Goal: Task Accomplishment & Management: Use online tool/utility

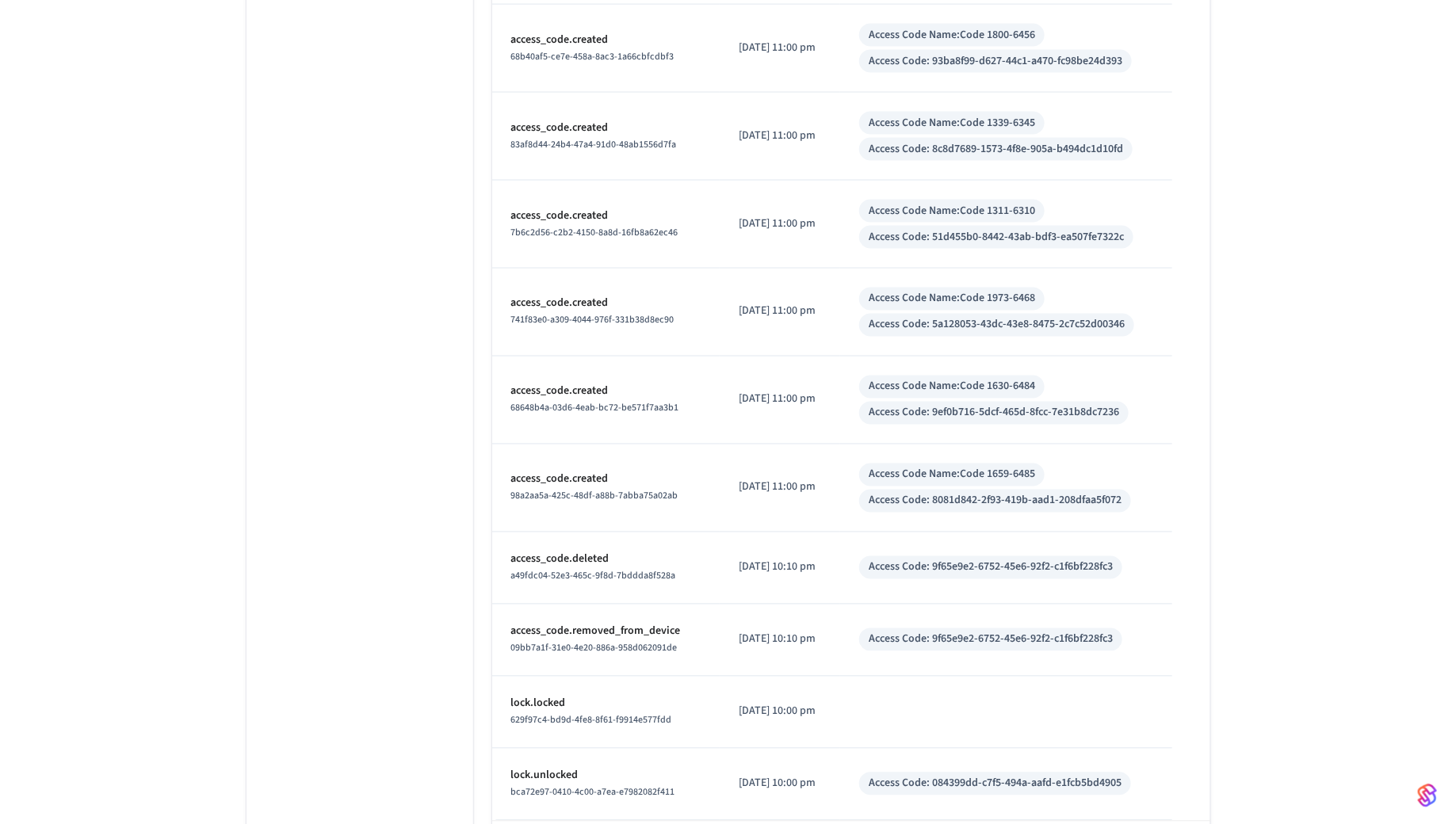
scroll to position [7046, 0]
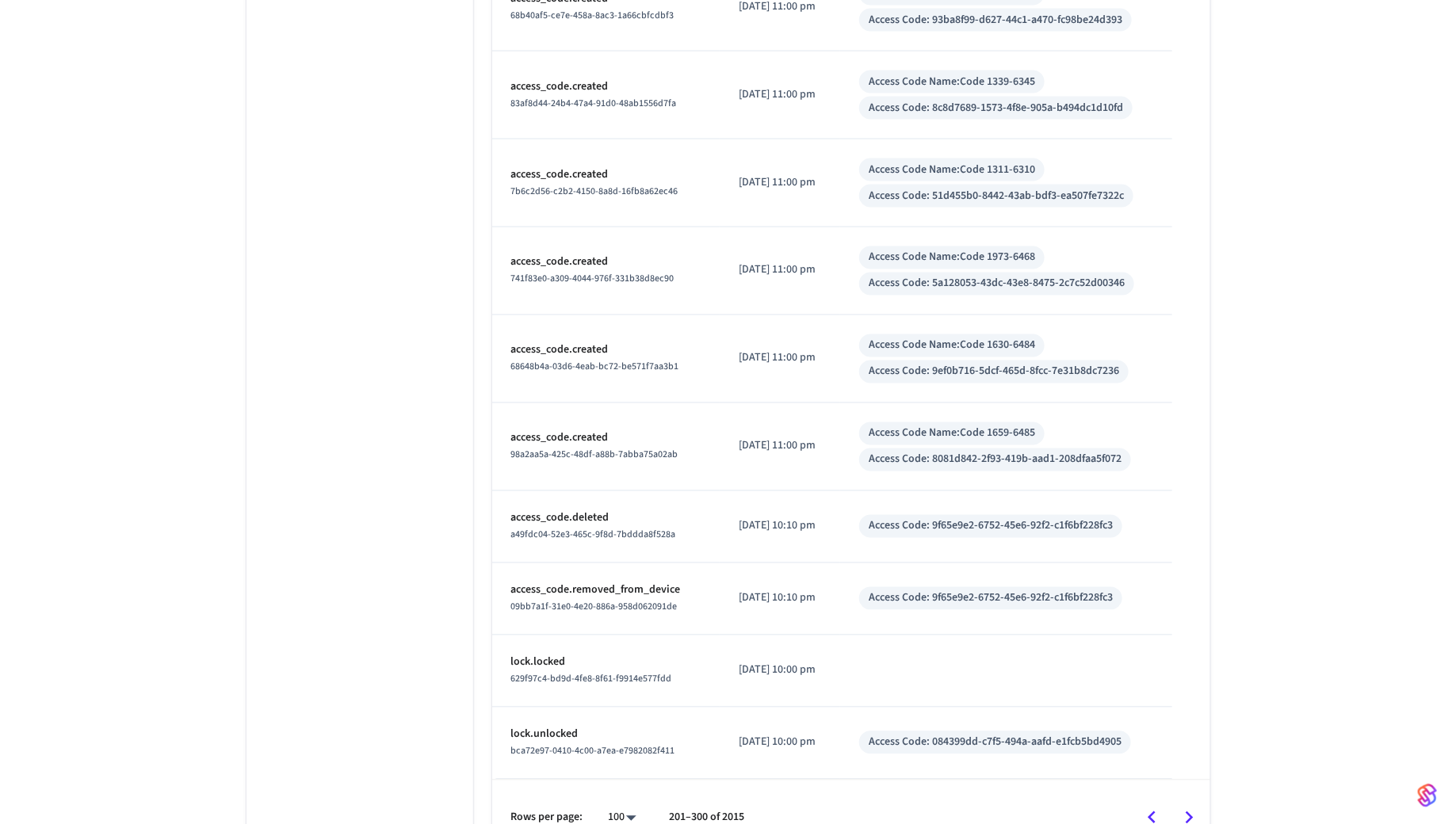
click at [1154, 805] on icon "Go to previous page" at bounding box center [1151, 817] width 24 height 24
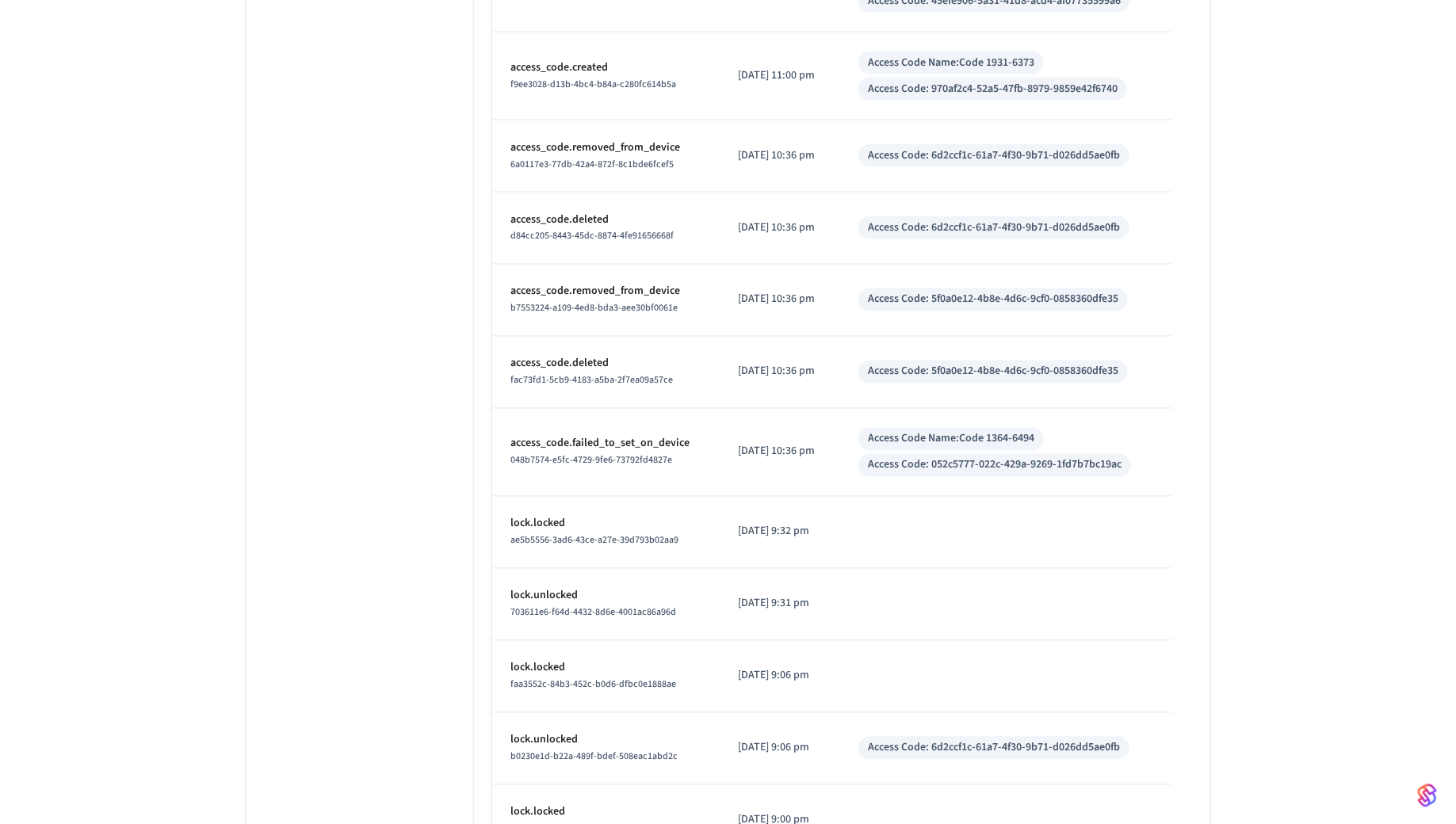
scroll to position [7283, 0]
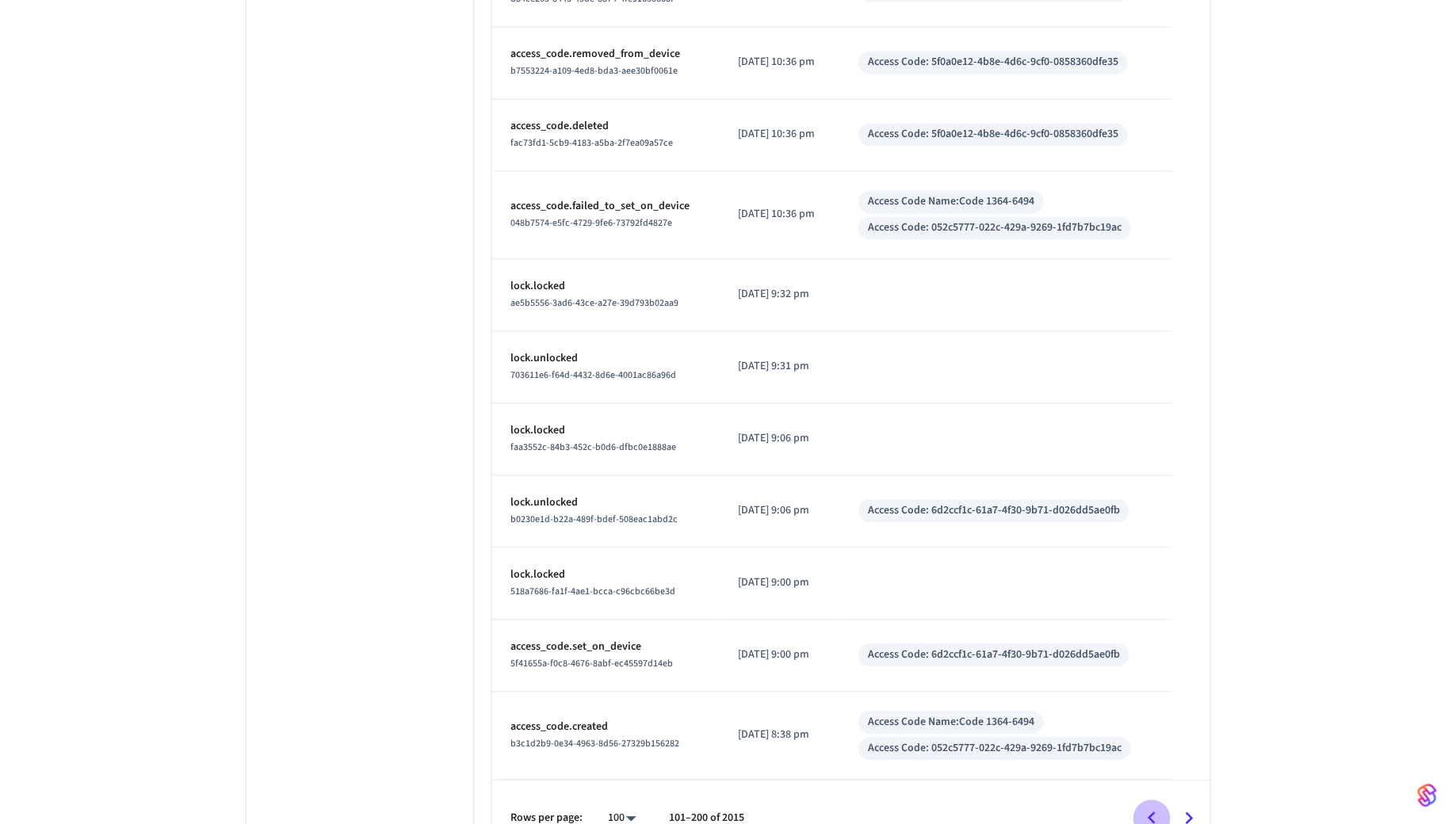
click at [1142, 805] on icon "Go to previous page" at bounding box center [1151, 817] width 24 height 24
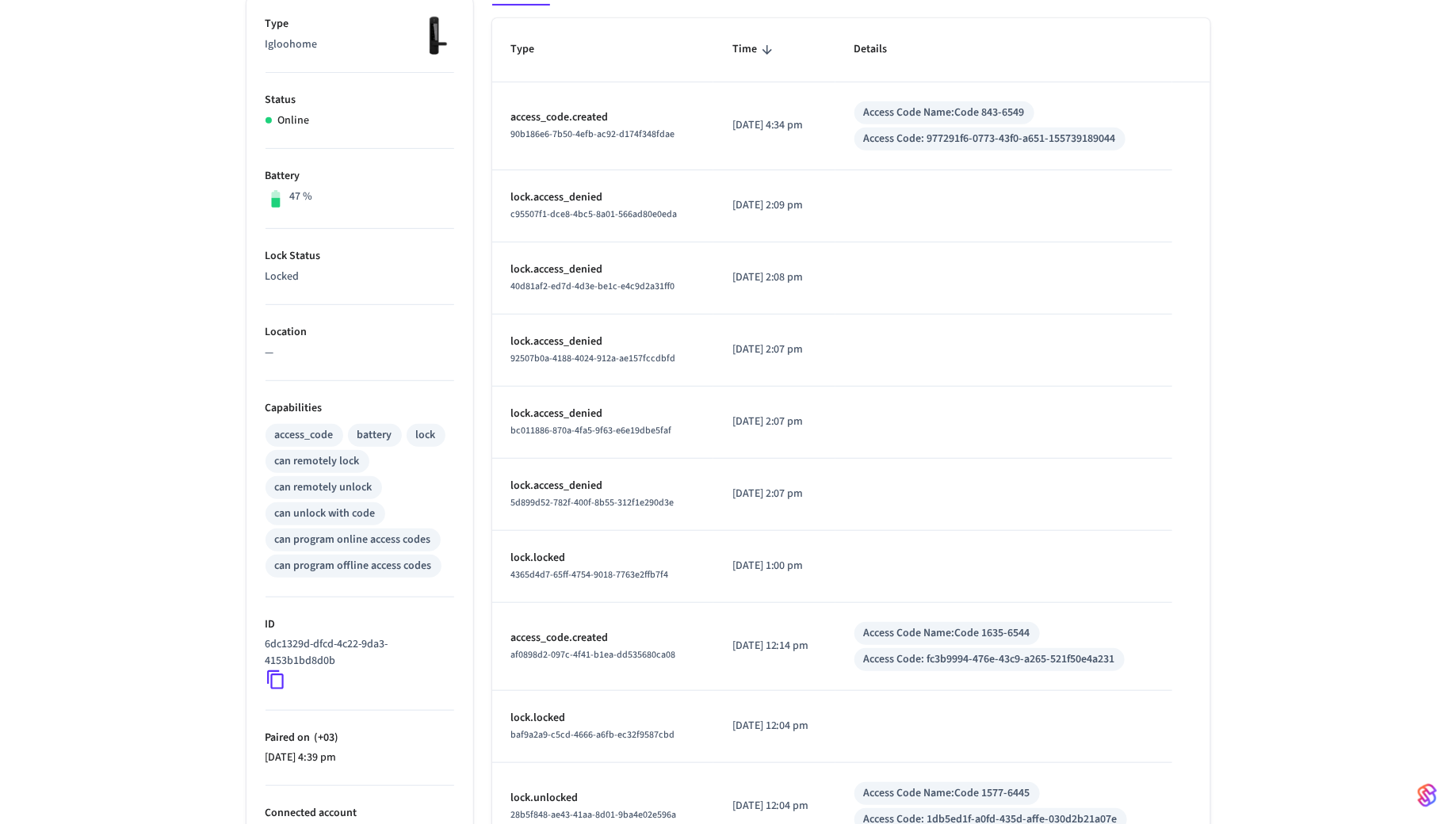
scroll to position [0, 0]
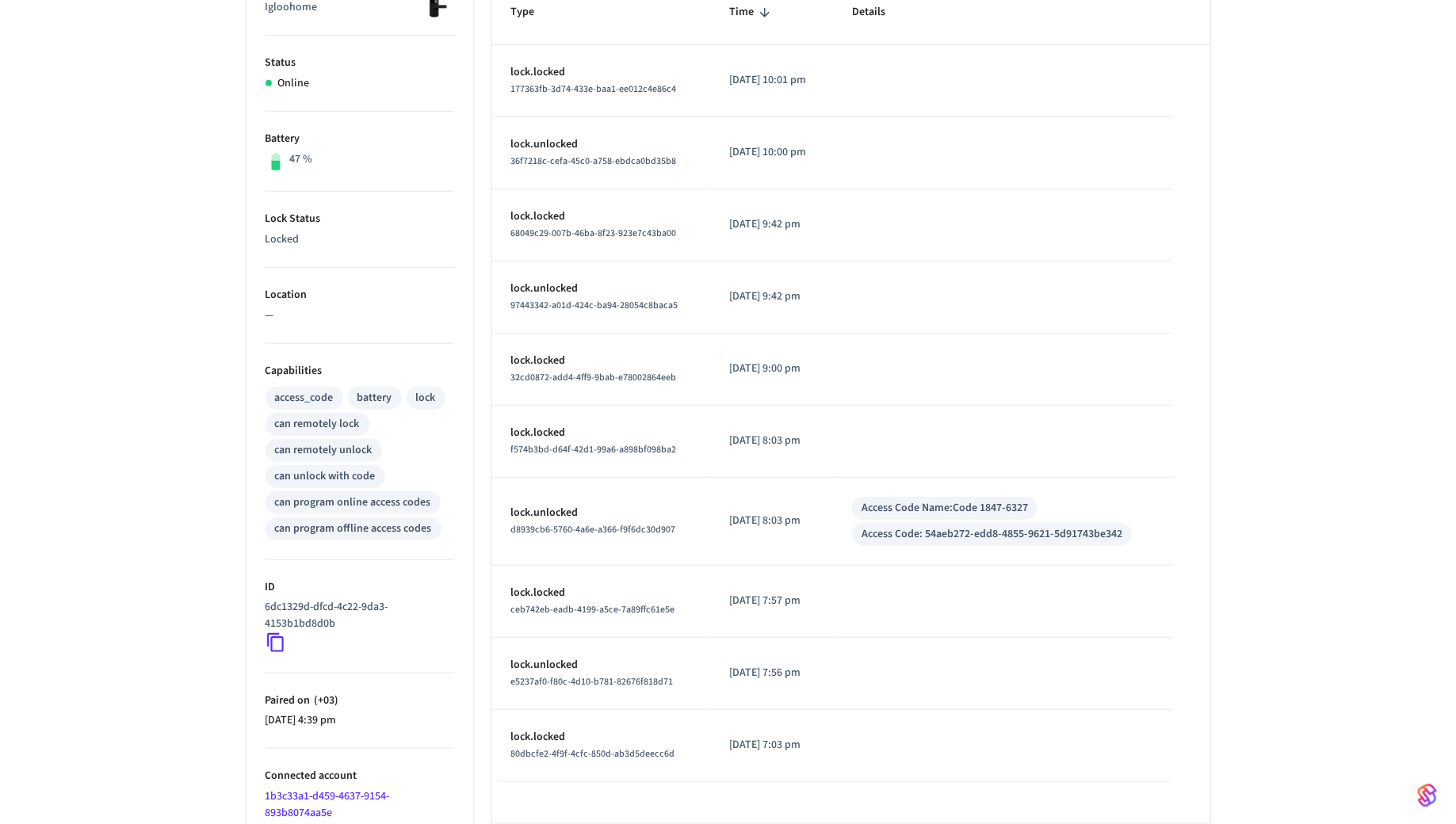
scroll to position [373, 0]
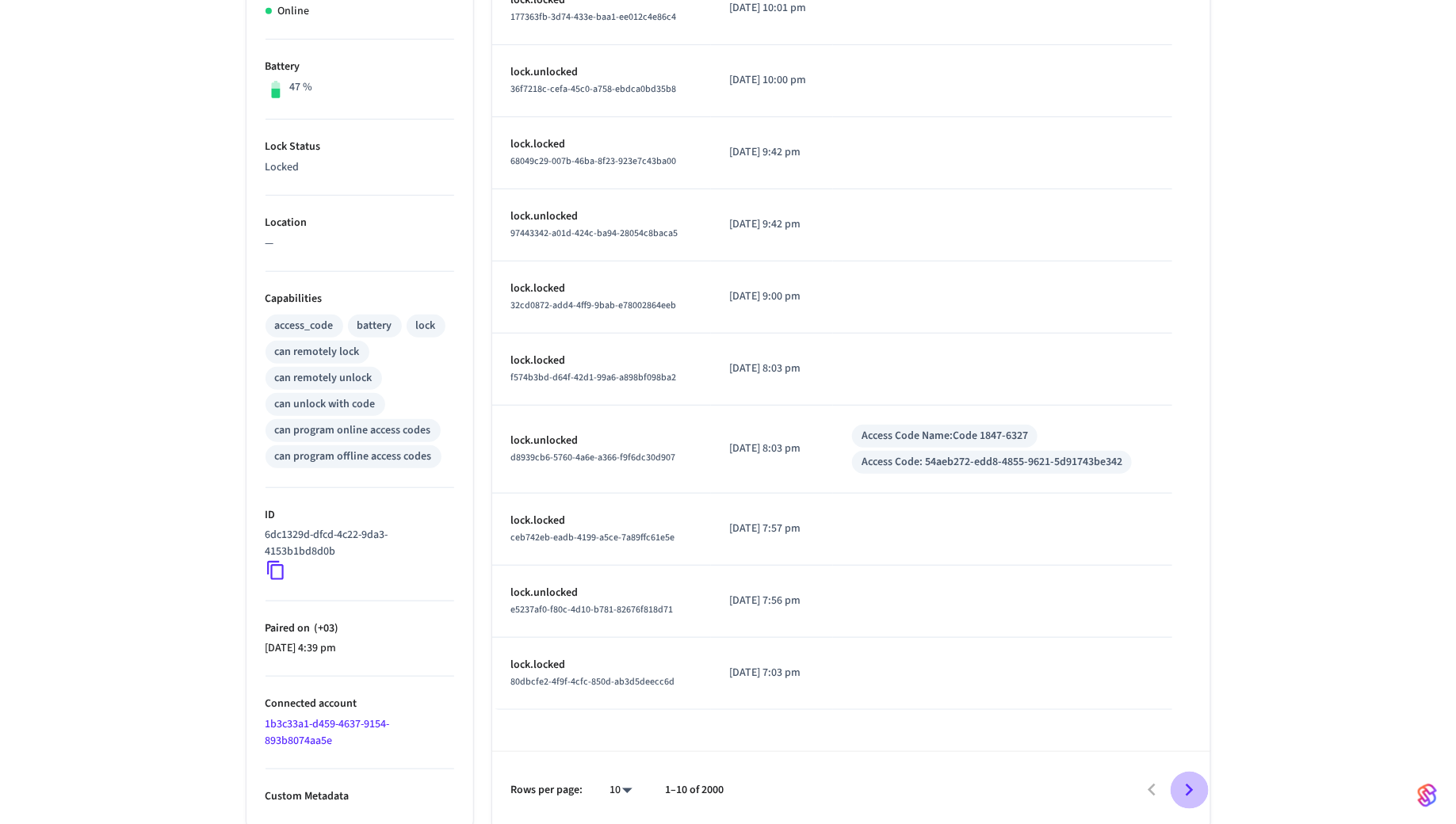
click at [1195, 783] on icon "Go to next page" at bounding box center [1189, 790] width 24 height 24
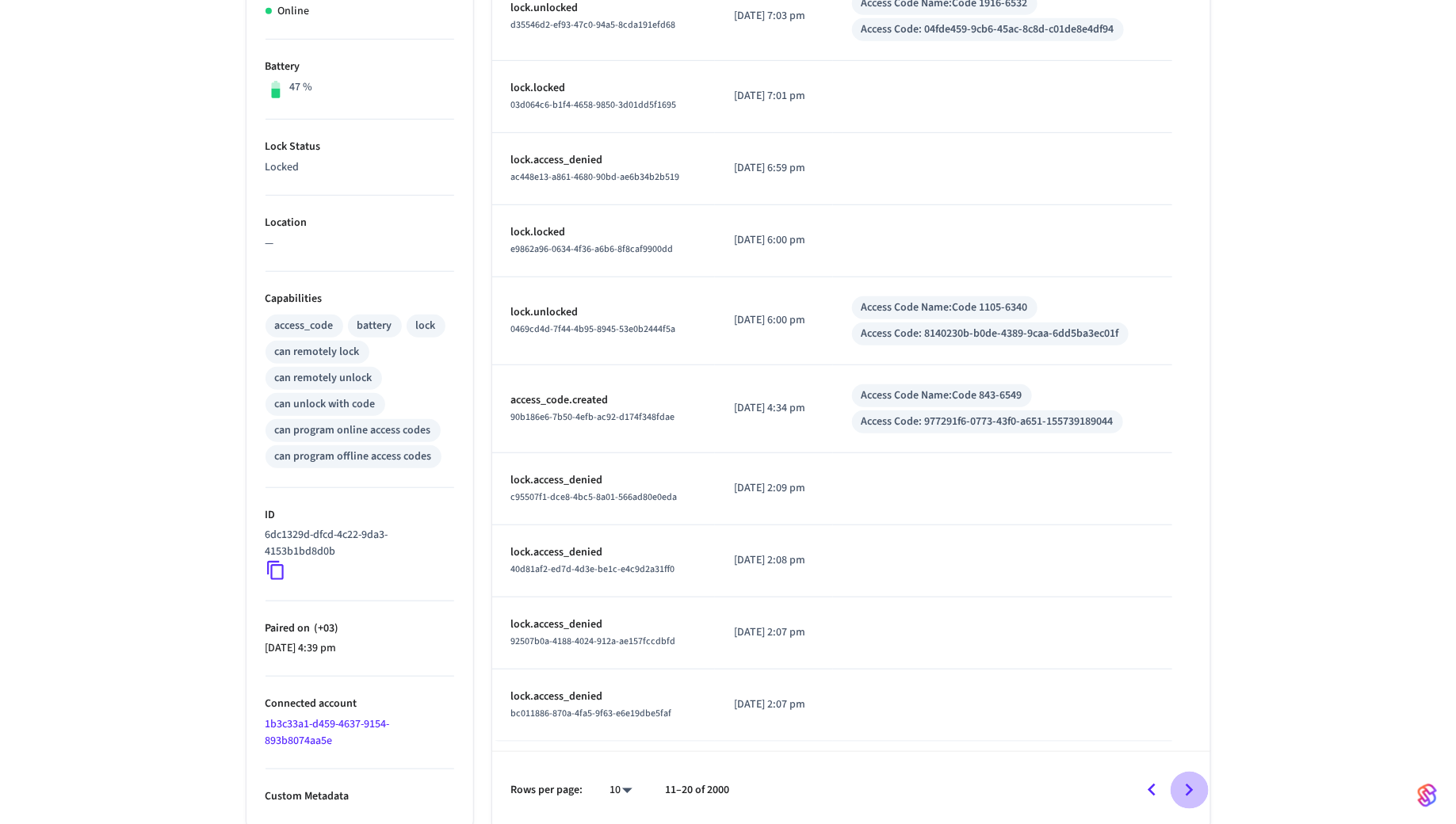
click at [1182, 778] on icon "Go to next page" at bounding box center [1189, 790] width 24 height 24
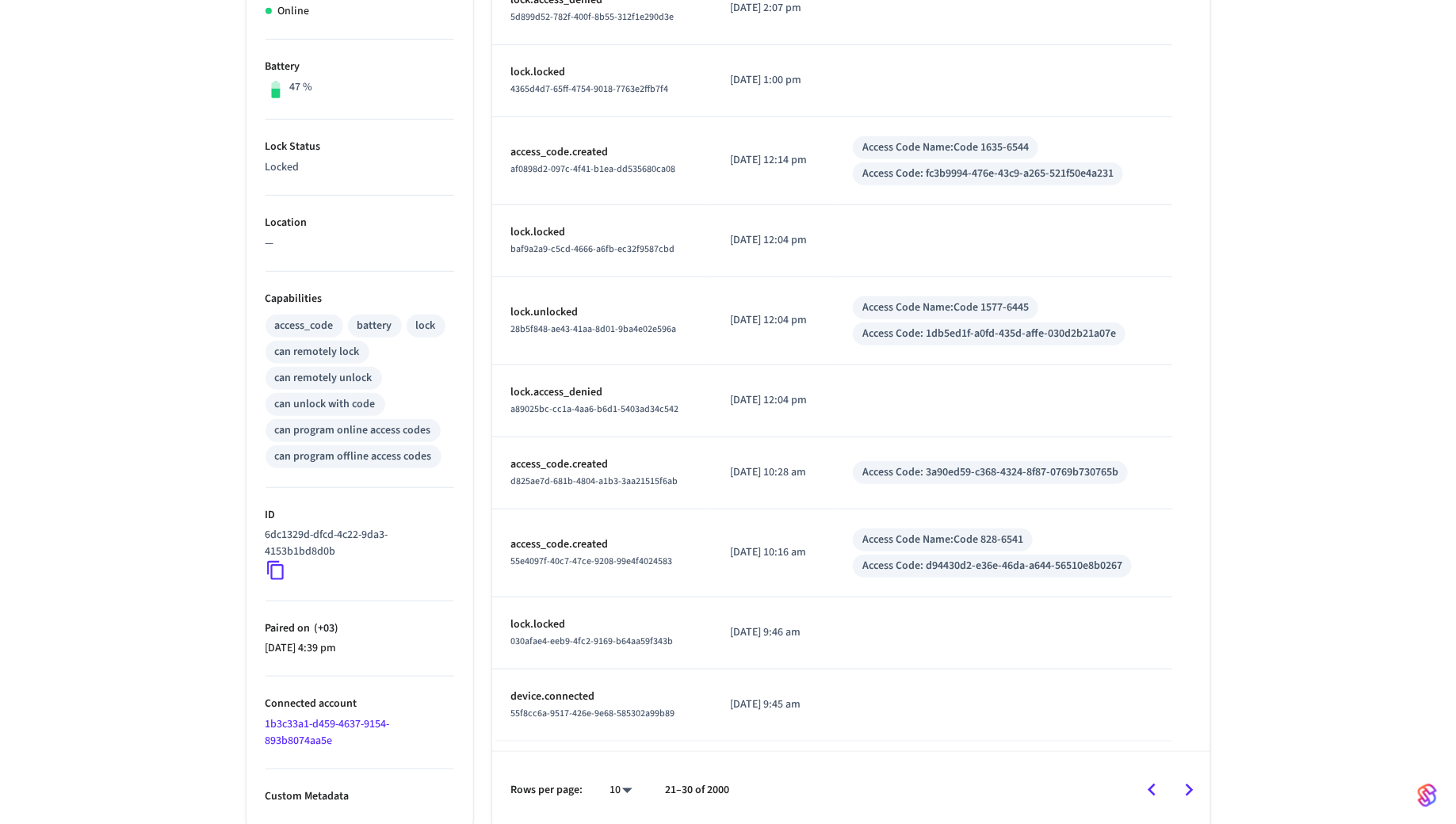
click at [311, 350] on div "can remotely lock" at bounding box center [318, 352] width 84 height 17
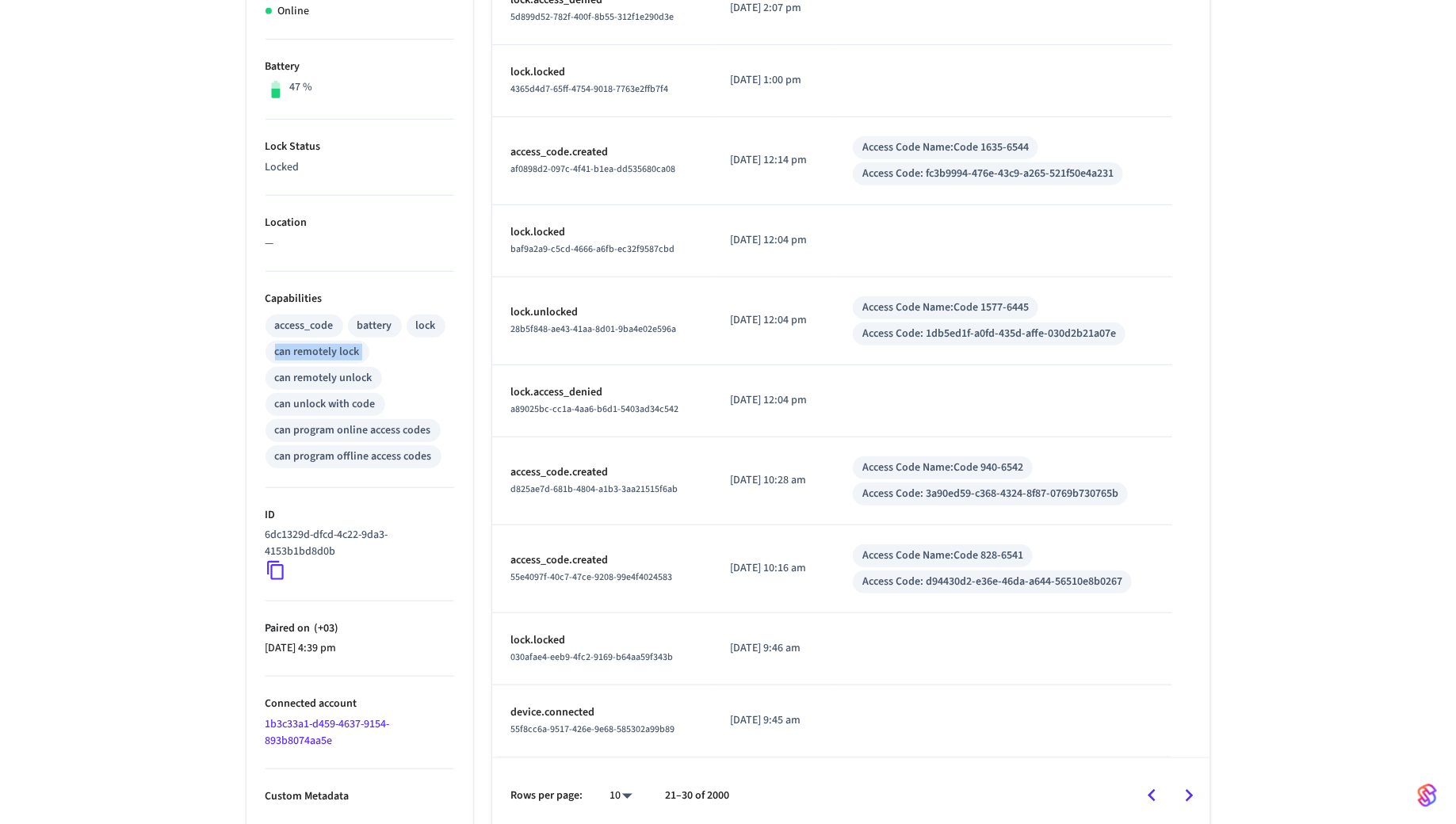
click at [311, 350] on div "can remotely lock" at bounding box center [318, 352] width 84 height 17
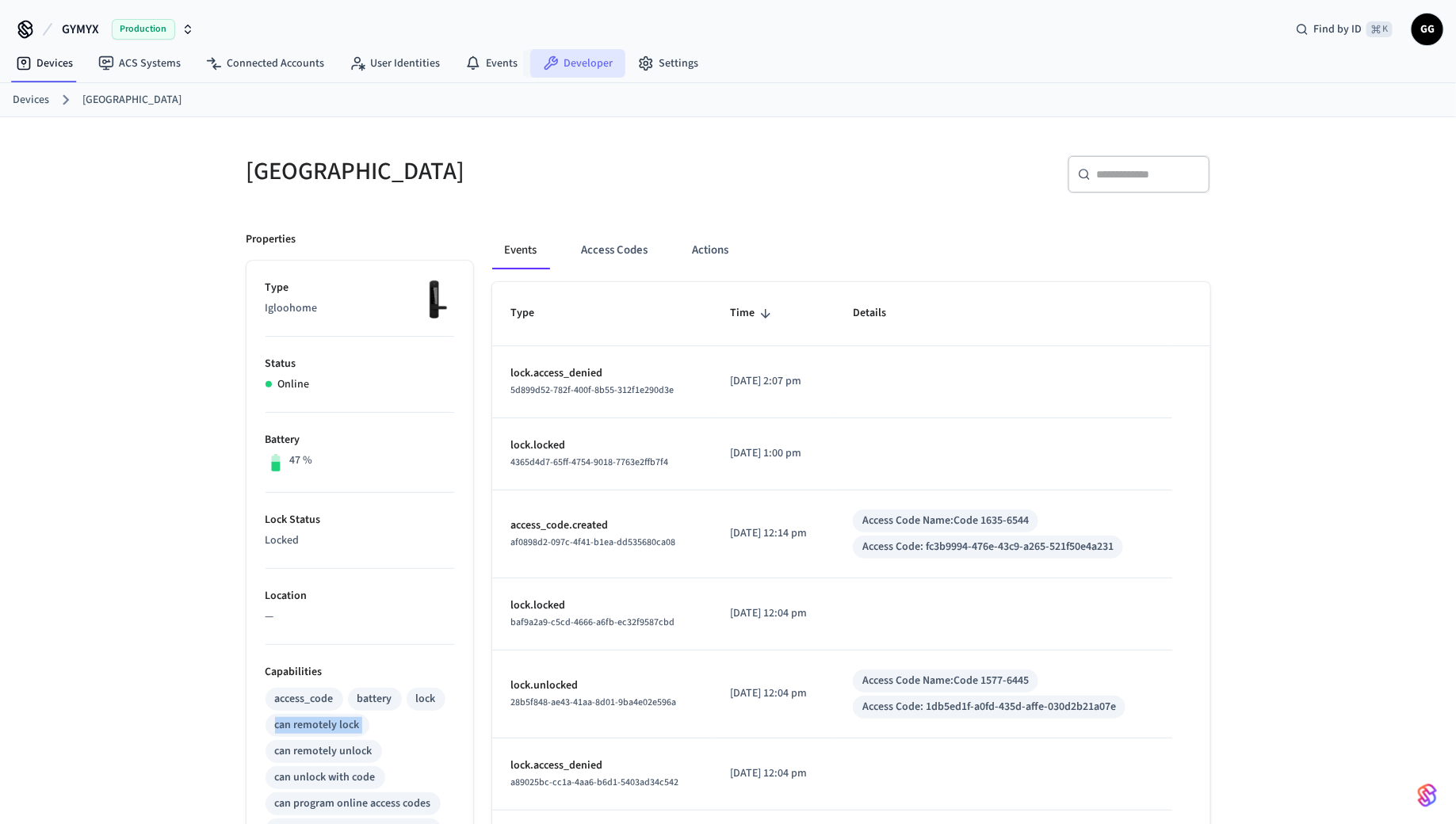
click at [579, 62] on link "Developer" at bounding box center [578, 63] width 95 height 29
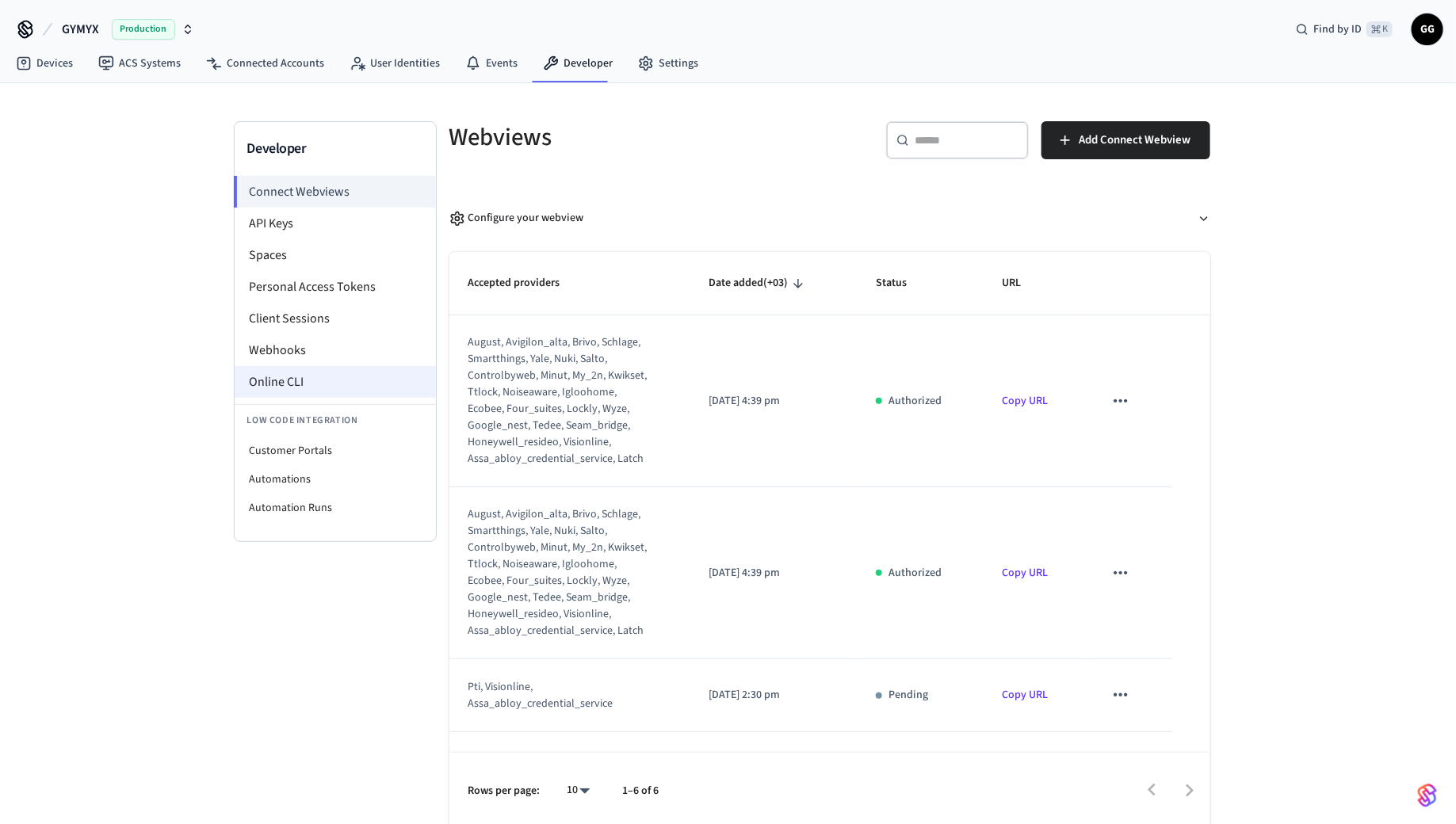
click at [278, 382] on li "Online CLI" at bounding box center [335, 382] width 201 height 32
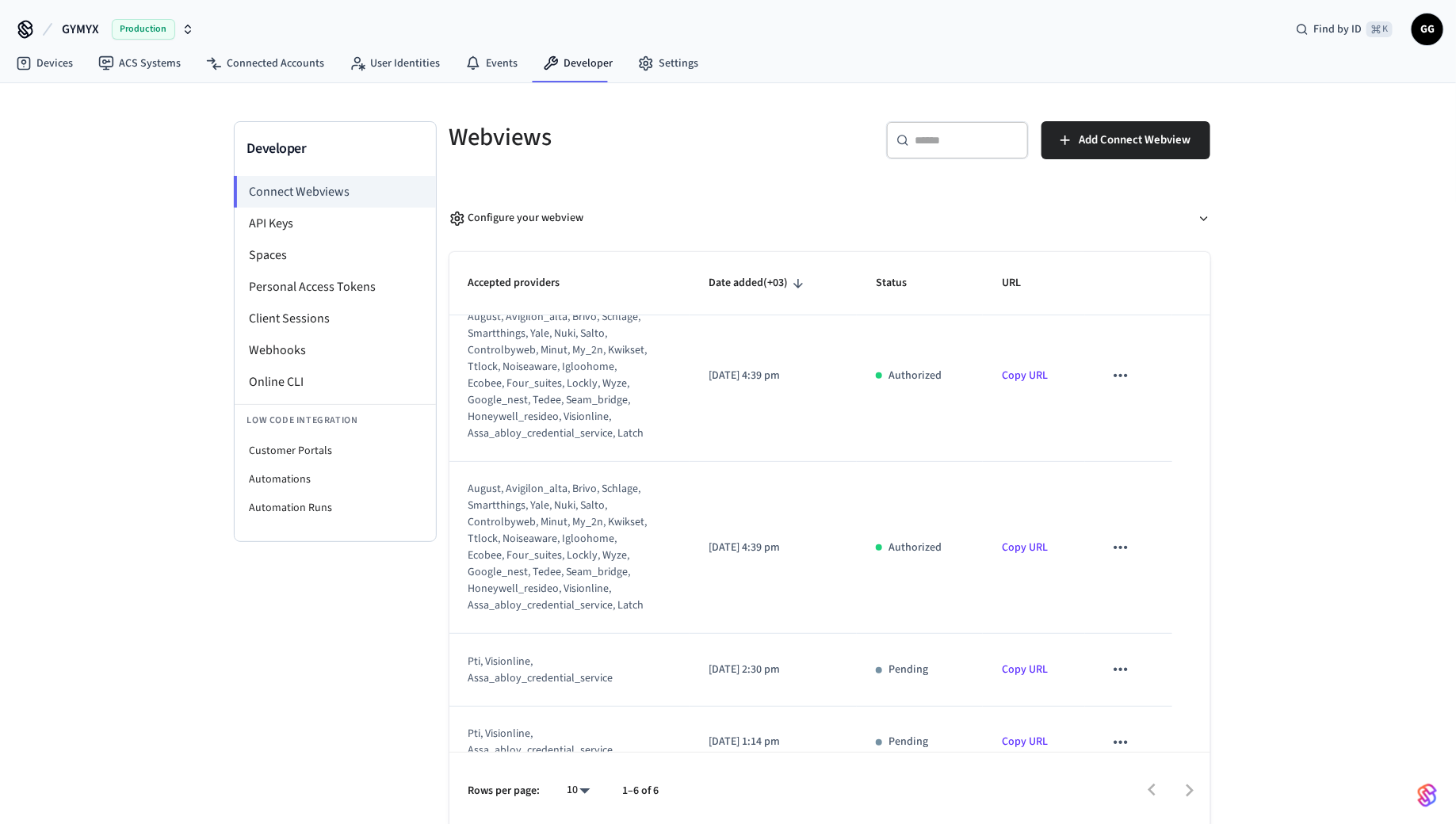
scroll to position [427, 0]
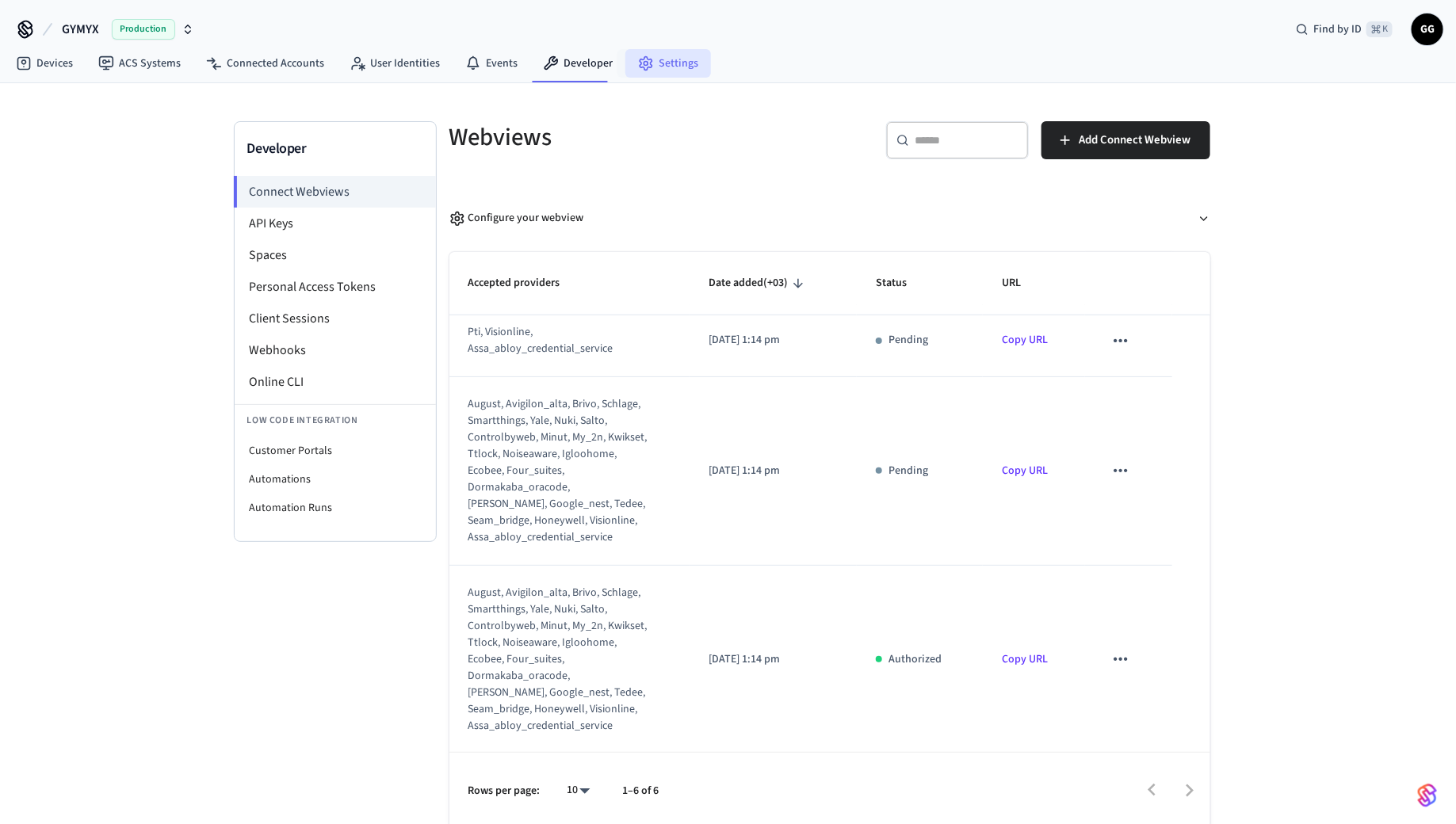
click at [665, 61] on link "Settings" at bounding box center [667, 63] width 85 height 29
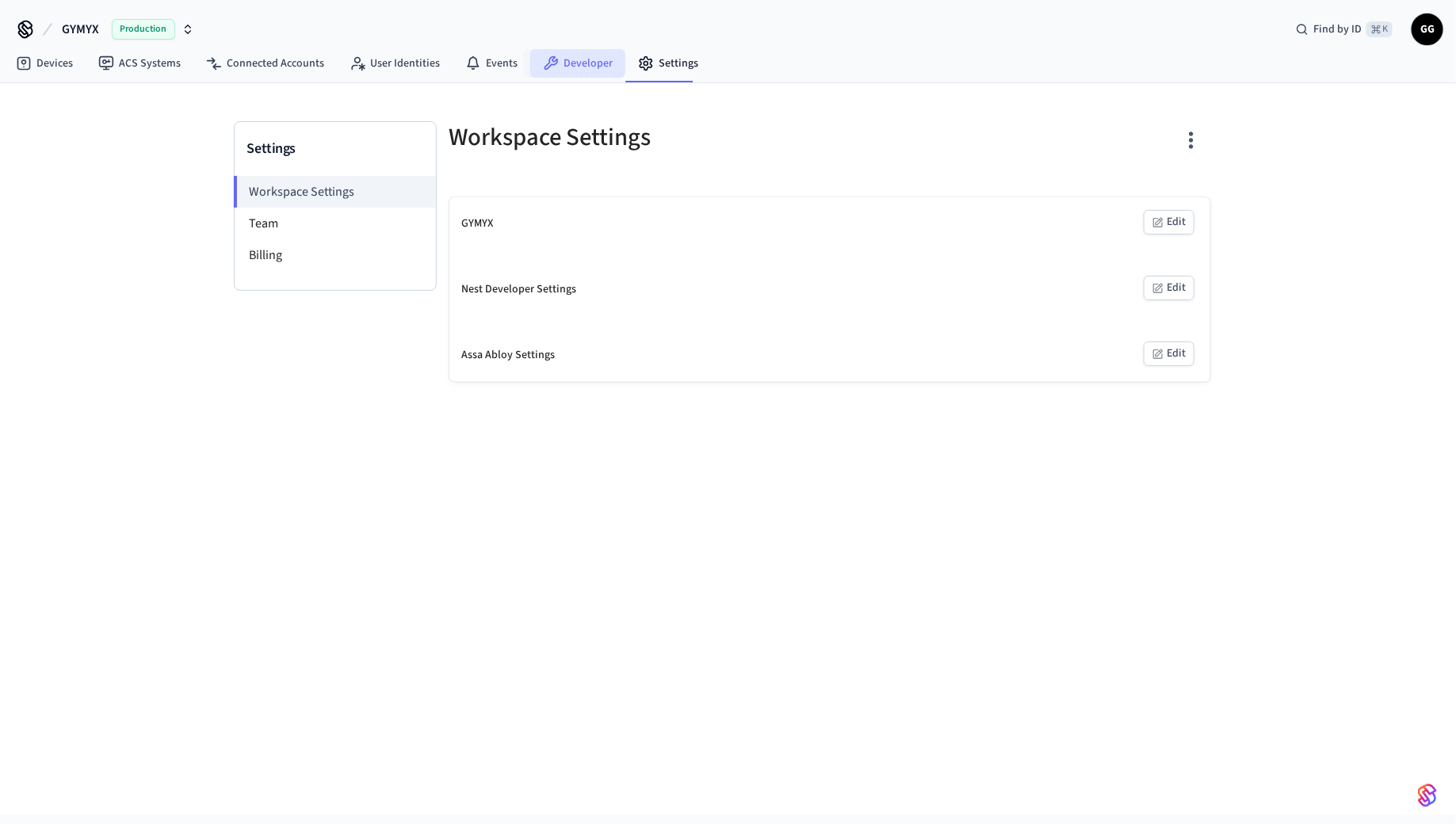
click at [573, 58] on link "Developer" at bounding box center [578, 63] width 95 height 29
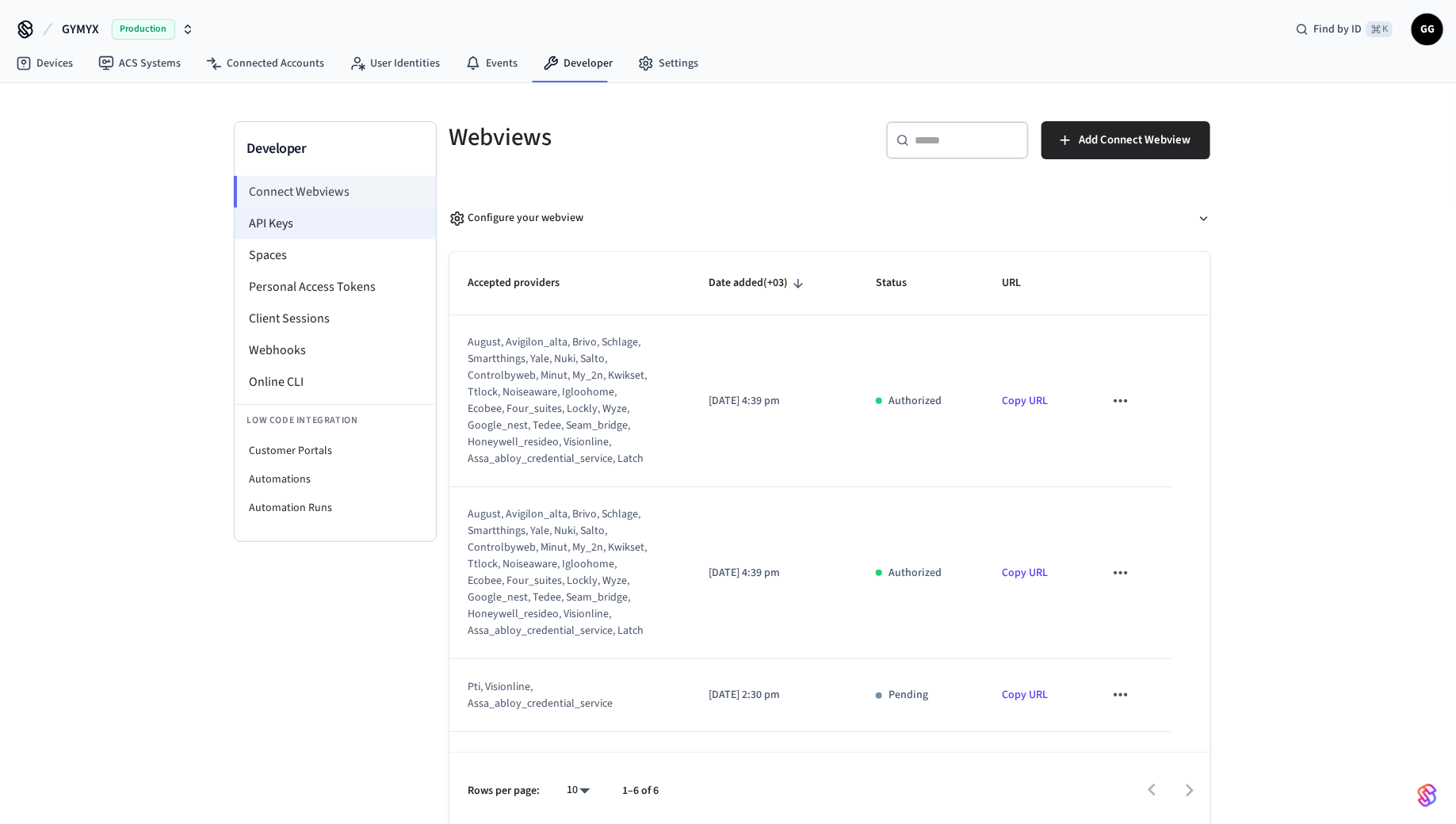
click at [323, 230] on li "API Keys" at bounding box center [335, 224] width 201 height 32
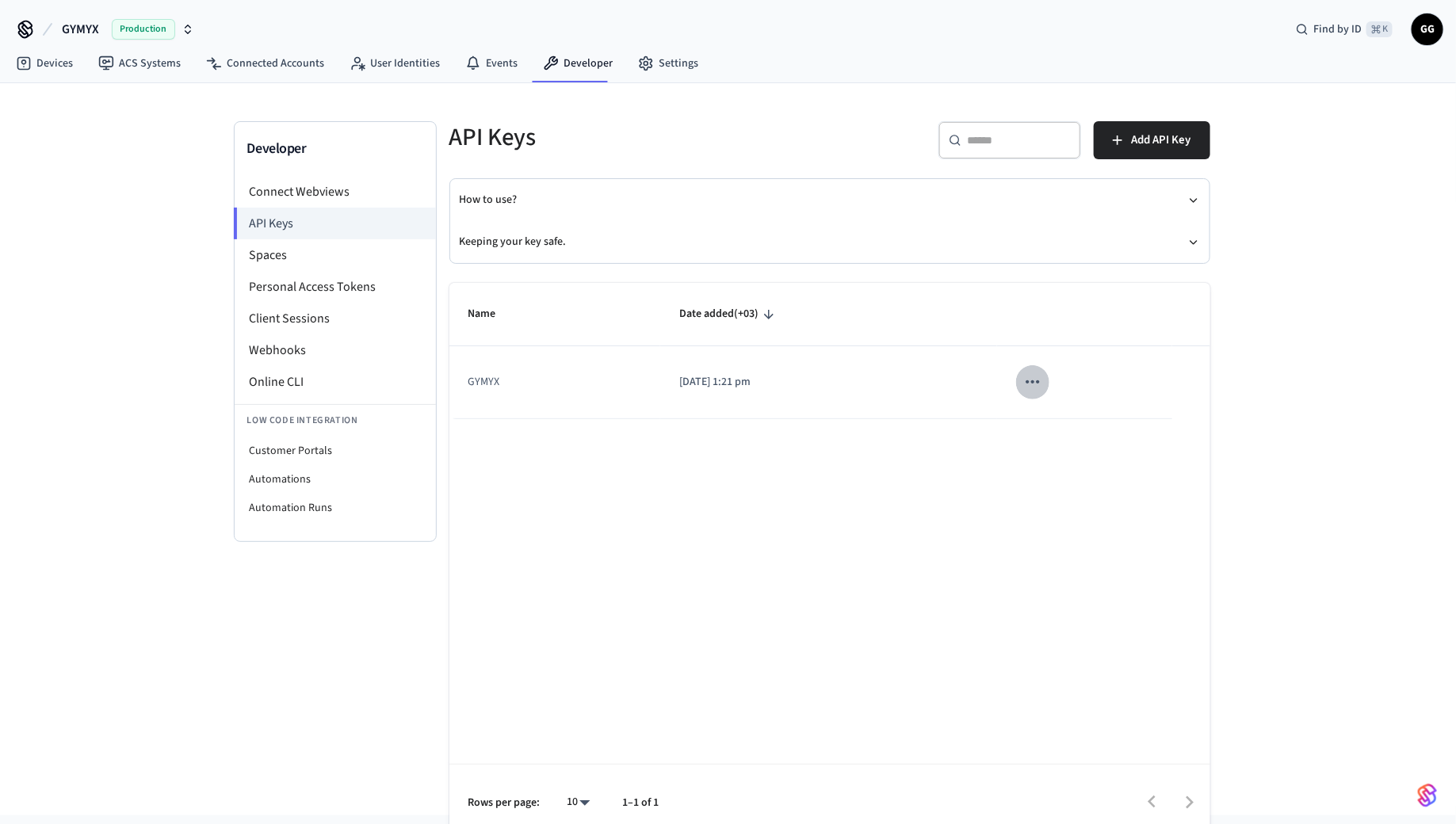
click at [1043, 377] on icon "sticky table" at bounding box center [1033, 382] width 20 height 20
click at [1193, 200] on div at bounding box center [728, 412] width 1456 height 824
click at [1193, 200] on icon "button" at bounding box center [1194, 201] width 7 height 3
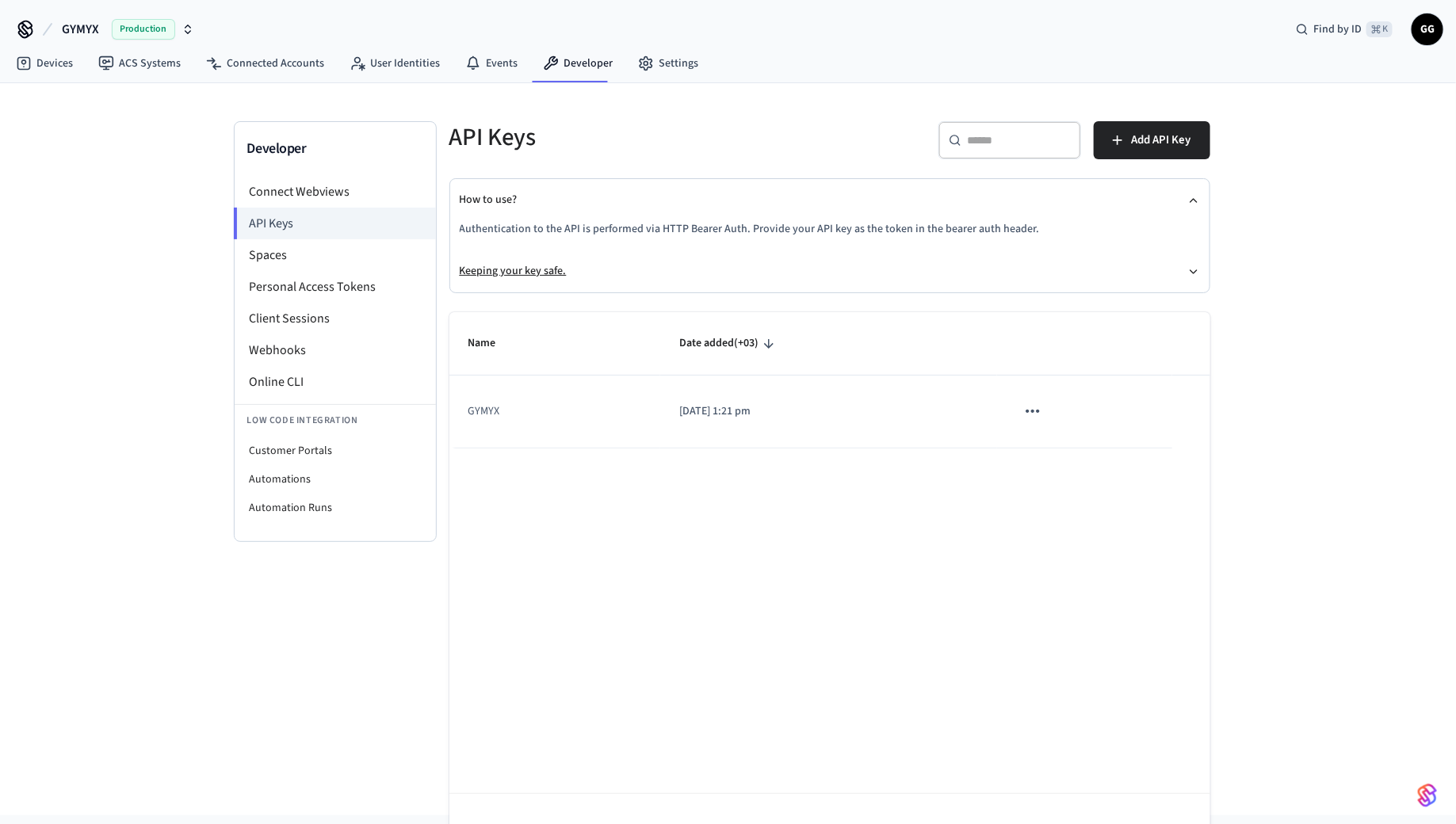
click at [1195, 255] on button "Keeping your key safe." at bounding box center [829, 272] width 741 height 42
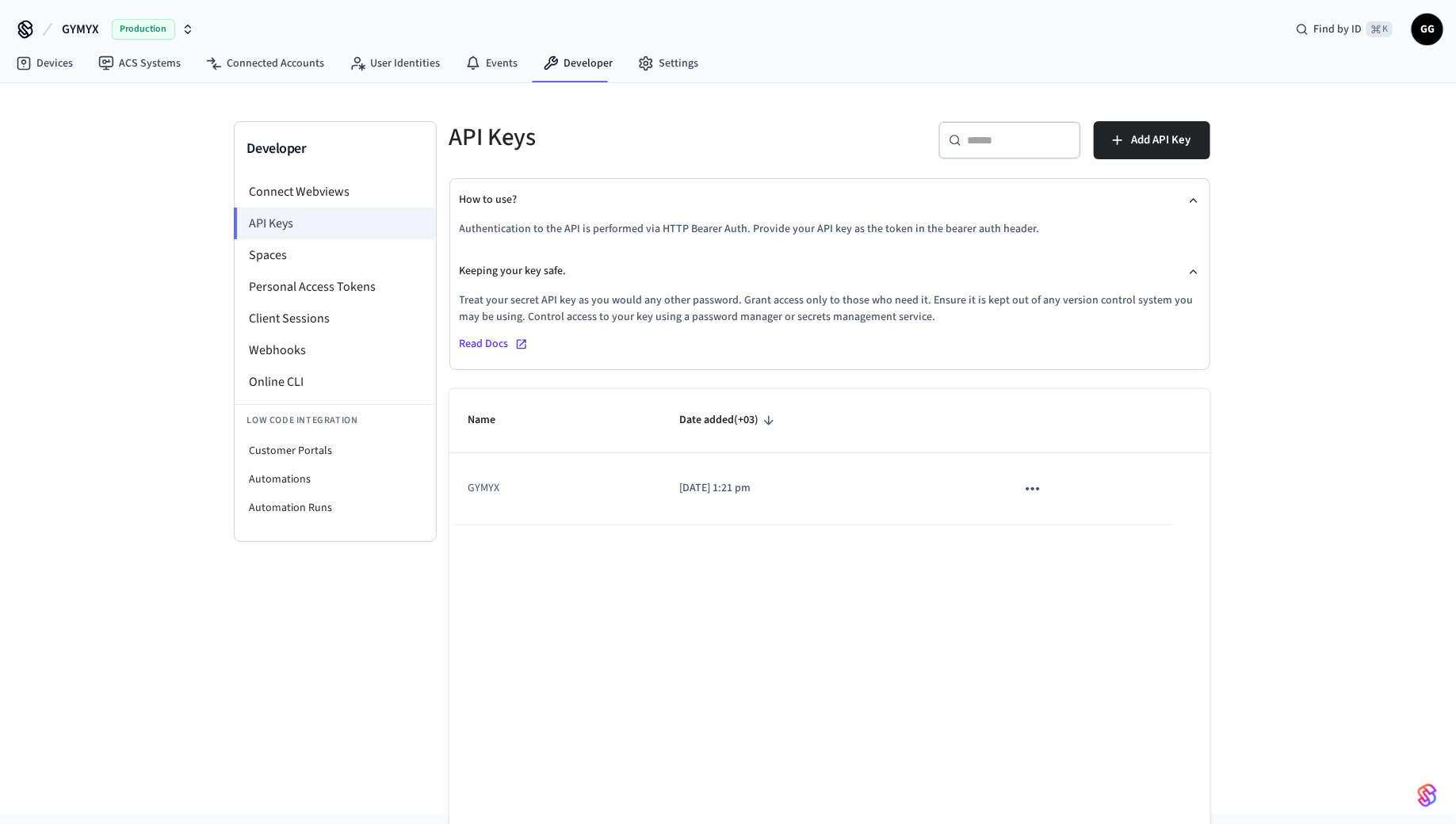
click at [1036, 489] on icon "sticky table" at bounding box center [1033, 489] width 20 height 20
click at [1037, 430] on div at bounding box center [728, 412] width 1456 height 824
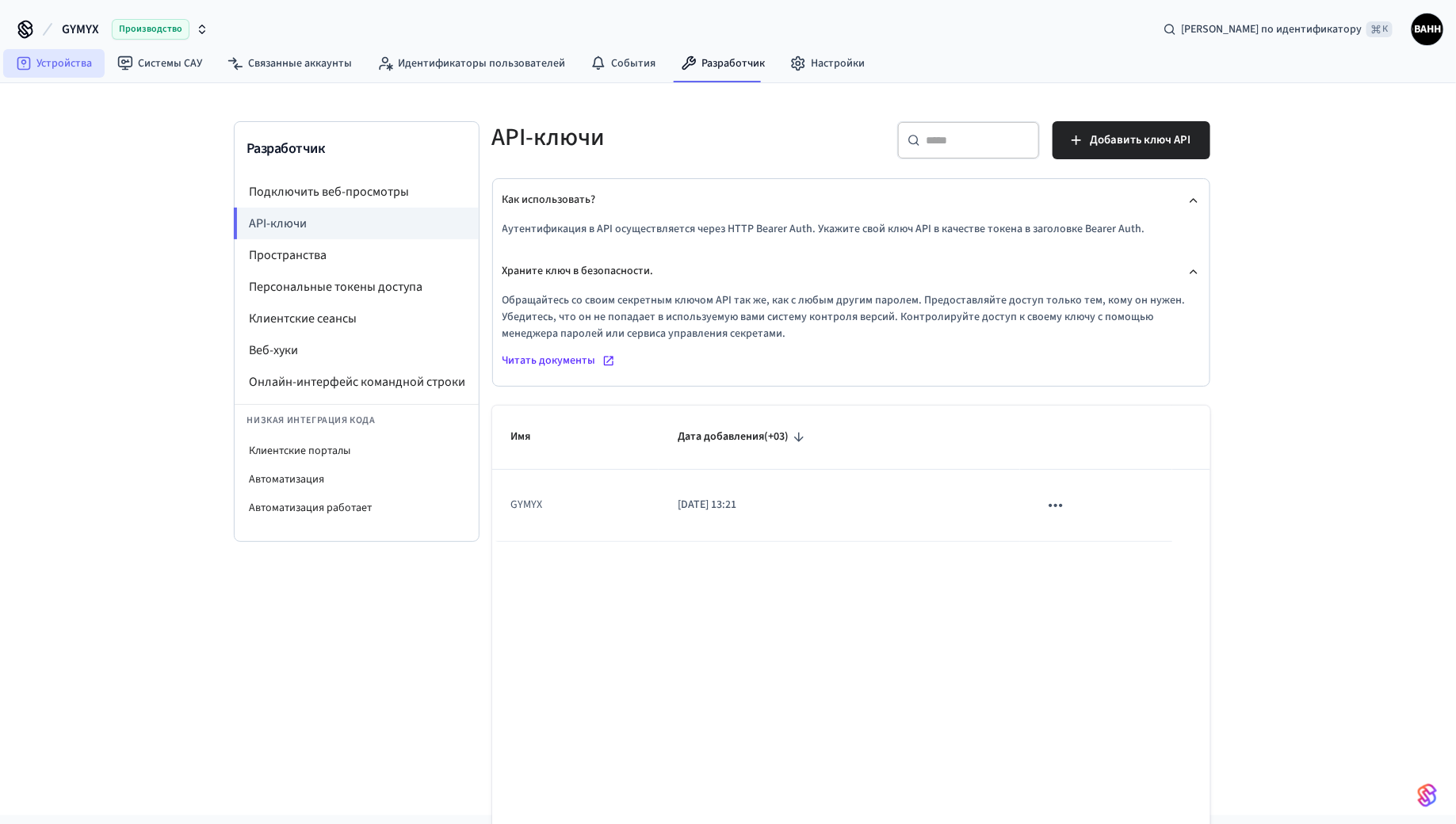
click at [70, 62] on font "Устройства" at bounding box center [64, 63] width 56 height 16
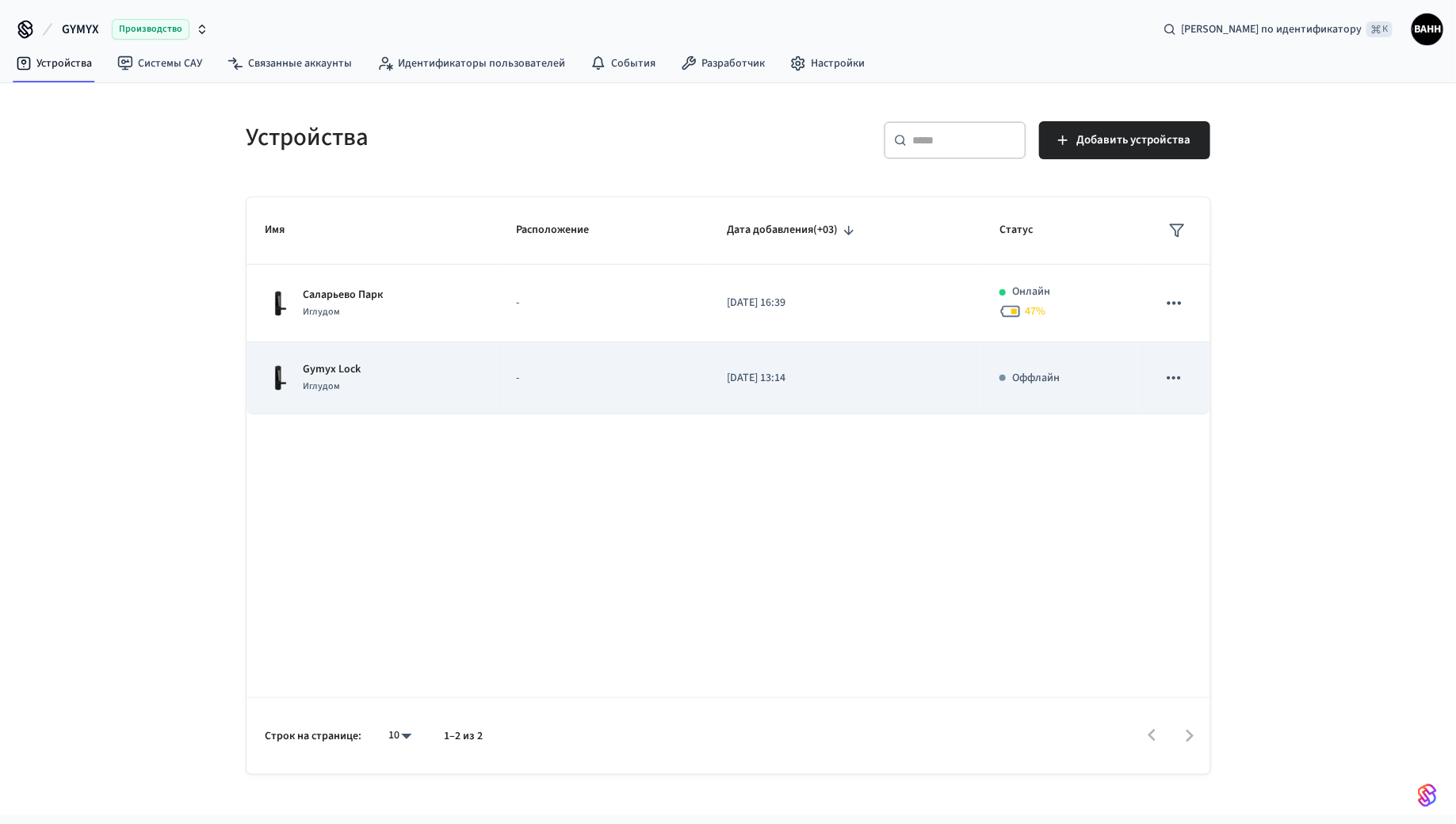
click at [364, 382] on div "Gymyx Lock Иглудом" at bounding box center [372, 377] width 213 height 33
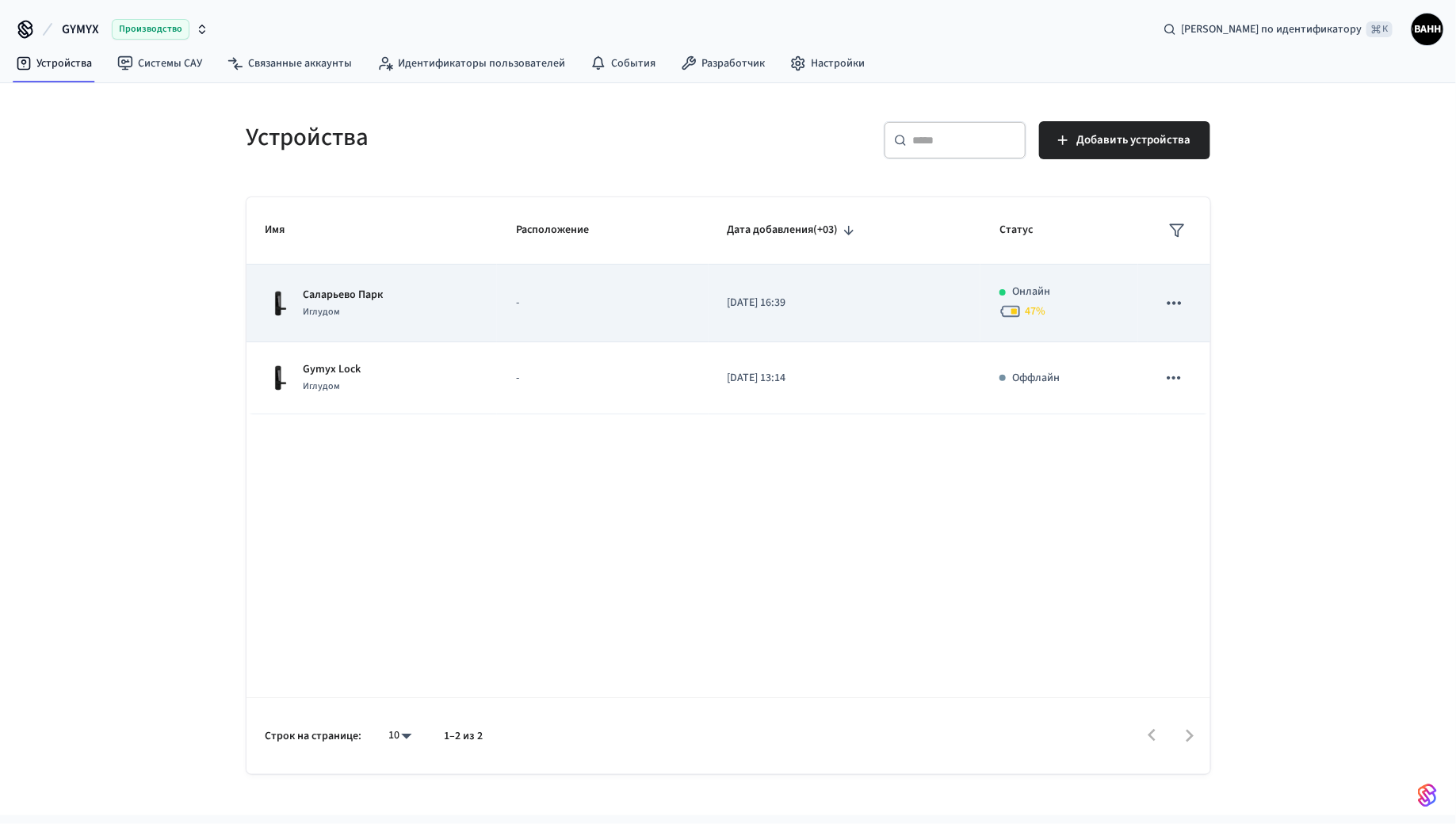
click at [405, 290] on div "Саларьево Парк Иглудом" at bounding box center [372, 303] width 213 height 33
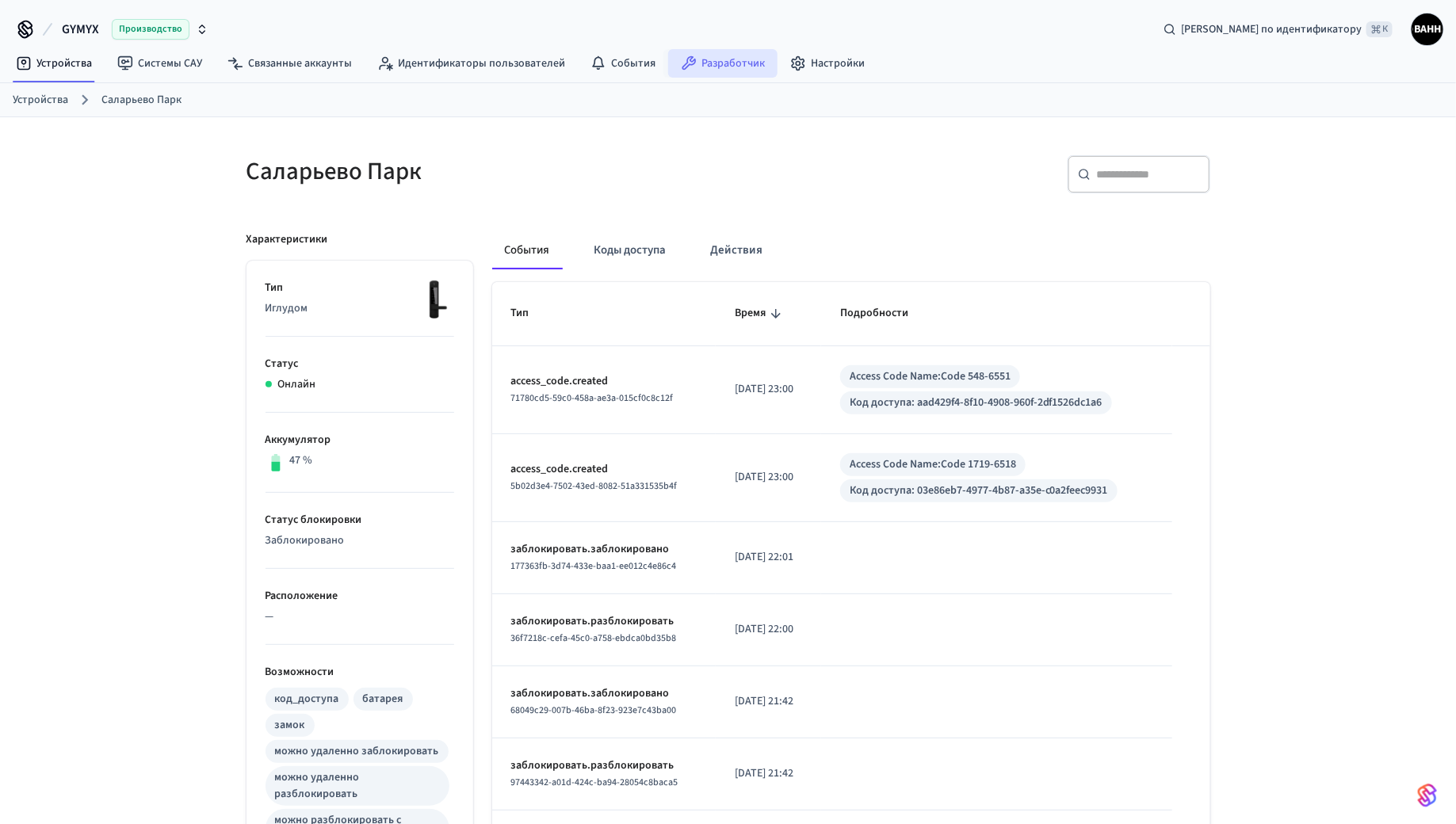
click at [737, 60] on font "Разработчик" at bounding box center [733, 63] width 63 height 16
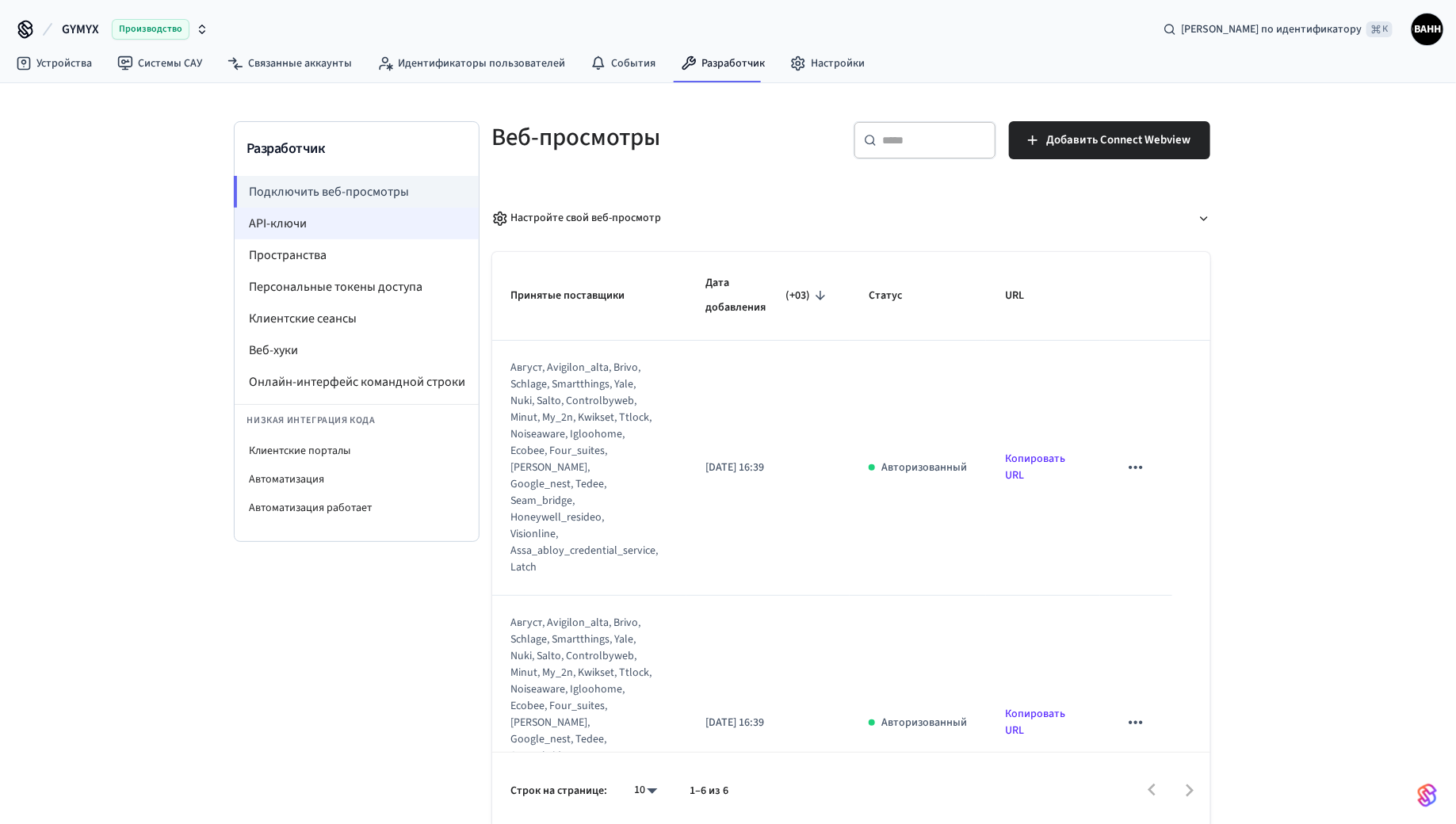
click at [264, 214] on font "API-ключи" at bounding box center [279, 223] width 58 height 18
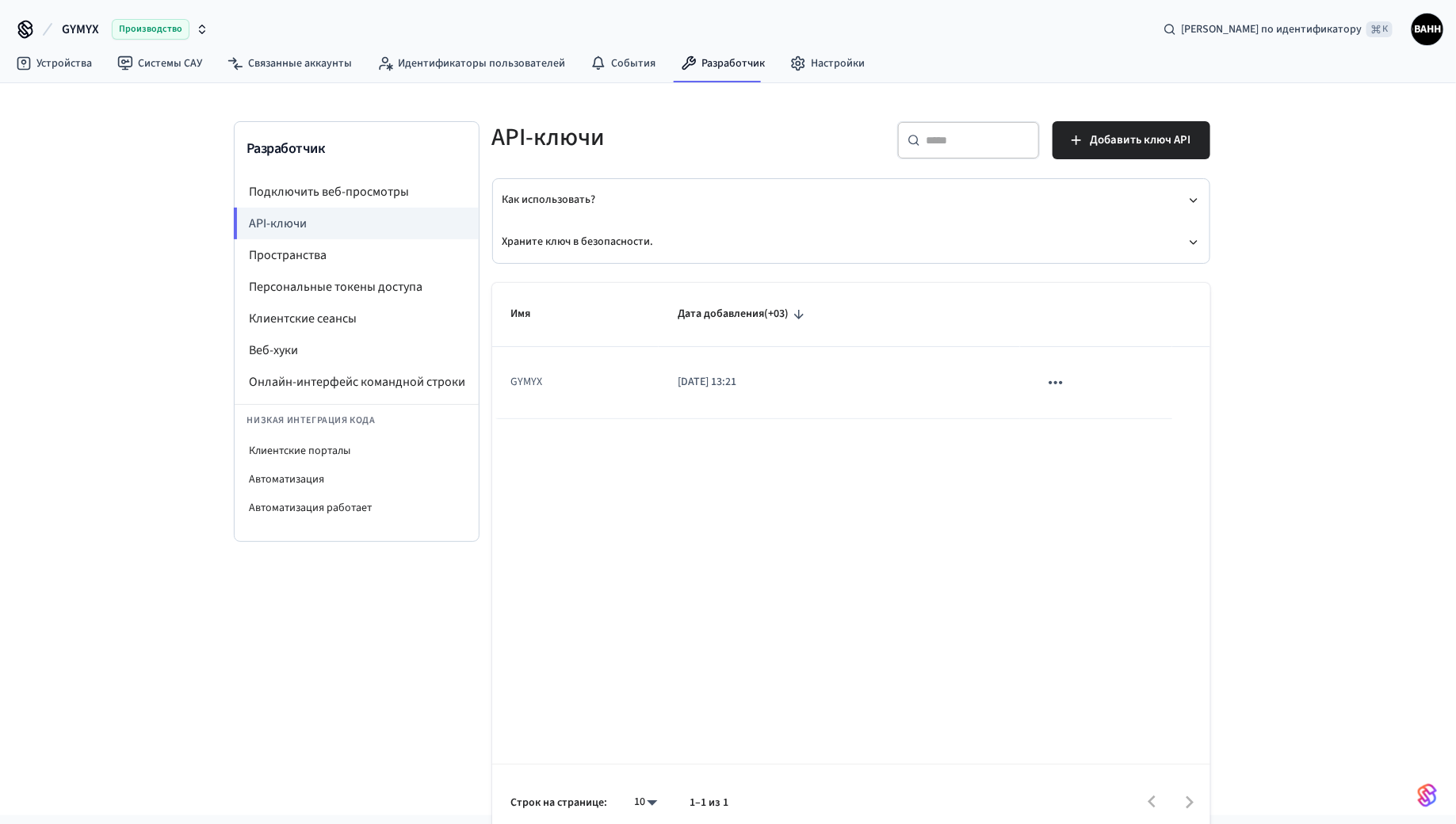
click at [727, 319] on font "Дата добавления" at bounding box center [720, 313] width 86 height 16
click at [736, 386] on font "08.03.2024 в 13:21" at bounding box center [706, 382] width 58 height 16
click at [1062, 379] on icon "липкий стол" at bounding box center [1056, 382] width 20 height 20
click at [581, 241] on div at bounding box center [728, 412] width 1456 height 824
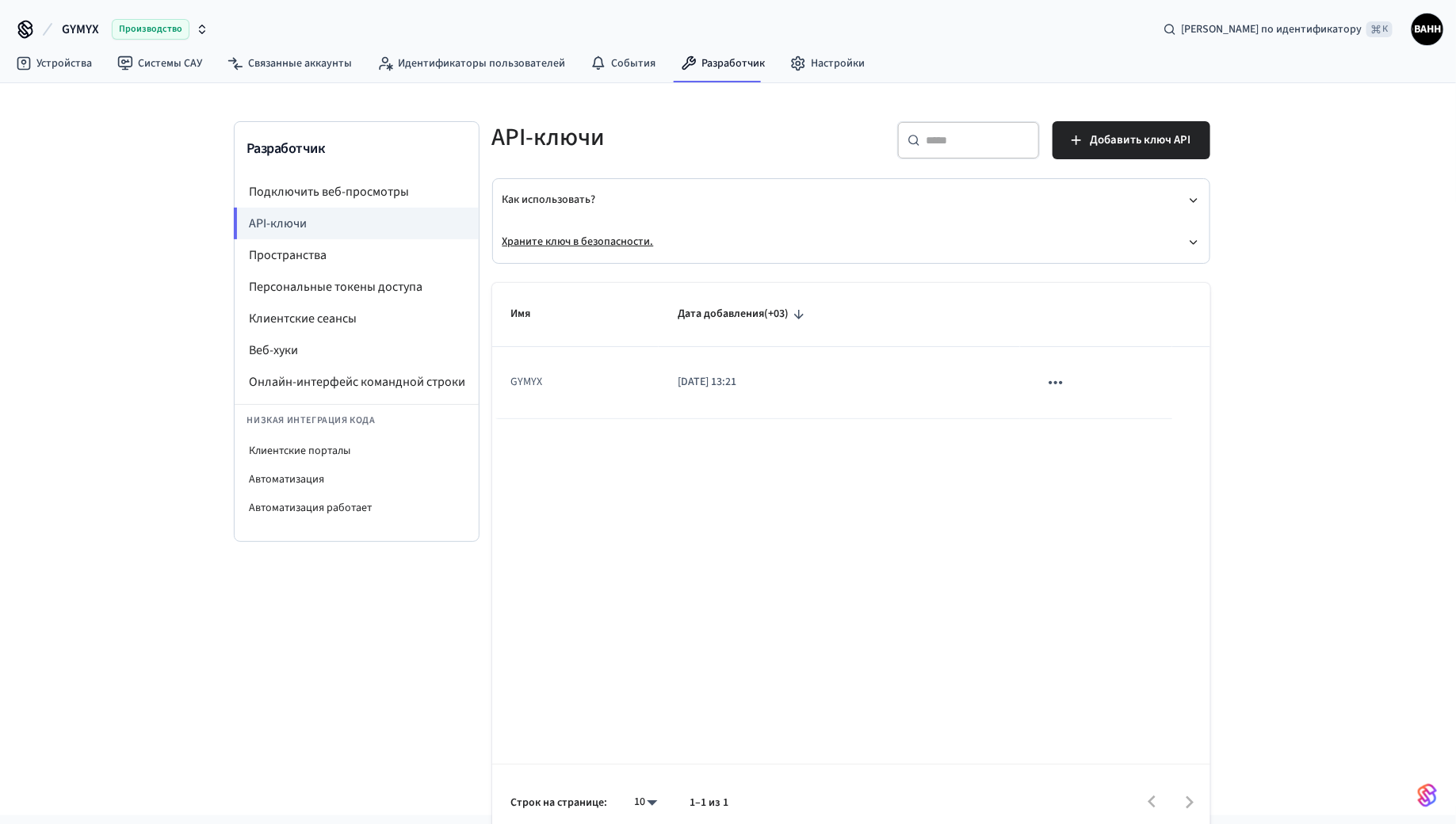
click at [610, 221] on button "Храните ключ в безопасности." at bounding box center [851, 242] width 698 height 42
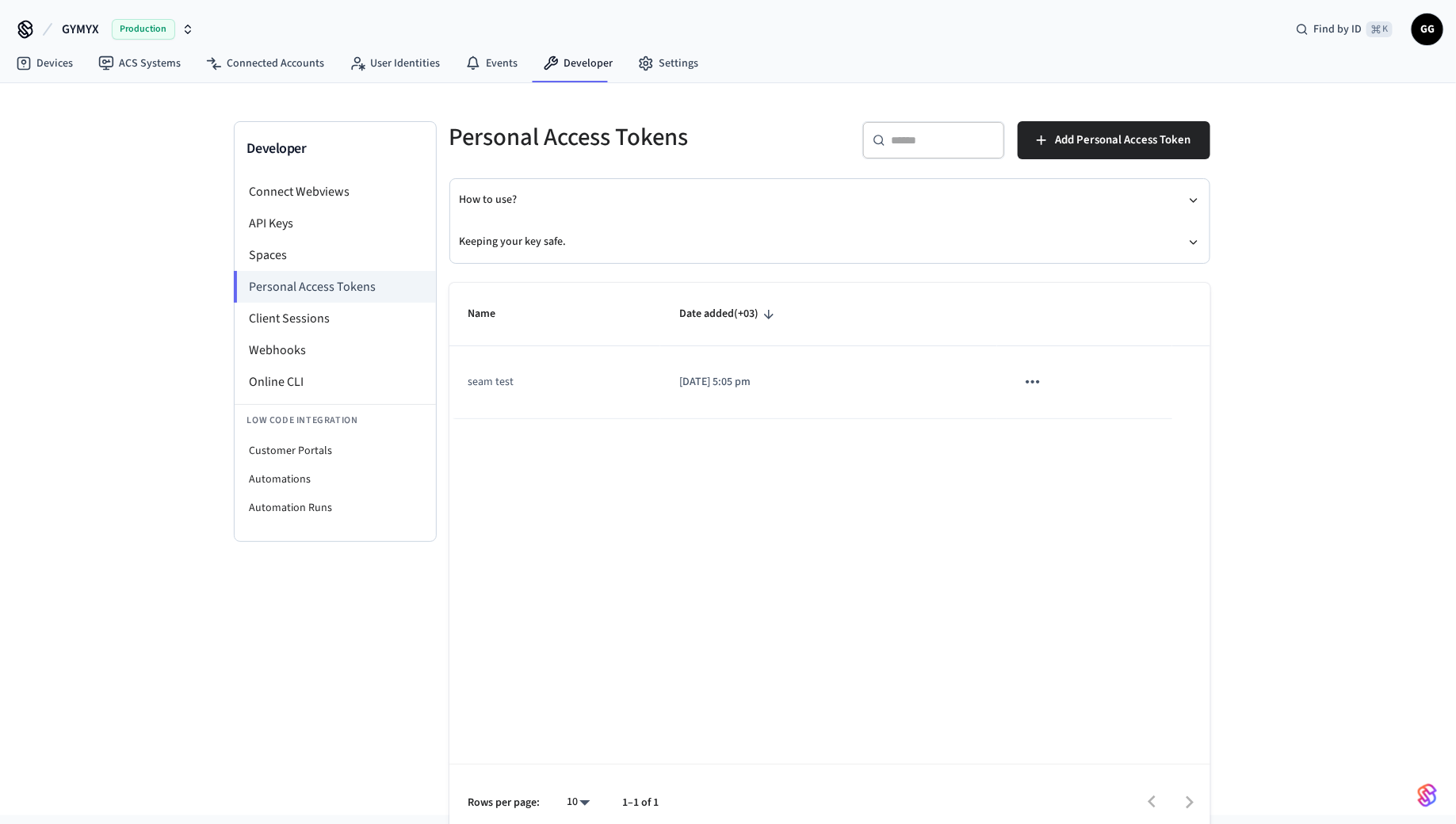
click at [1039, 384] on icon "sticky table" at bounding box center [1033, 382] width 20 height 20
click at [687, 449] on div at bounding box center [728, 412] width 1456 height 824
click at [1081, 138] on span "Add Personal Access Token" at bounding box center [1123, 140] width 135 height 20
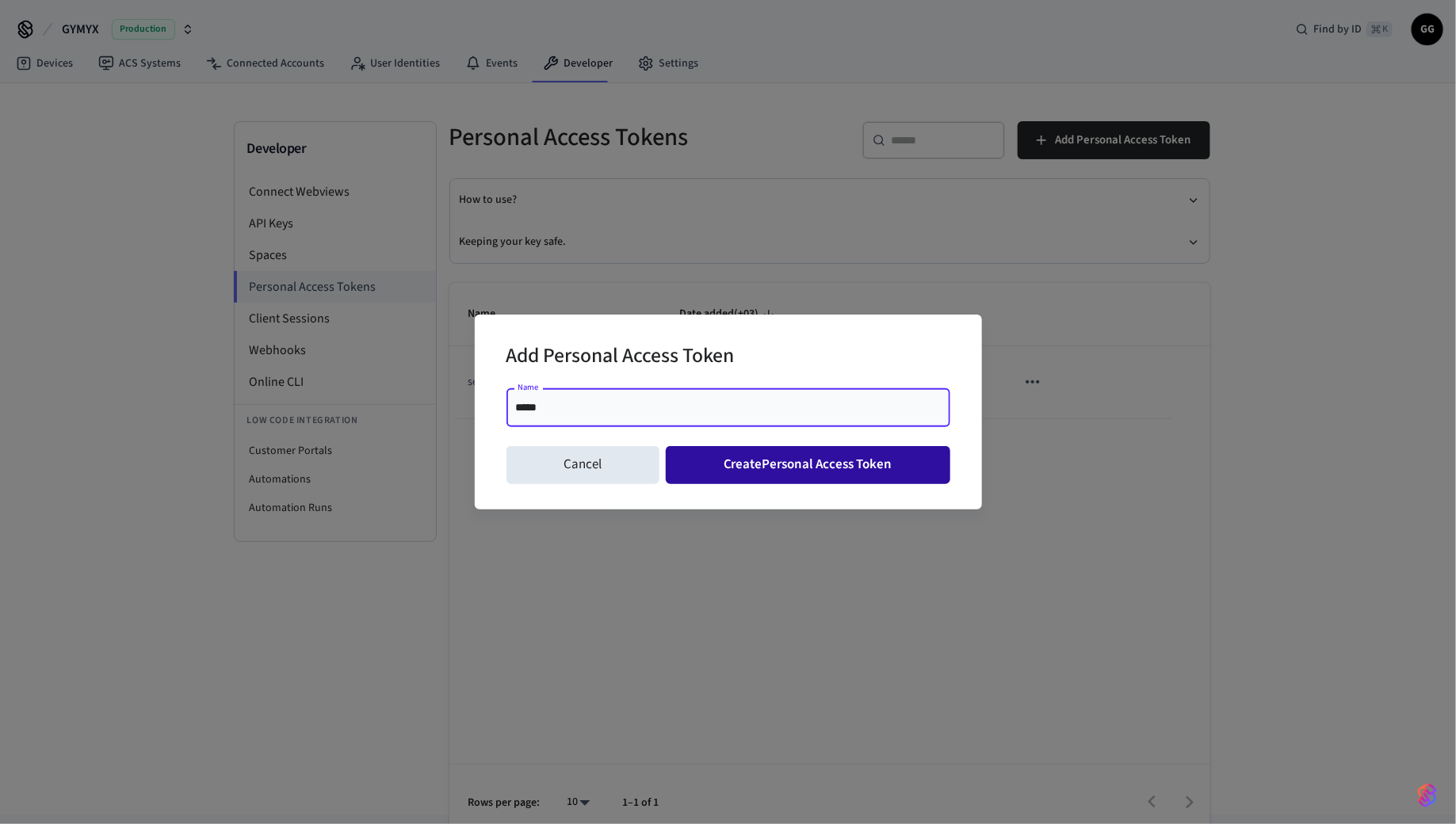
type input "*****"
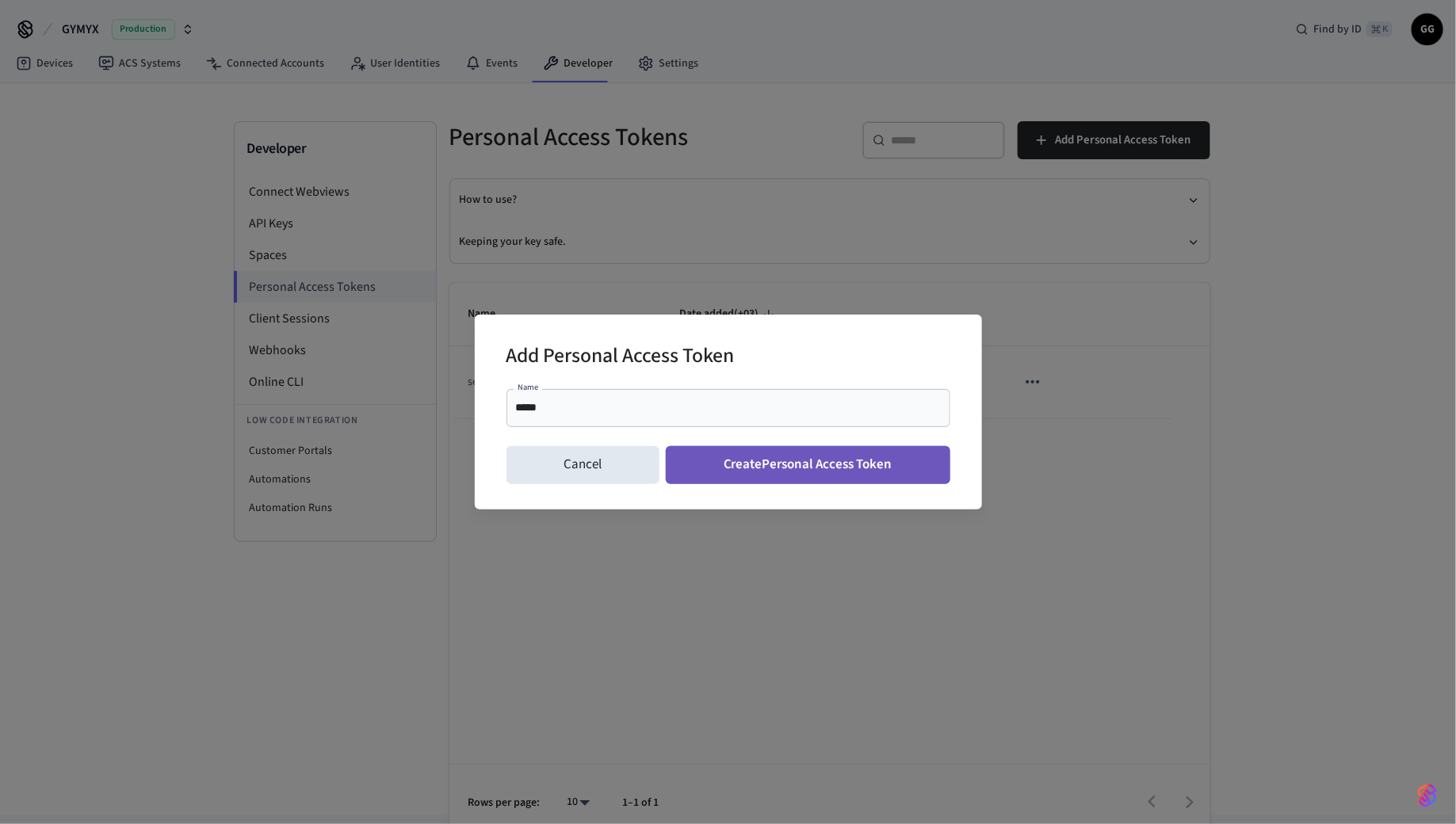
click at [758, 469] on button "Create Personal Access Token" at bounding box center [807, 464] width 285 height 38
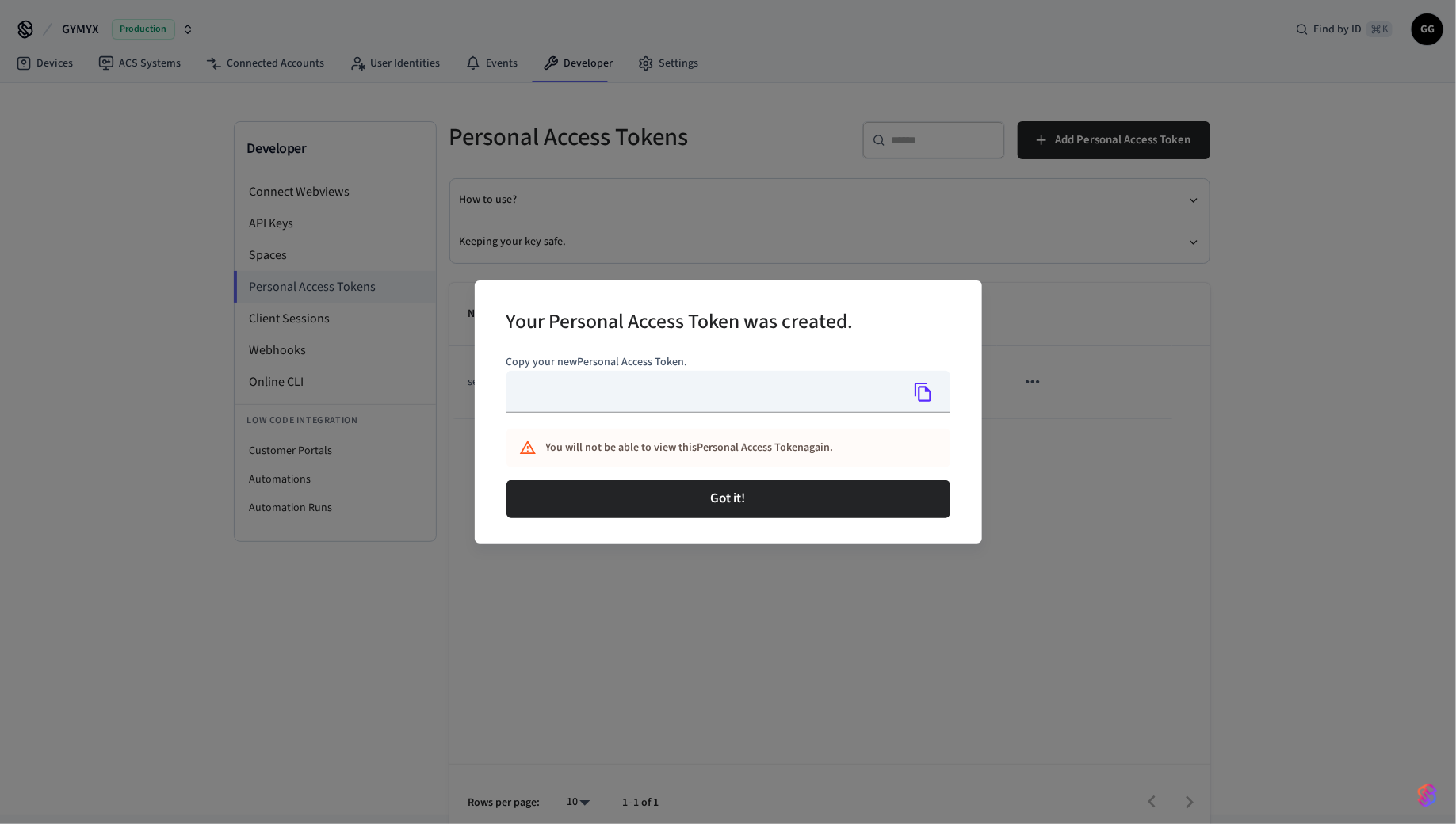
type input "**********"
click at [923, 388] on icon "Copy" at bounding box center [923, 392] width 20 height 20
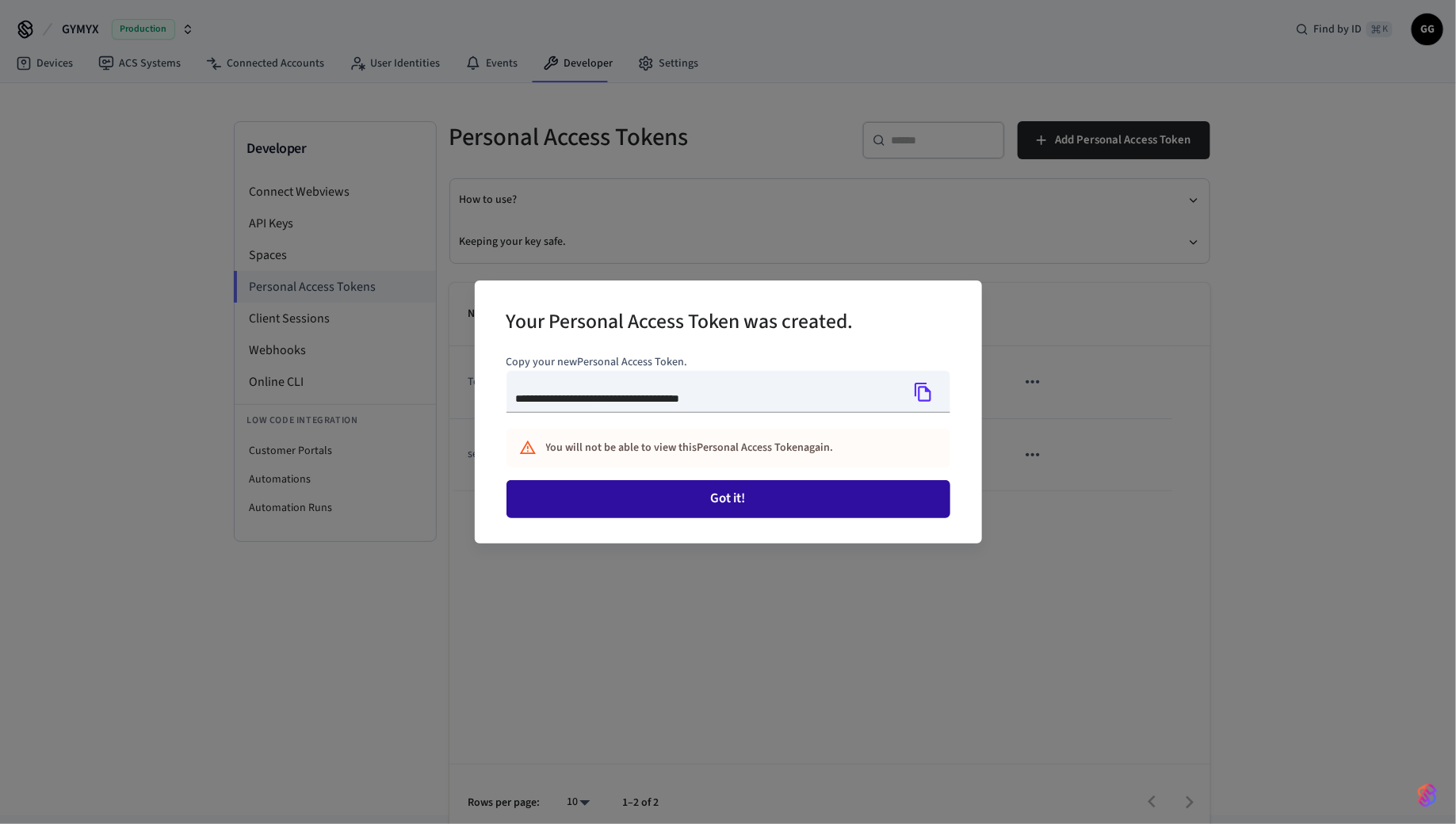
click at [748, 496] on button "Got it!" at bounding box center [729, 499] width 444 height 38
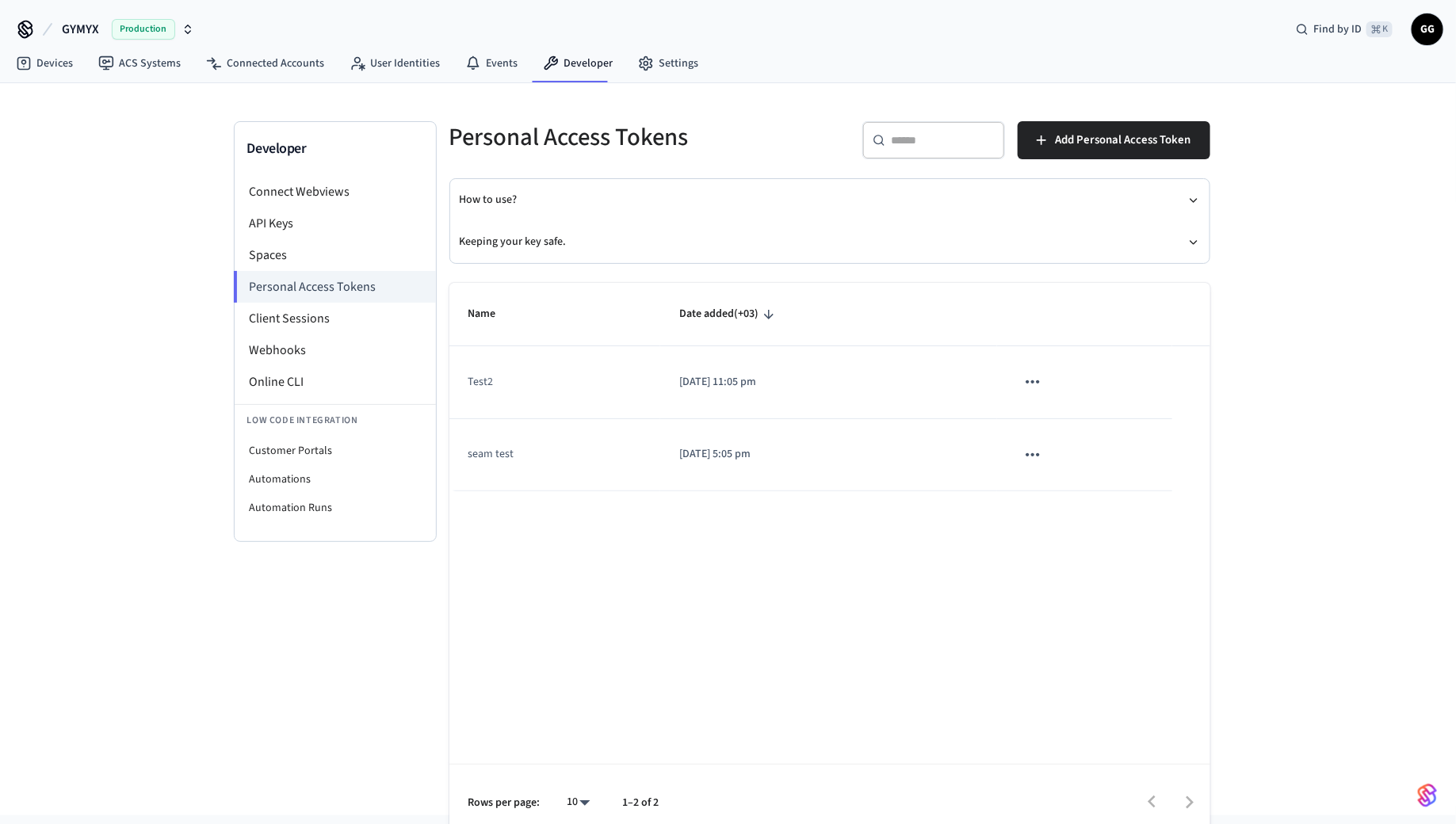
click at [1043, 380] on icon "sticky table" at bounding box center [1033, 382] width 20 height 20
click at [1067, 484] on li "Delete" at bounding box center [1073, 485] width 75 height 50
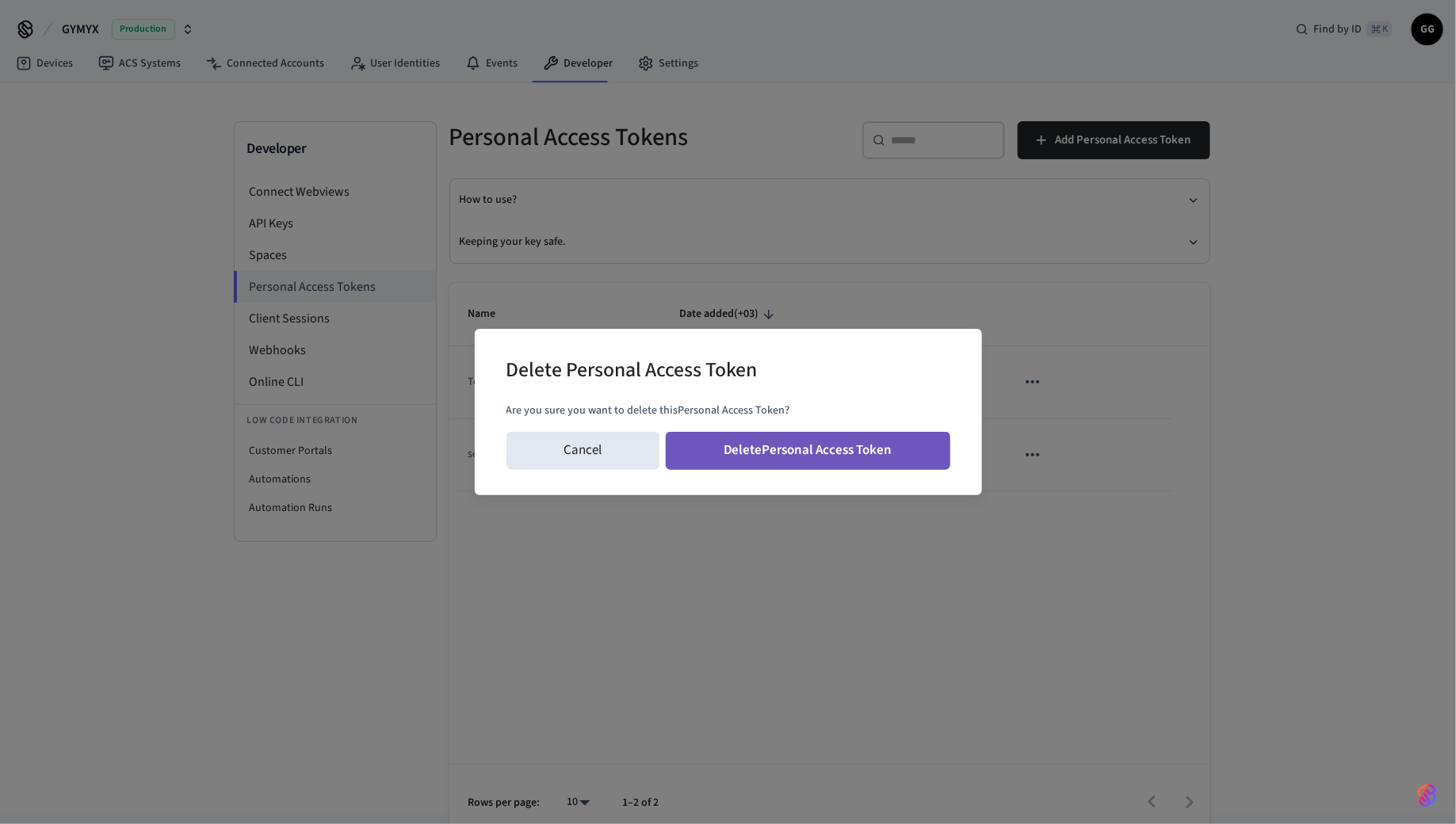
click at [883, 450] on button "Delete Personal Access Token" at bounding box center [807, 450] width 285 height 38
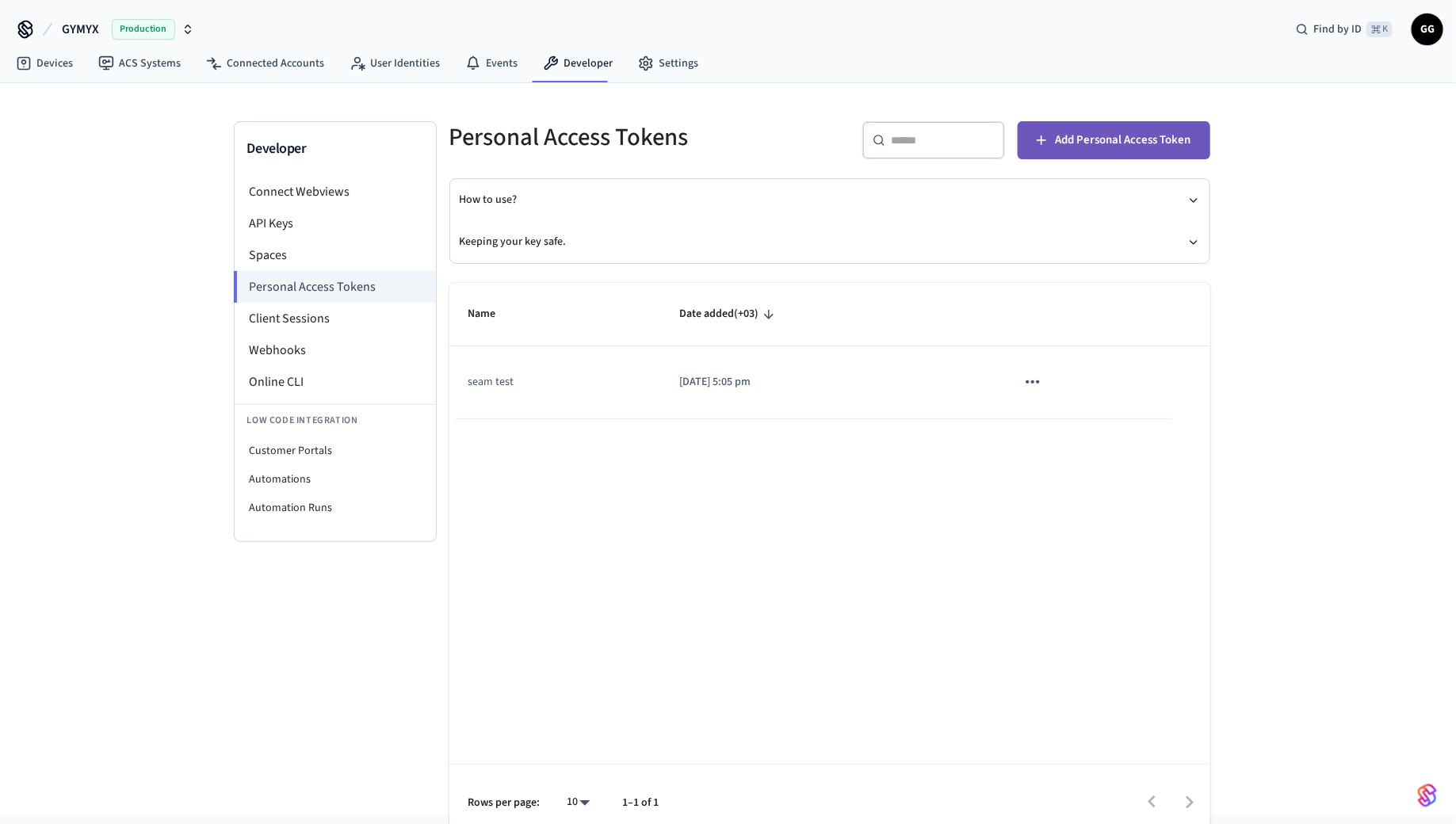
click at [1131, 135] on span "Add Personal Access Token" at bounding box center [1123, 140] width 135 height 20
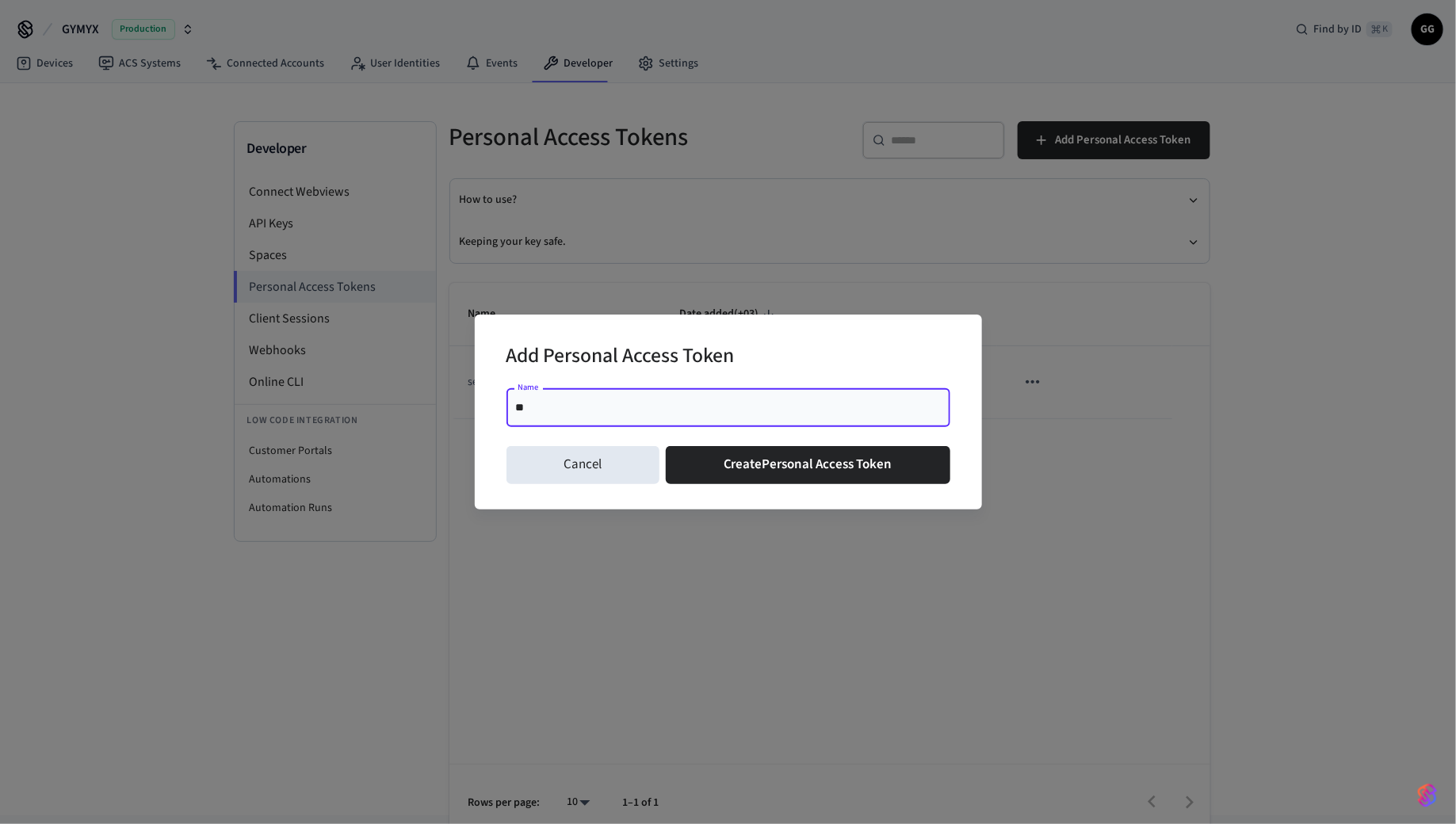
type input "*"
type input "*****"
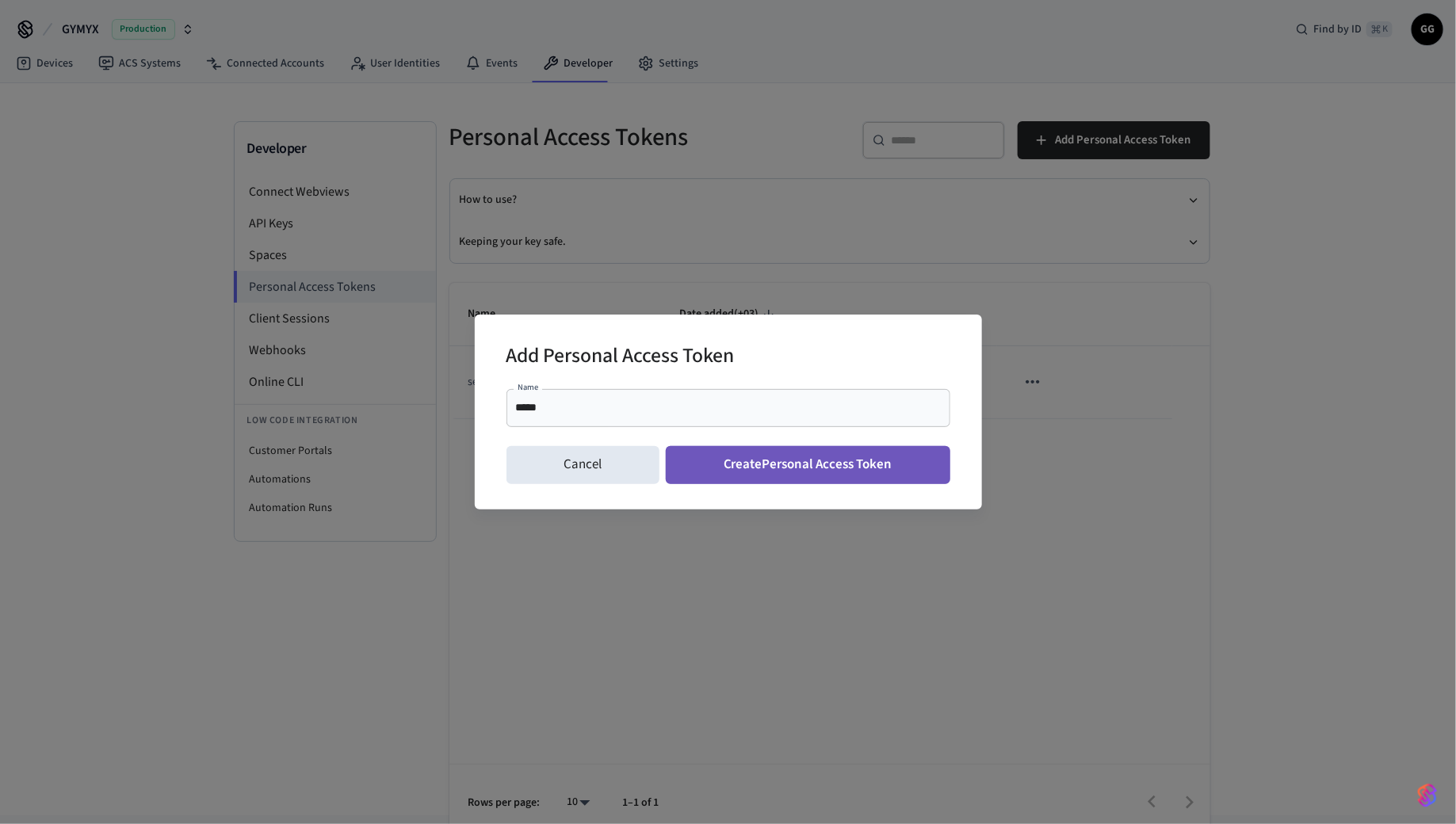
click at [791, 467] on button "Create Personal Access Token" at bounding box center [807, 464] width 285 height 38
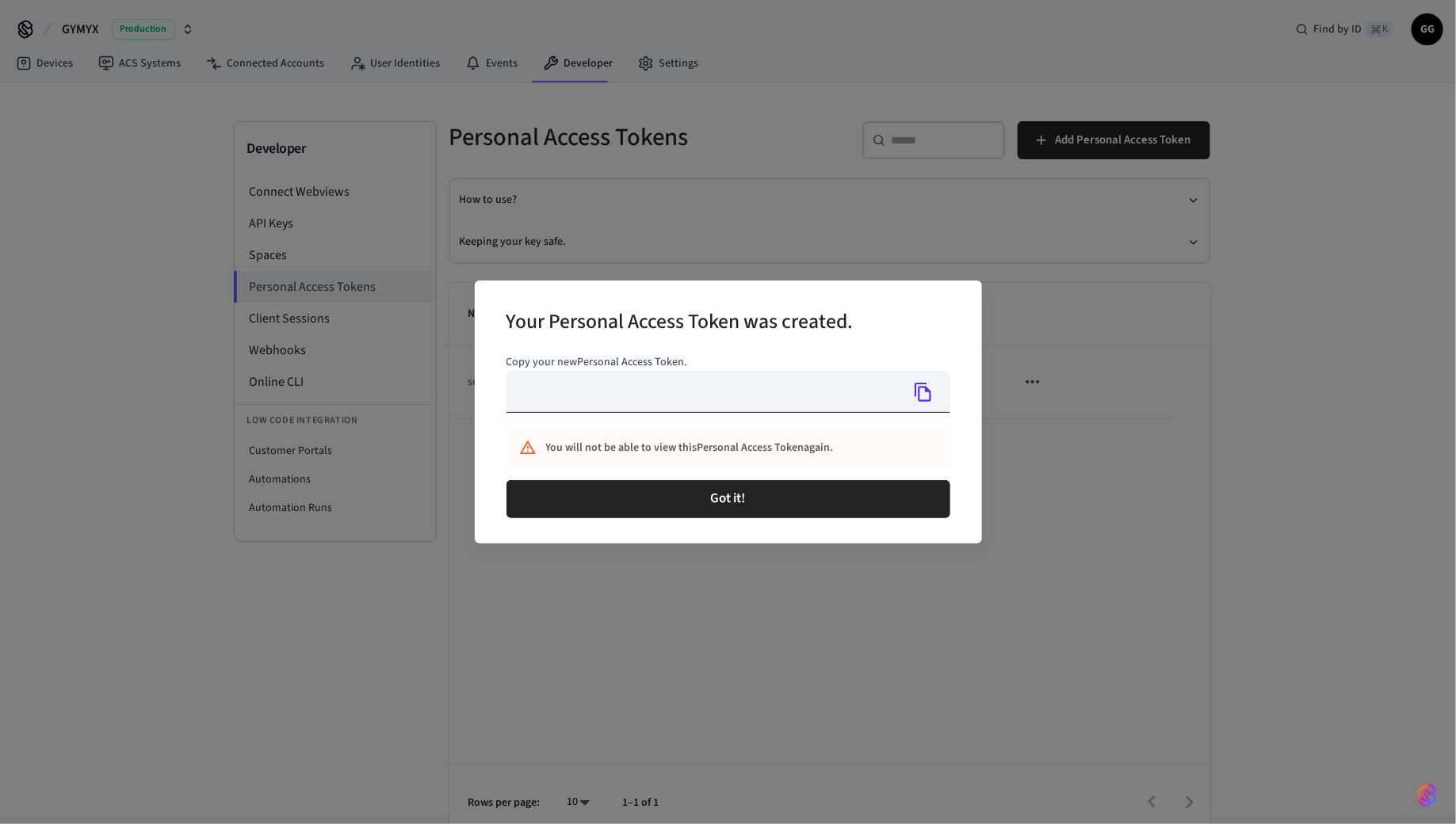
type input "**********"
click at [924, 394] on icon "Copy" at bounding box center [923, 392] width 20 height 20
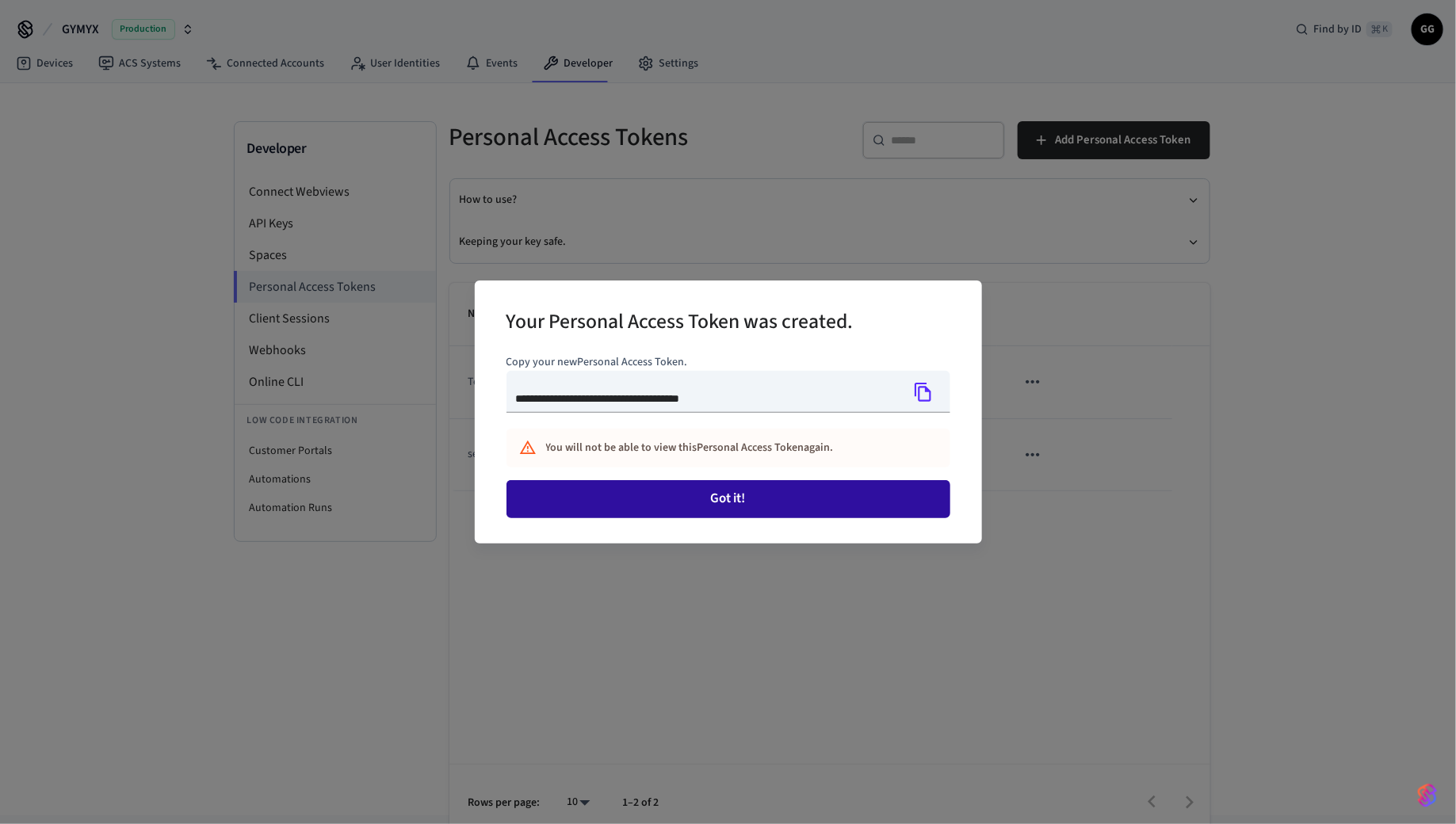
click at [738, 508] on button "Got it!" at bounding box center [729, 499] width 444 height 38
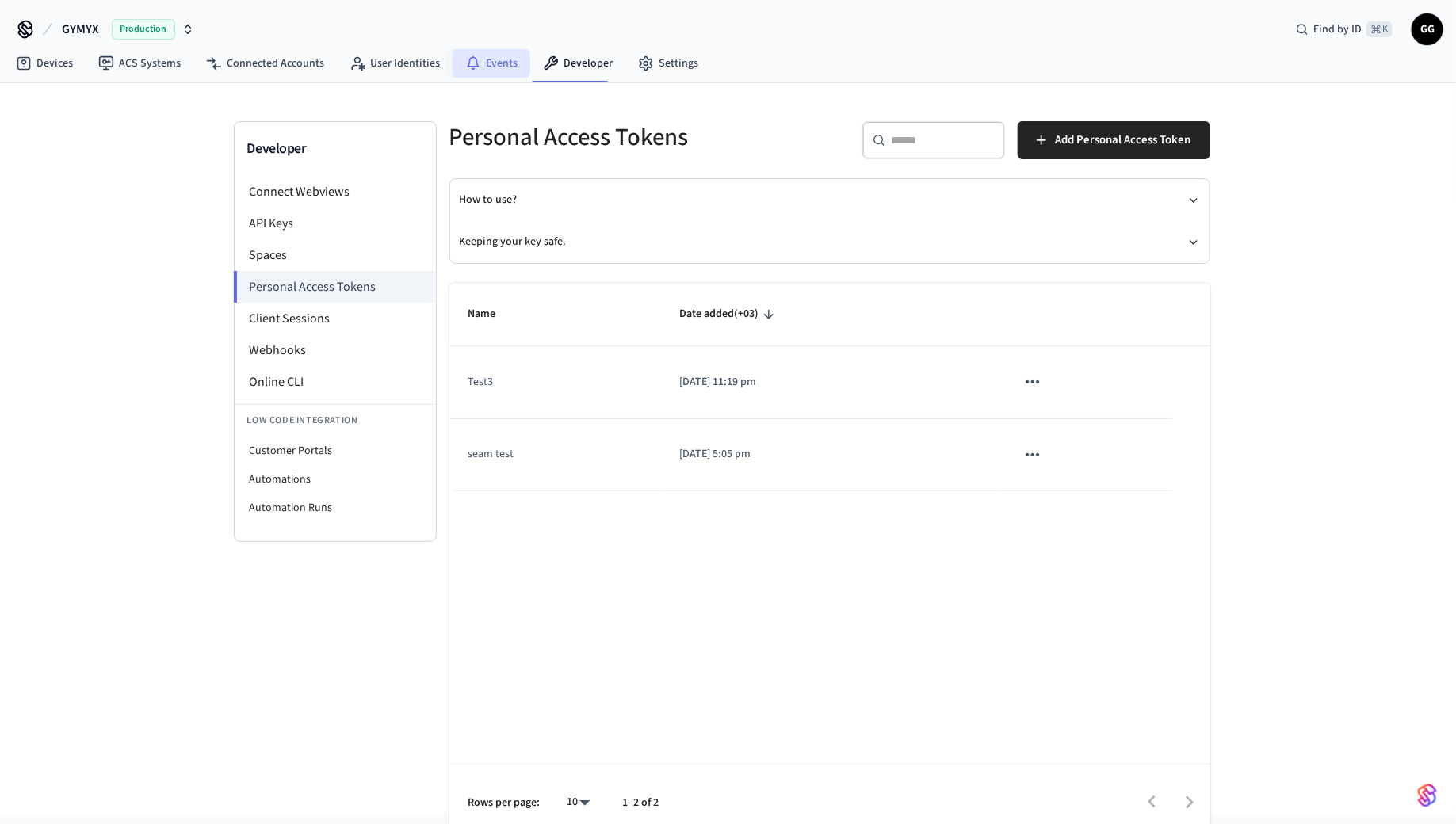
click at [499, 62] on link "Events" at bounding box center [492, 63] width 78 height 29
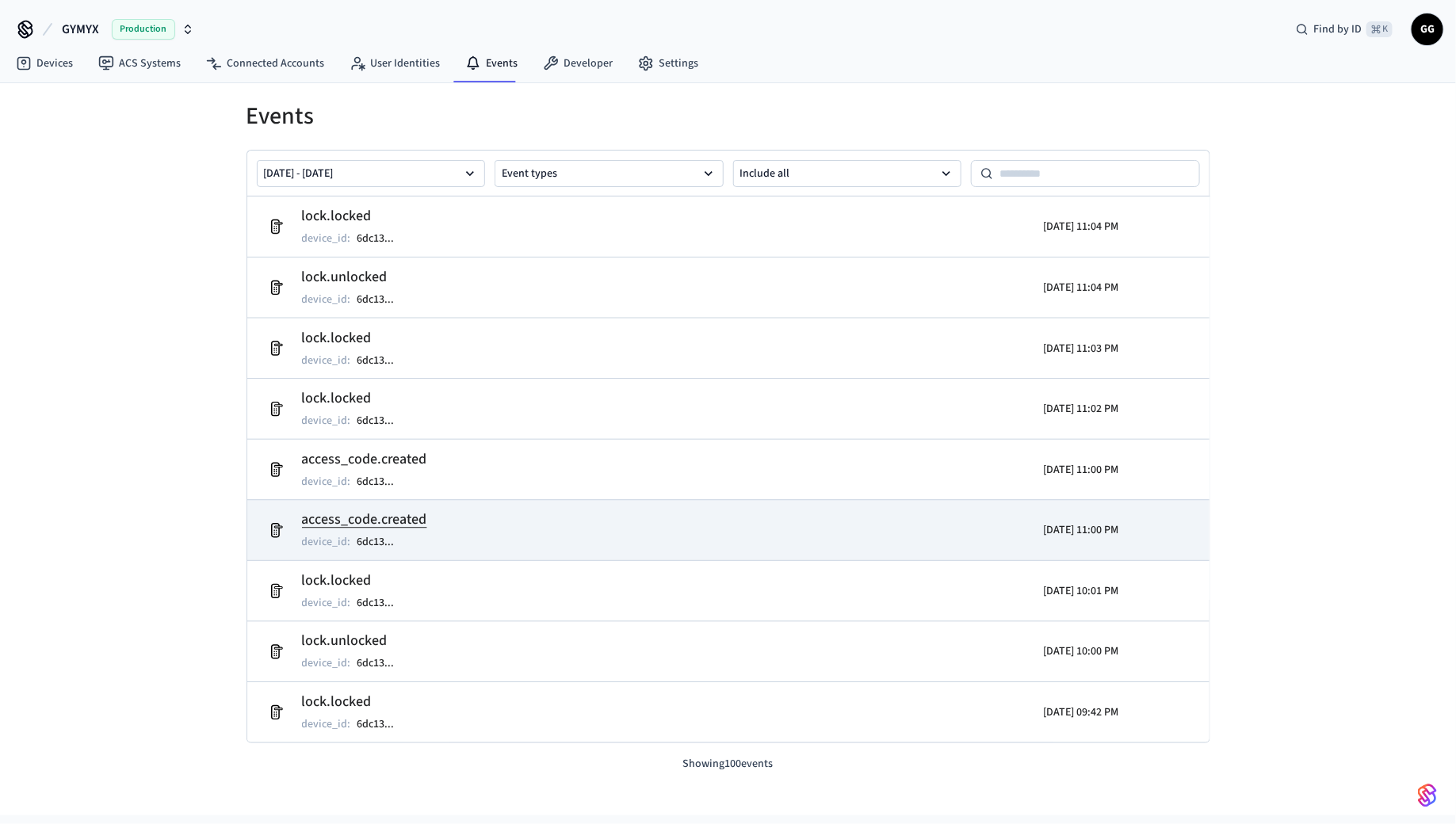
click at [399, 512] on h2 "access_code.created" at bounding box center [365, 519] width 125 height 22
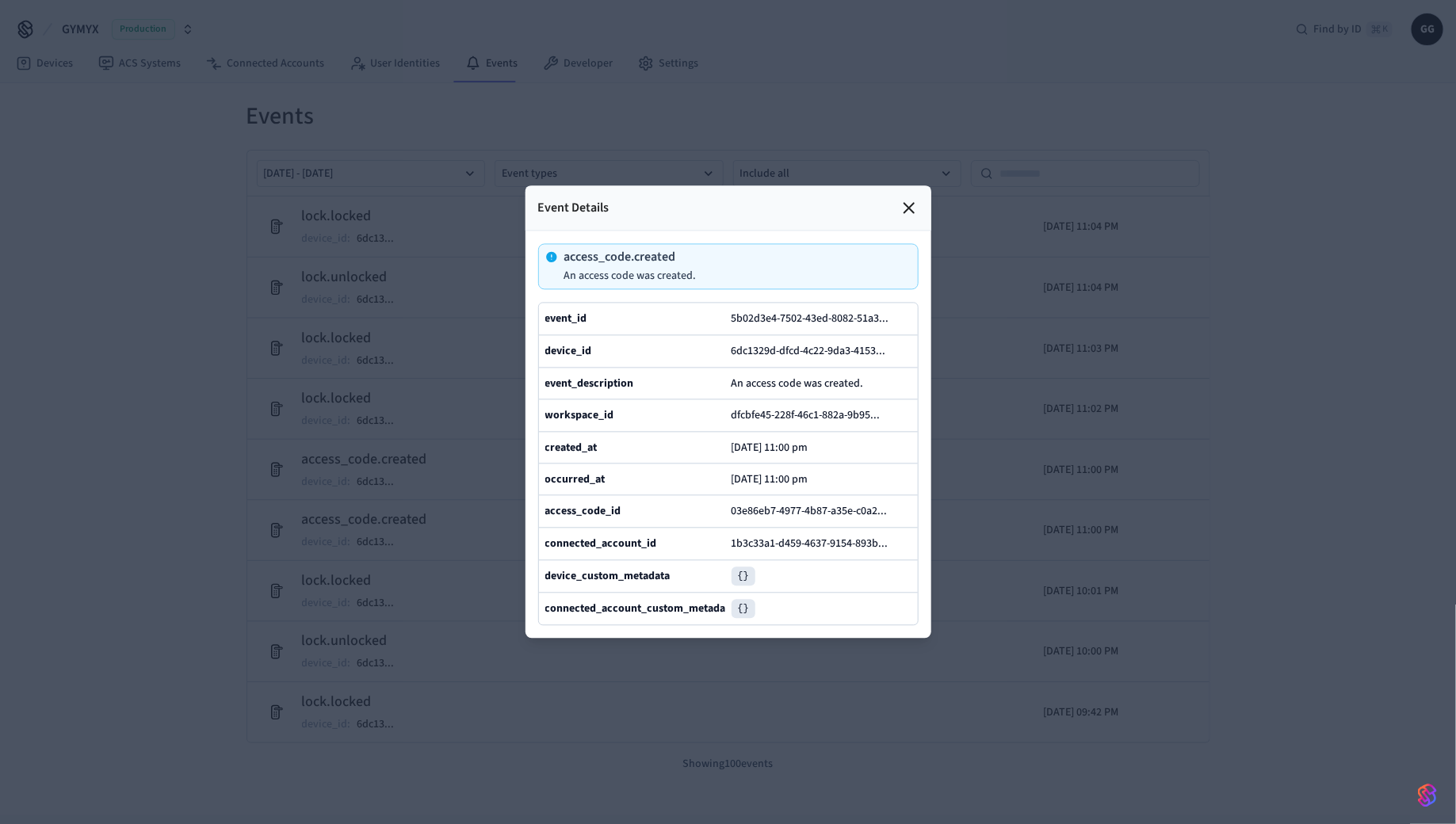
click at [906, 211] on icon at bounding box center [909, 208] width 9 height 9
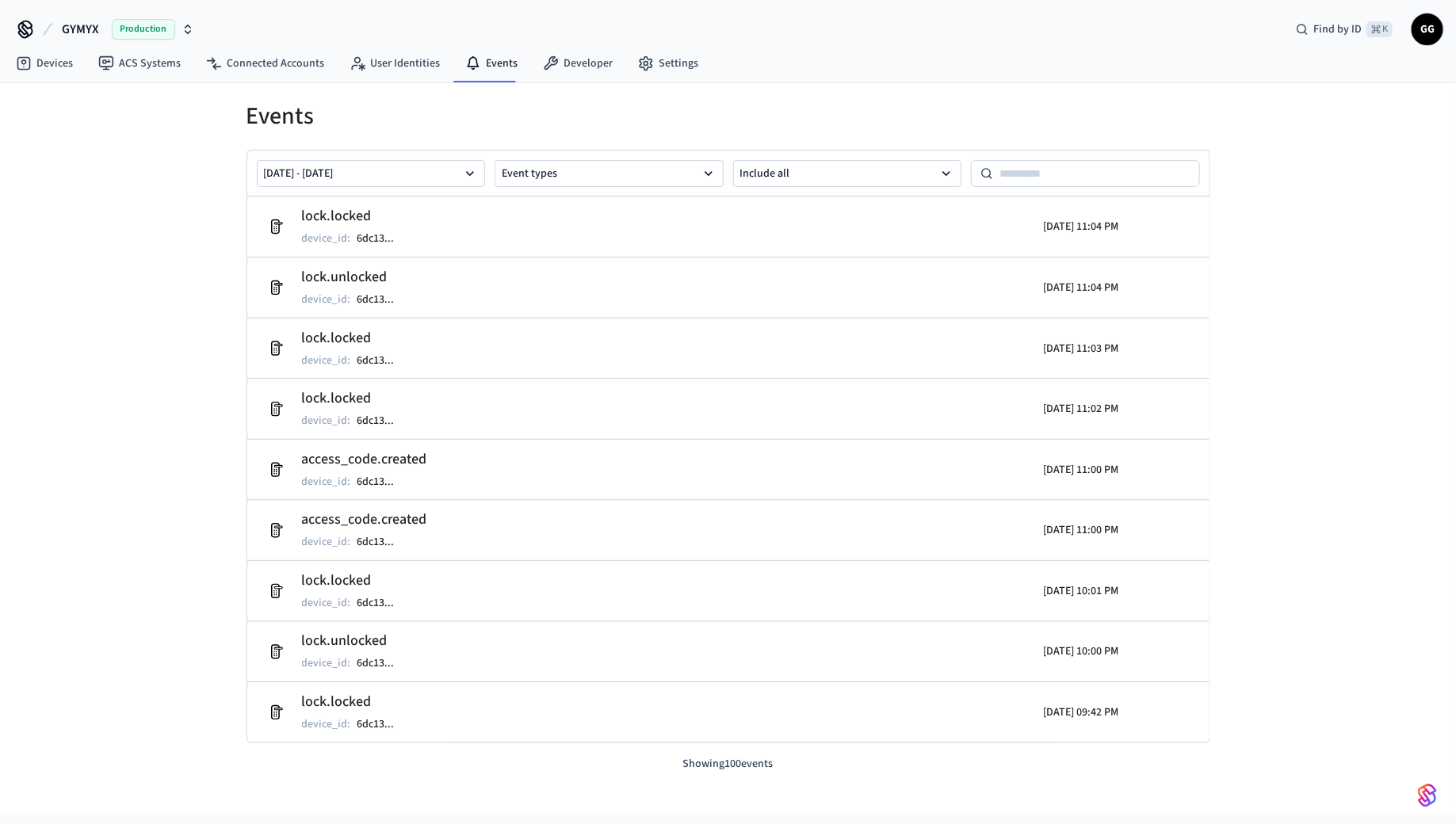
click at [77, 19] on span "GYMYX" at bounding box center [80, 29] width 37 height 19
click at [57, 62] on link "Devices" at bounding box center [45, 63] width 83 height 29
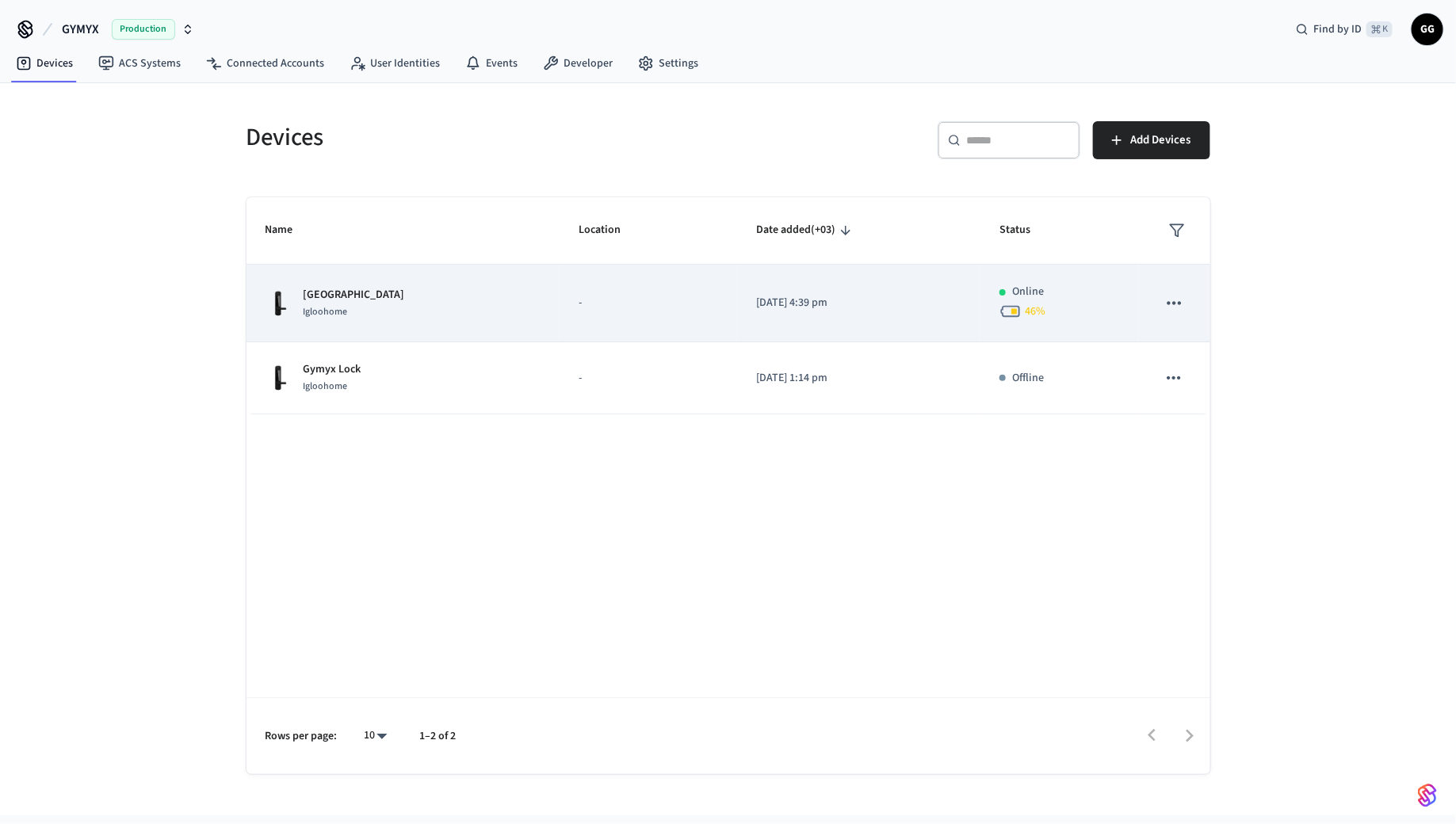
click at [372, 287] on div "Salarevo Park Igloohome" at bounding box center [403, 303] width 275 height 33
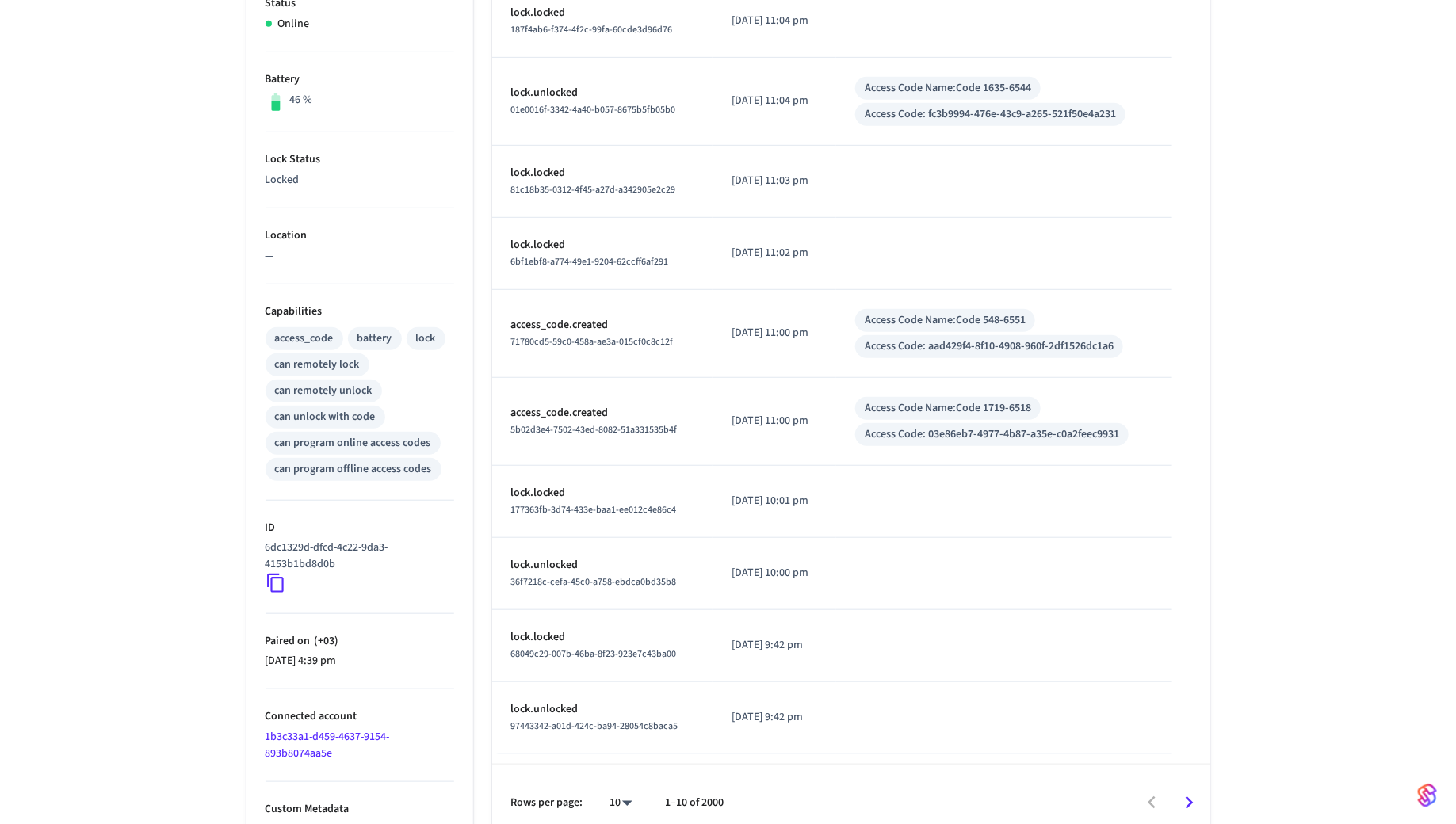
scroll to position [373, 0]
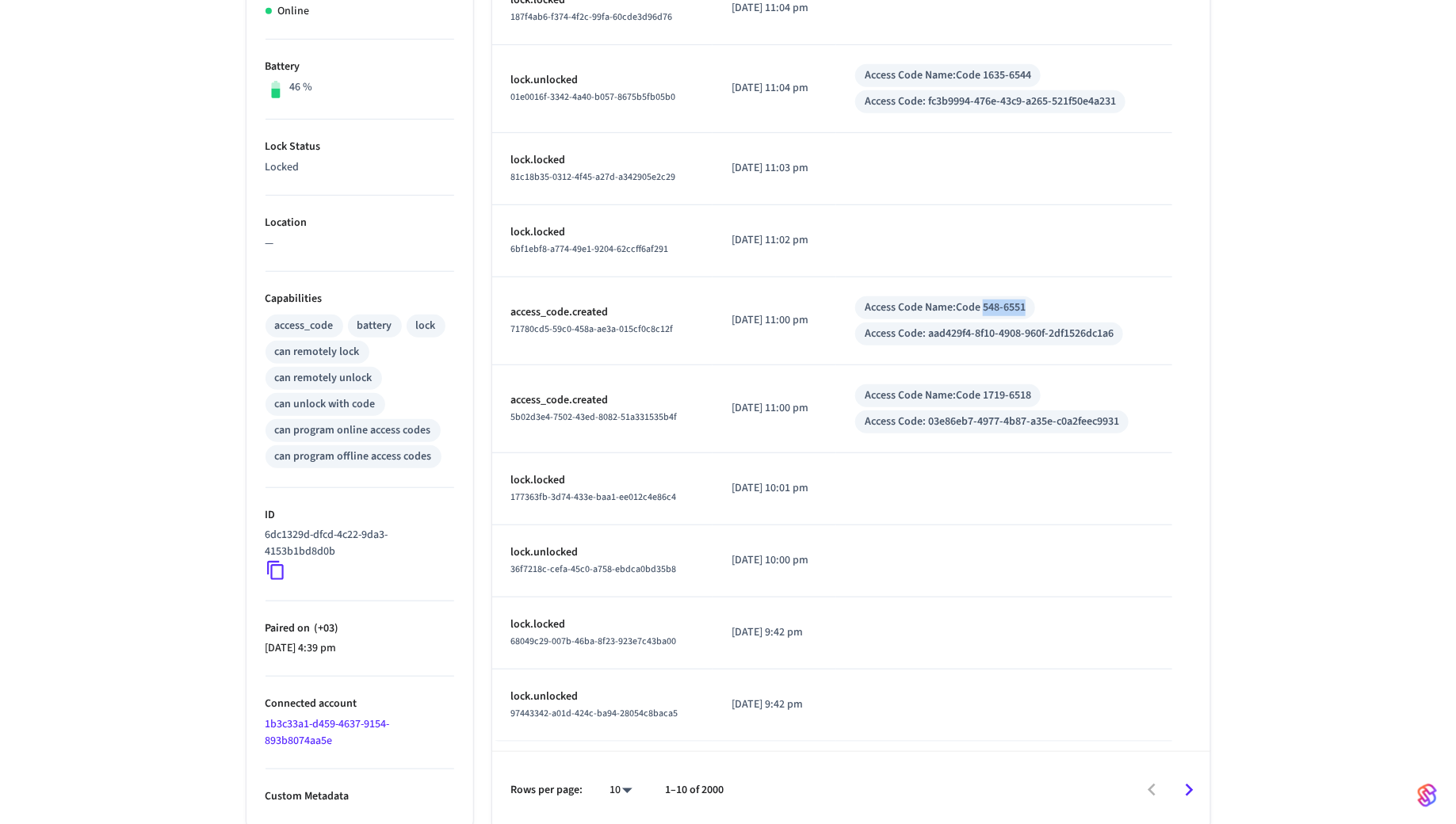
drag, startPoint x: 1046, startPoint y: 306, endPoint x: 1000, endPoint y: 303, distance: 46.1
click at [1000, 303] on div "Access Code Name: Code 548-6551" at bounding box center [945, 307] width 180 height 23
copy div "548-6551"
drag, startPoint x: 877, startPoint y: 302, endPoint x: 1043, endPoint y: 302, distance: 166.0
click at [1035, 302] on div "Access Code Name: Code 548-6551" at bounding box center [945, 307] width 180 height 23
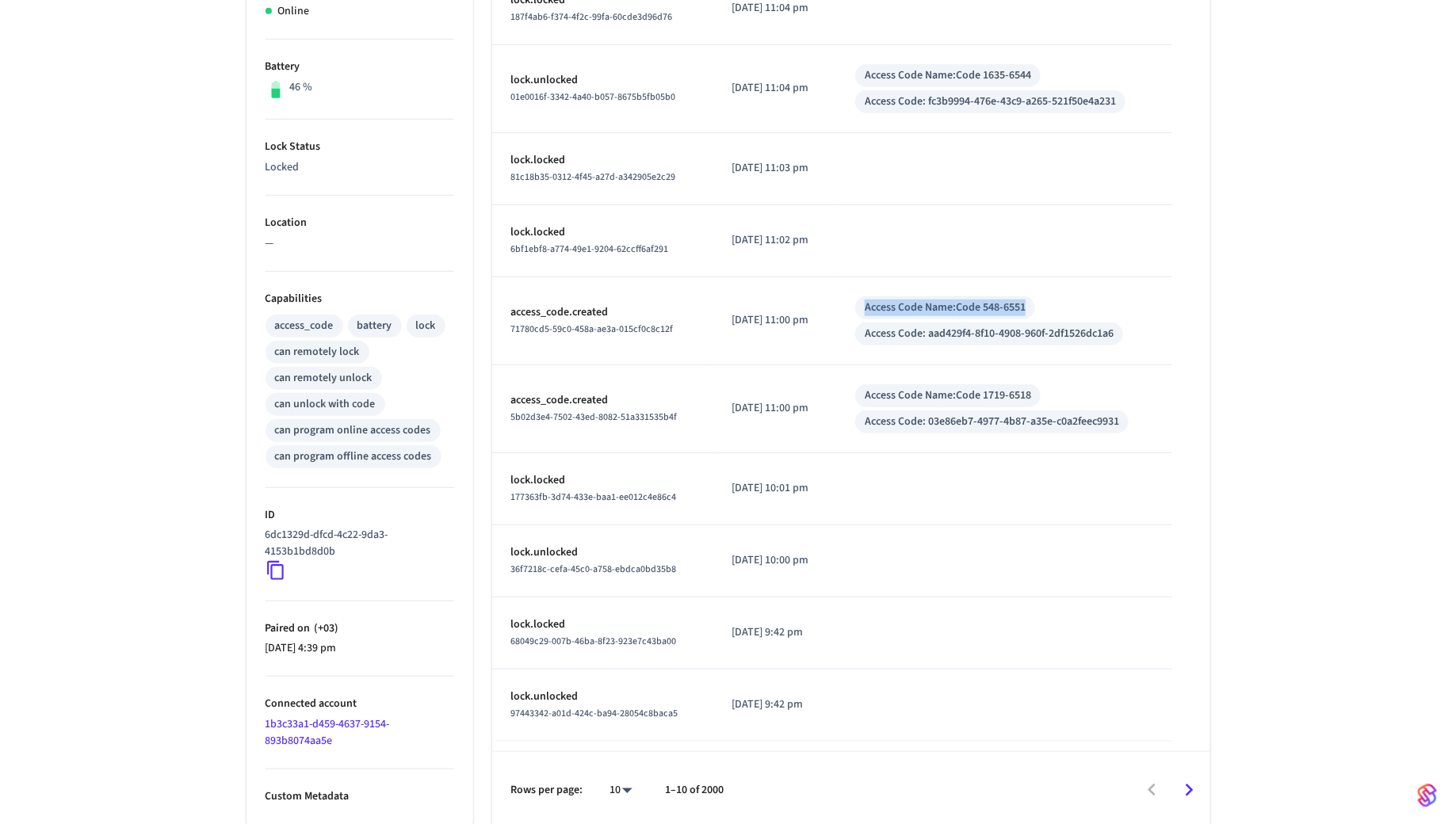
copy div "Access Code Name: Code 548-6551"
drag, startPoint x: 944, startPoint y: 332, endPoint x: 1154, endPoint y: 337, distance: 210.1
click at [1154, 337] on td "Access Code Name: Code 548-6551 Access Code: aad429f4-8f10-4908-960f-2df1526dc1…" at bounding box center [1003, 321] width 335 height 88
copy div "aad429f4-8f10-4908-960f-2df1526dc1a6"
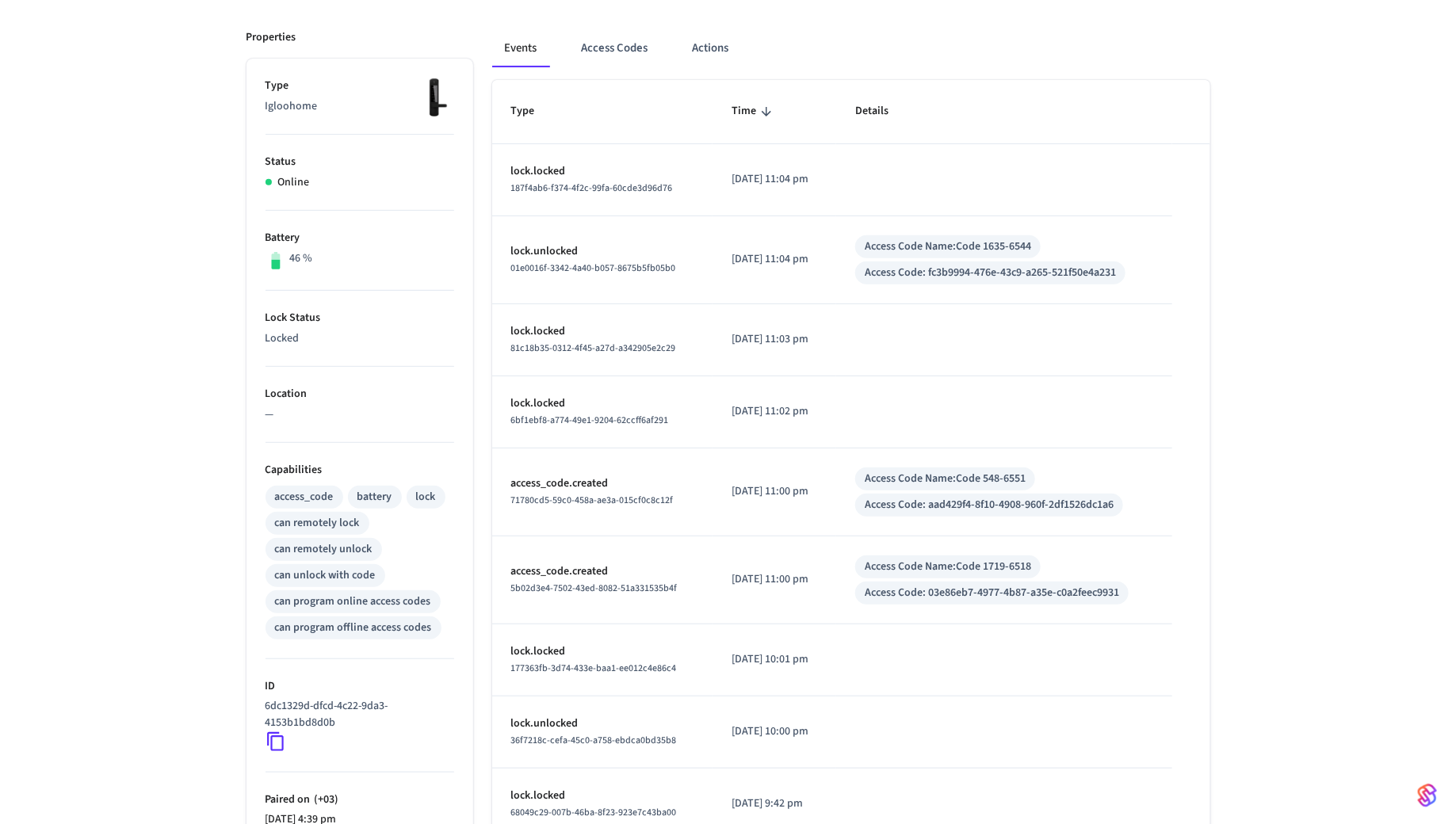
scroll to position [0, 0]
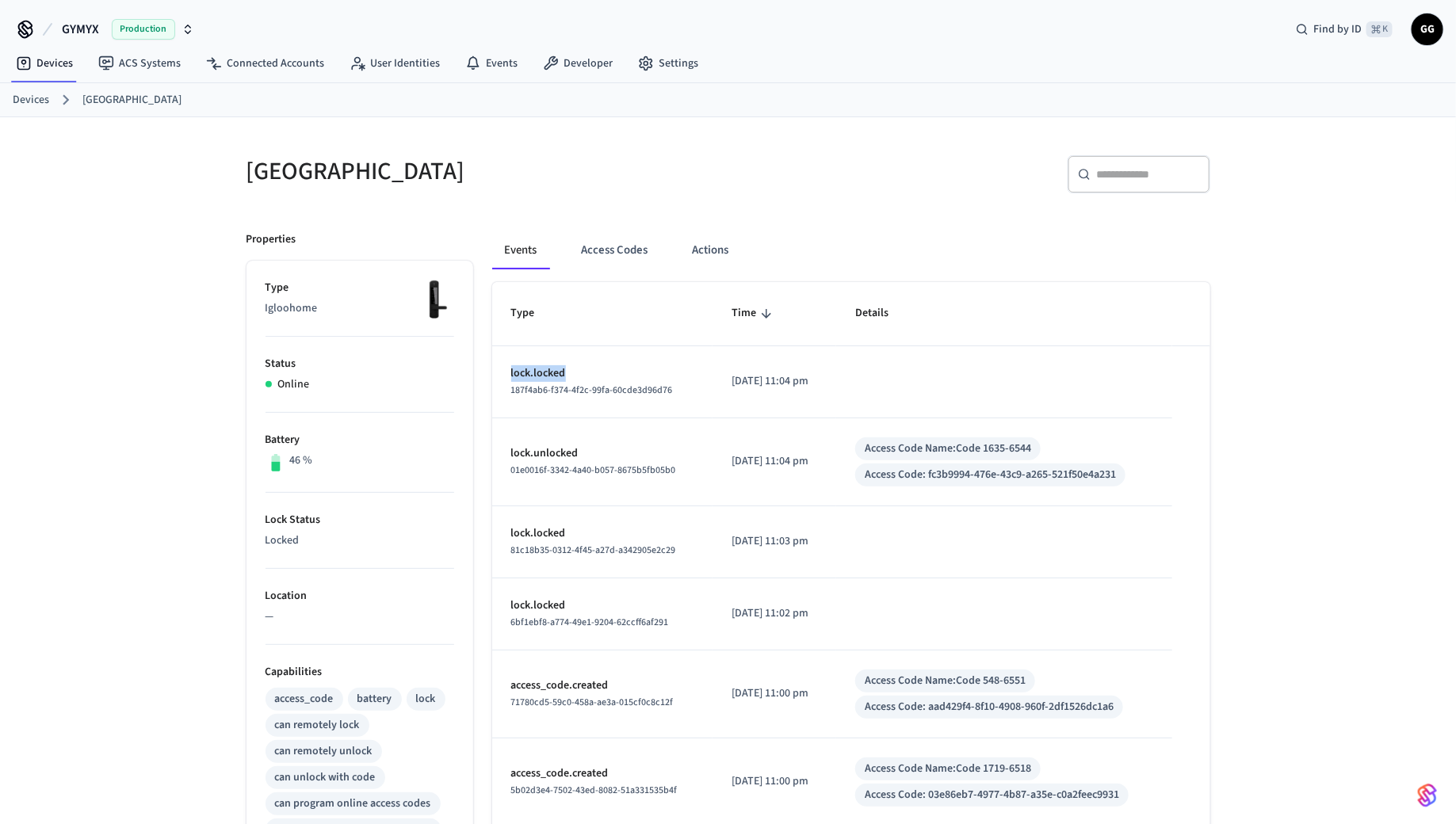
drag, startPoint x: 497, startPoint y: 369, endPoint x: 628, endPoint y: 374, distance: 131.1
click at [628, 374] on td "lock.locked 187f4ab6-f374-4f2c-99fa-60cde3d96d76" at bounding box center [603, 382] width 221 height 72
copy p "lock.locked"
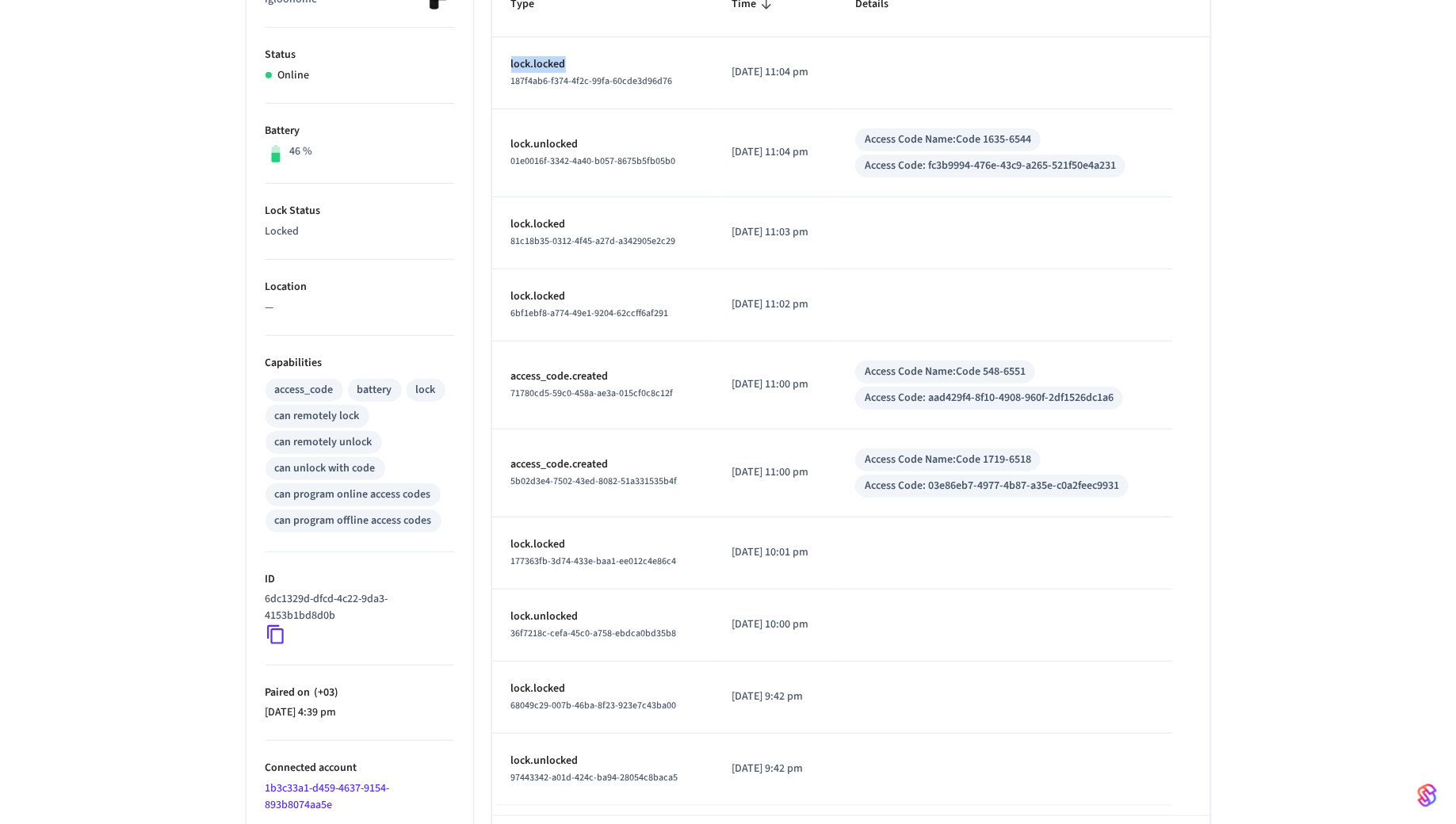
scroll to position [373, 0]
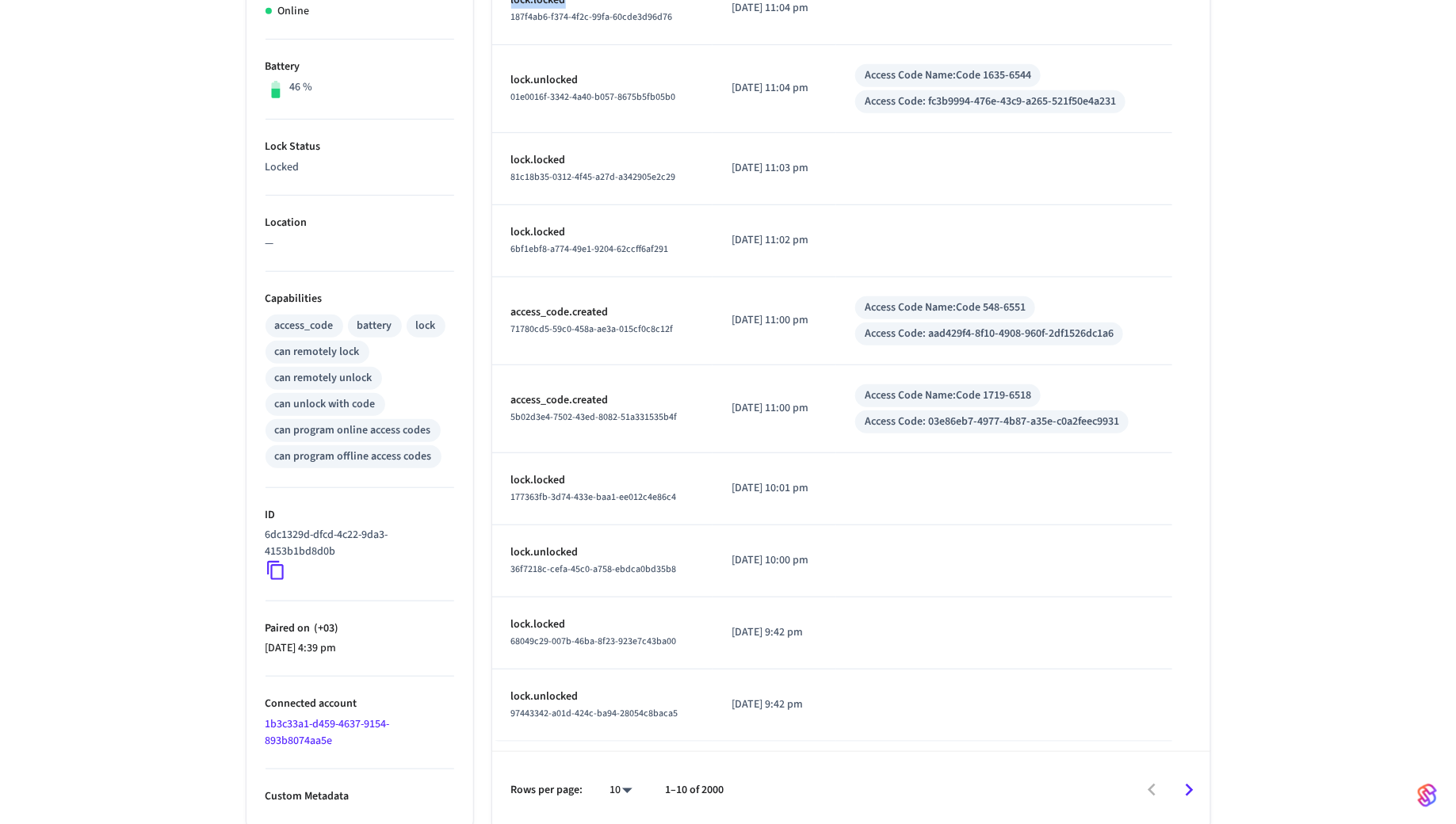
click at [1184, 783] on icon "Go to next page" at bounding box center [1189, 790] width 24 height 24
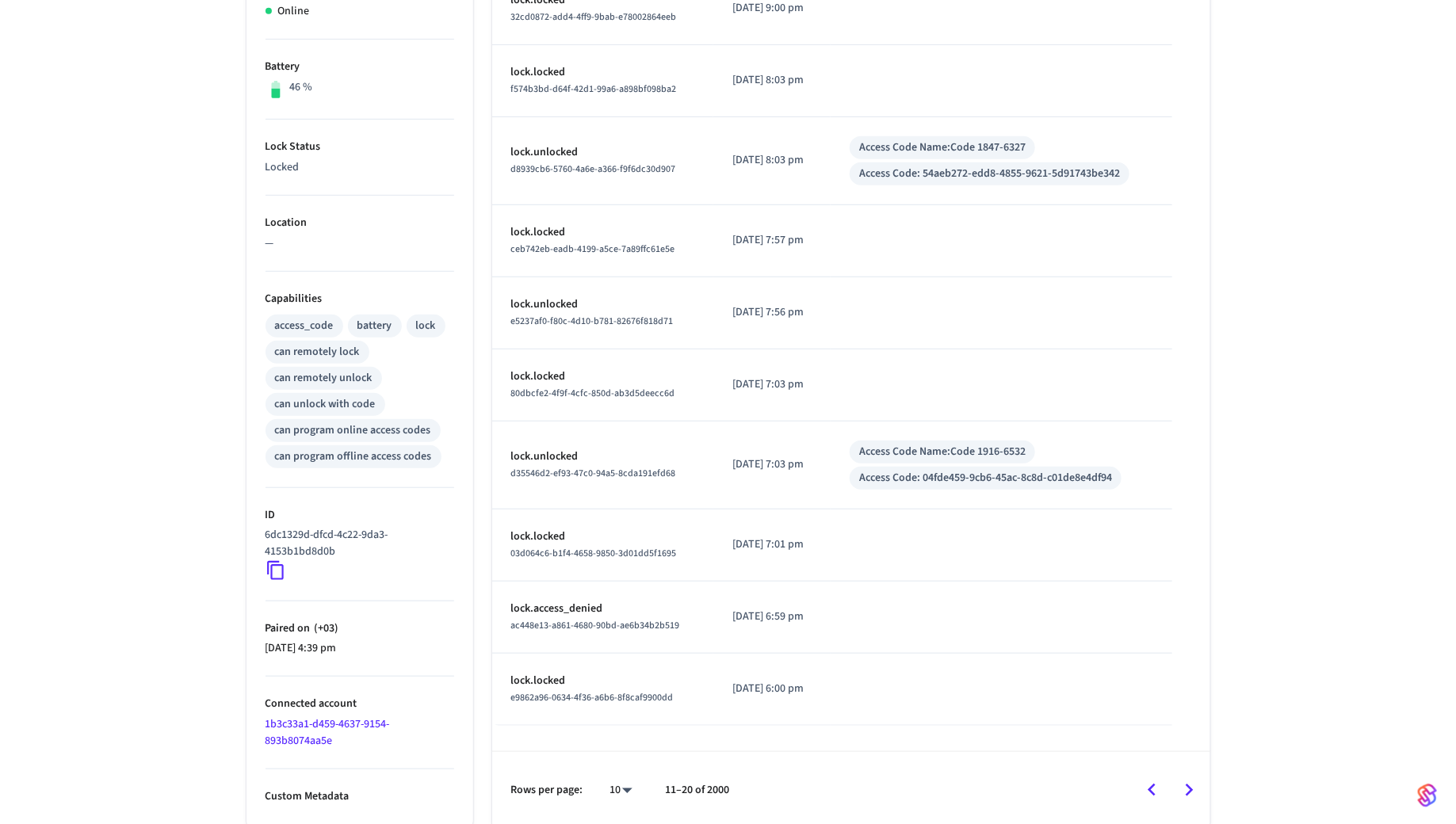
click at [1188, 783] on icon "Go to next page" at bounding box center [1189, 789] width 8 height 13
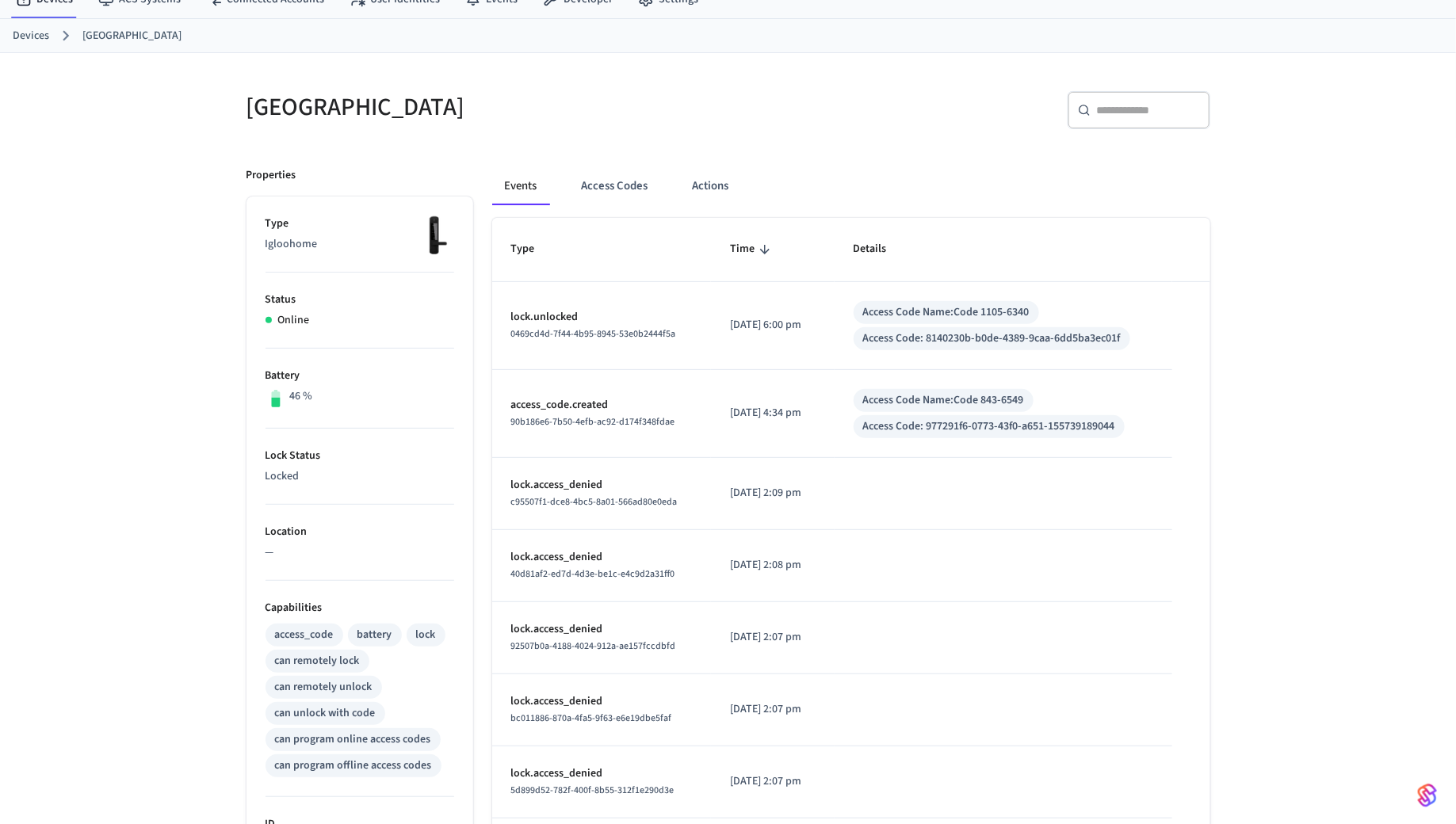
scroll to position [47, 0]
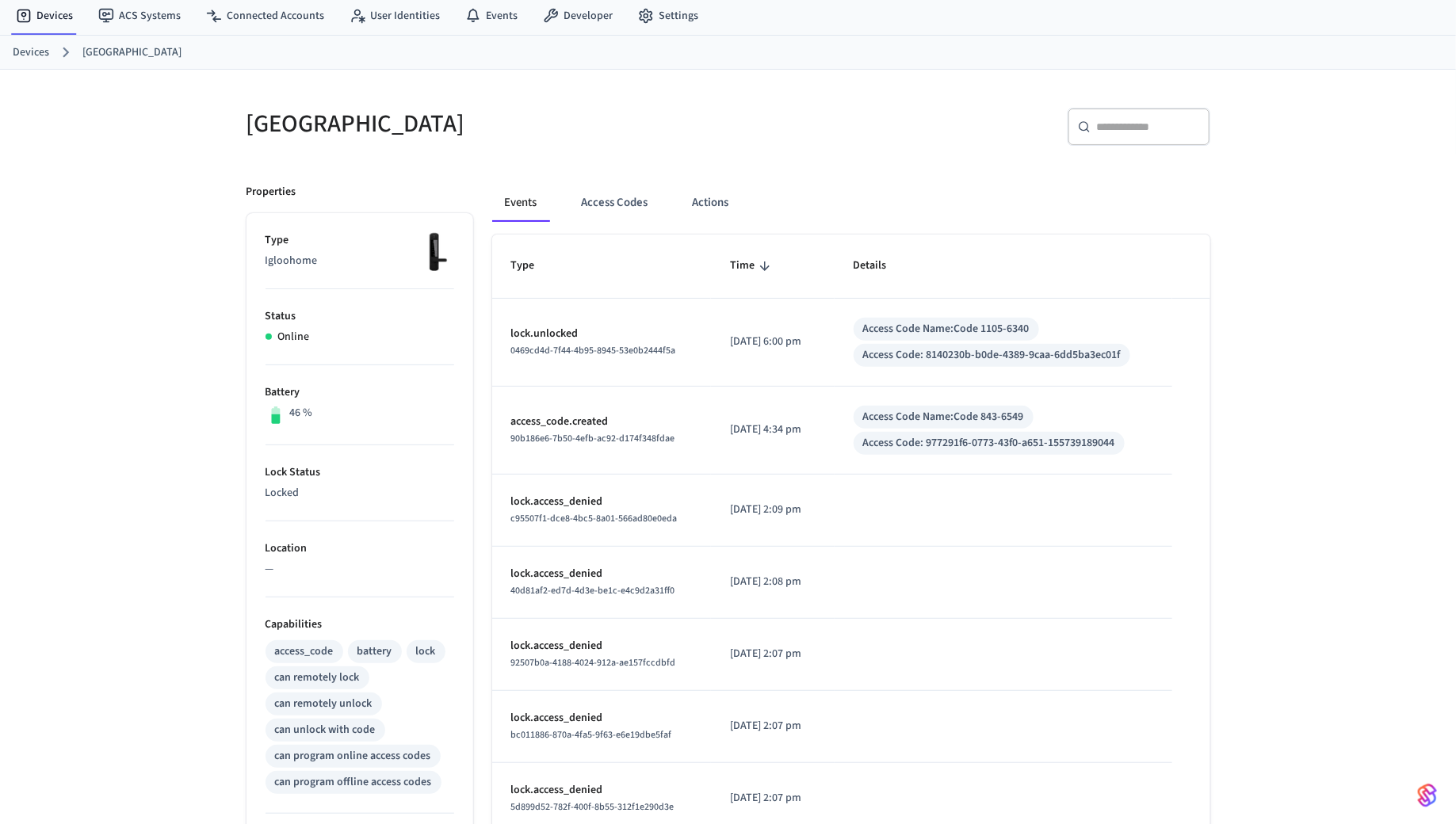
click at [1114, 140] on div "​ ​" at bounding box center [1138, 127] width 143 height 38
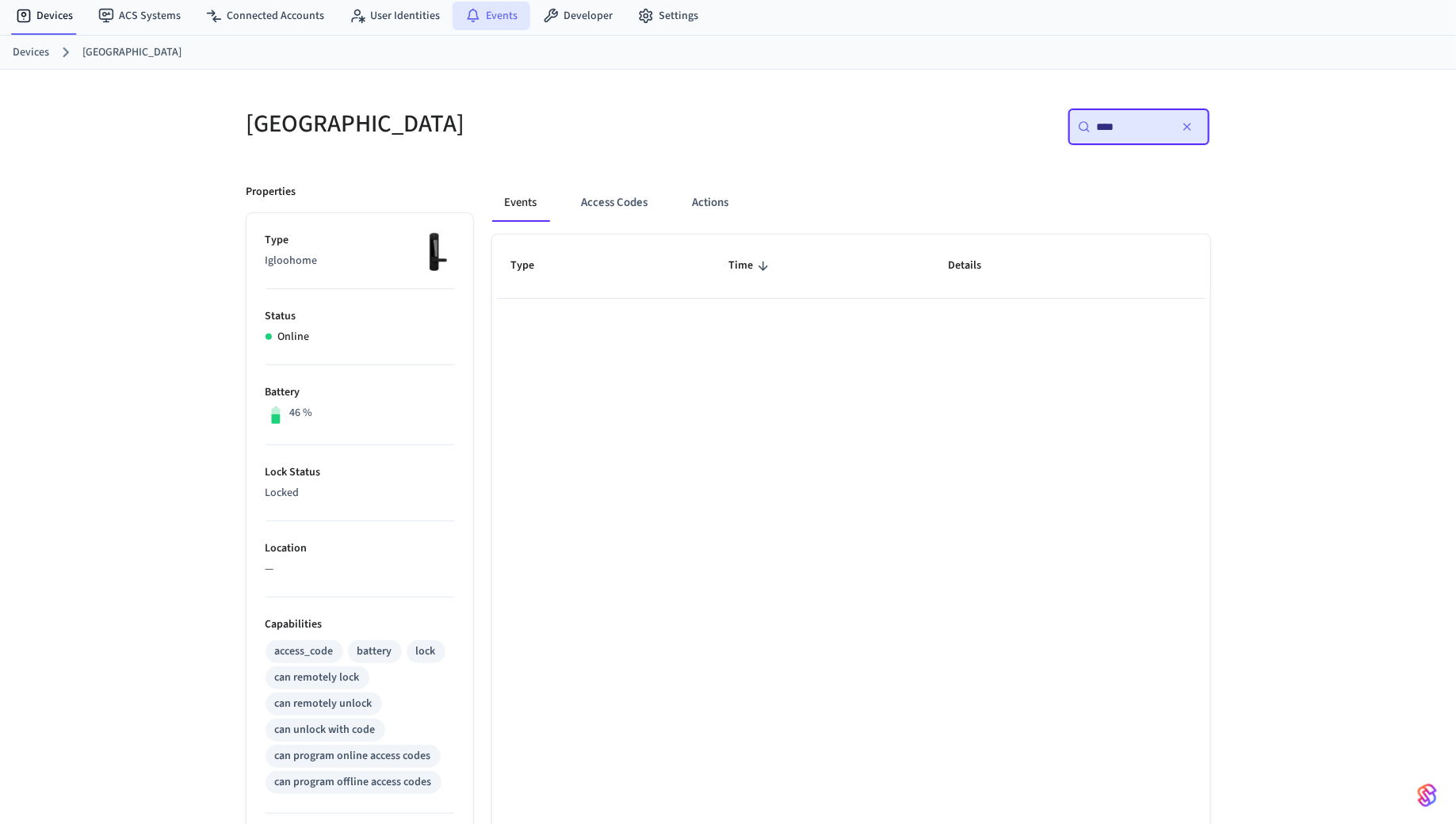
type input "****"
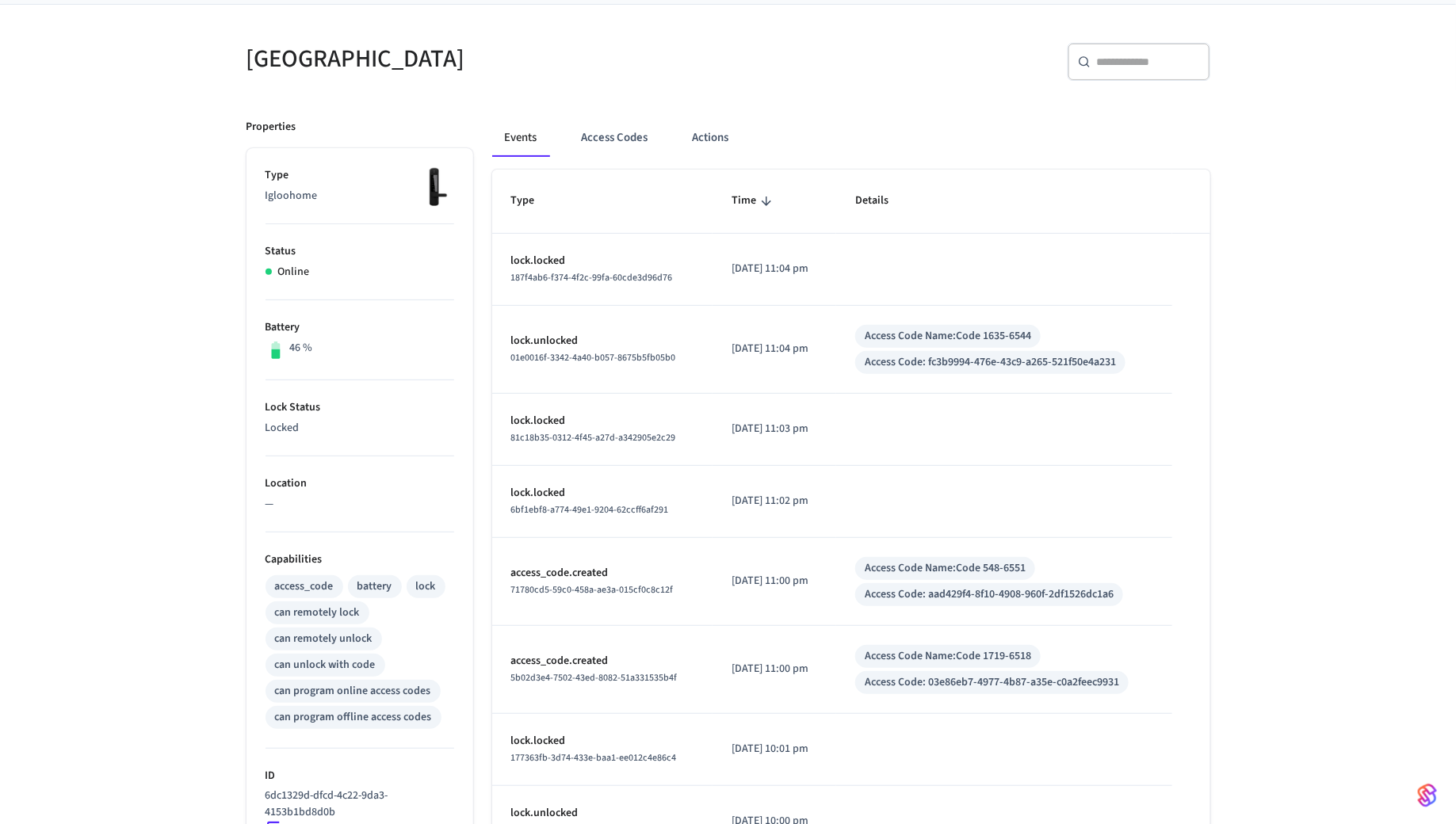
scroll to position [116, 0]
click at [1142, 51] on input "text" at bounding box center [1149, 58] width 103 height 16
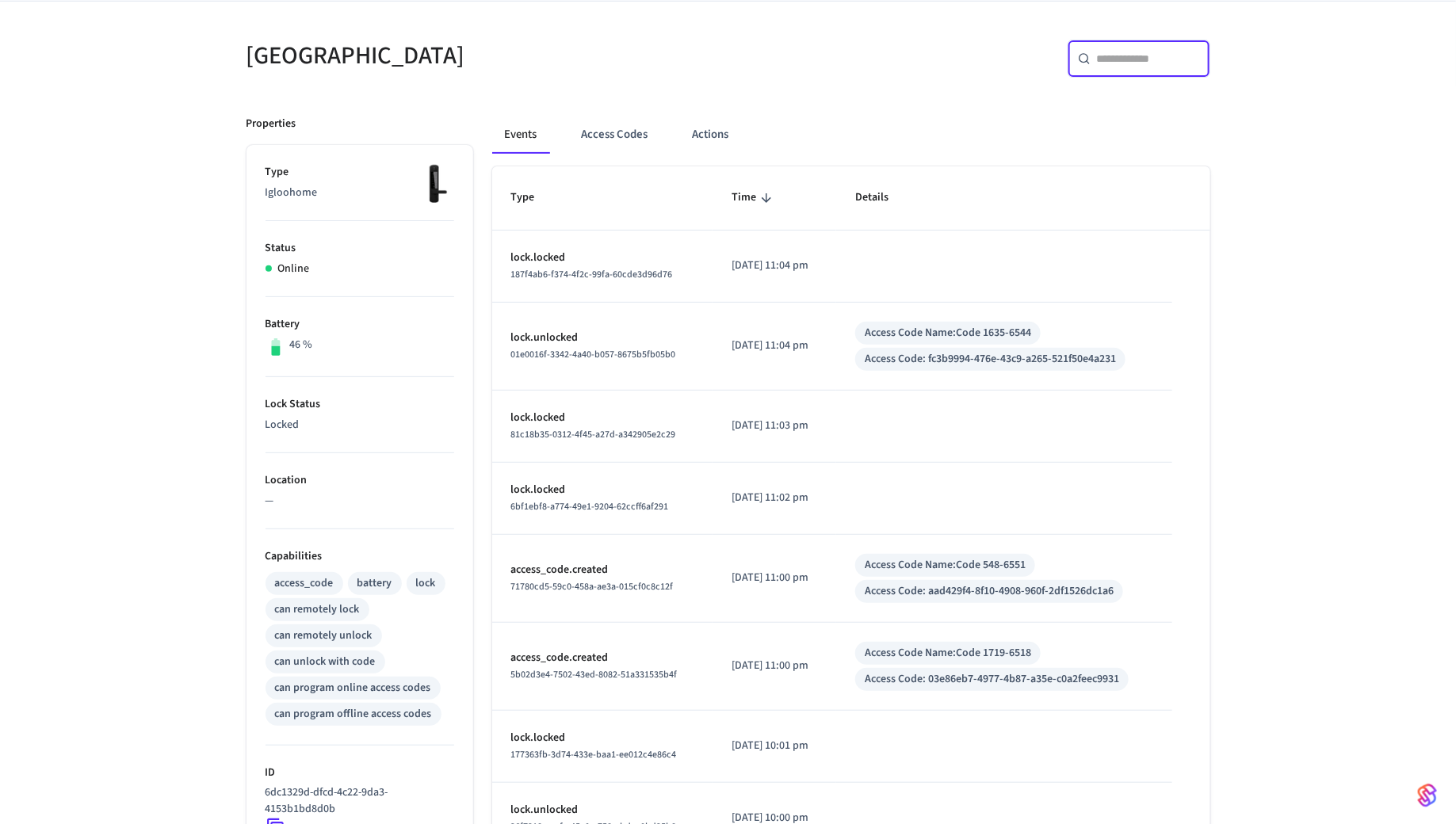
paste input "*********"
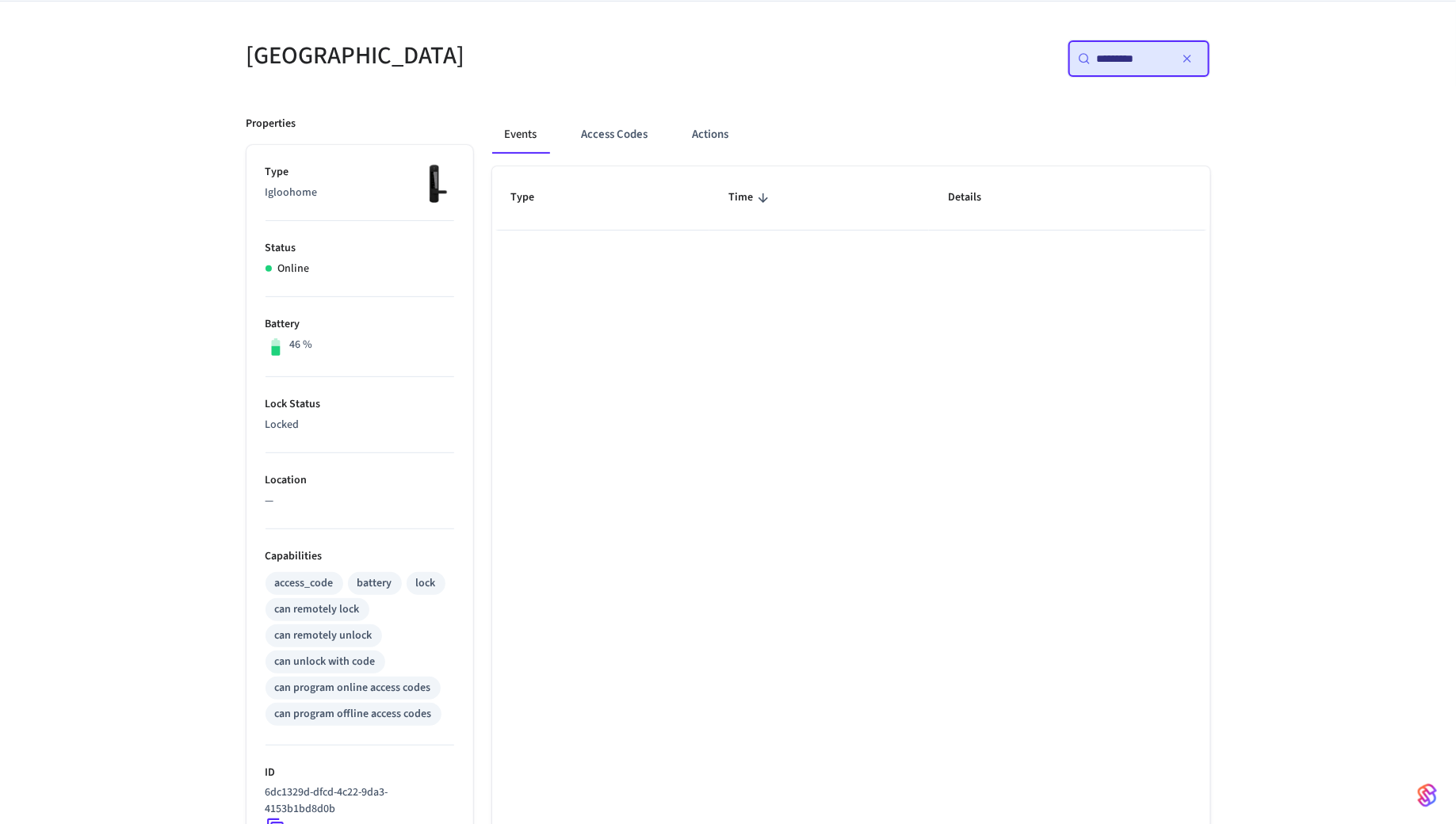
scroll to position [0, 0]
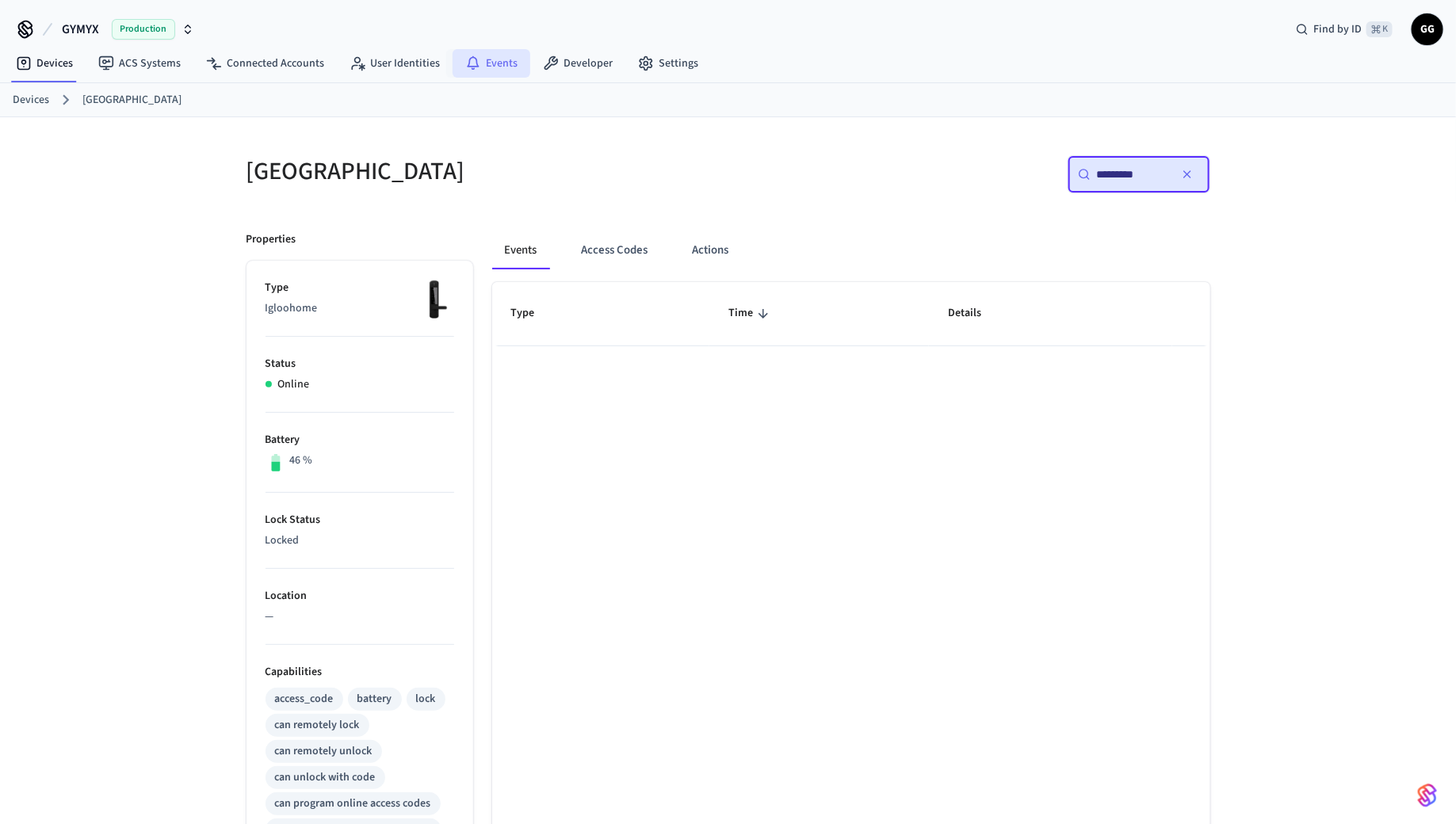
type input "*********"
click at [497, 60] on link "Events" at bounding box center [492, 63] width 78 height 29
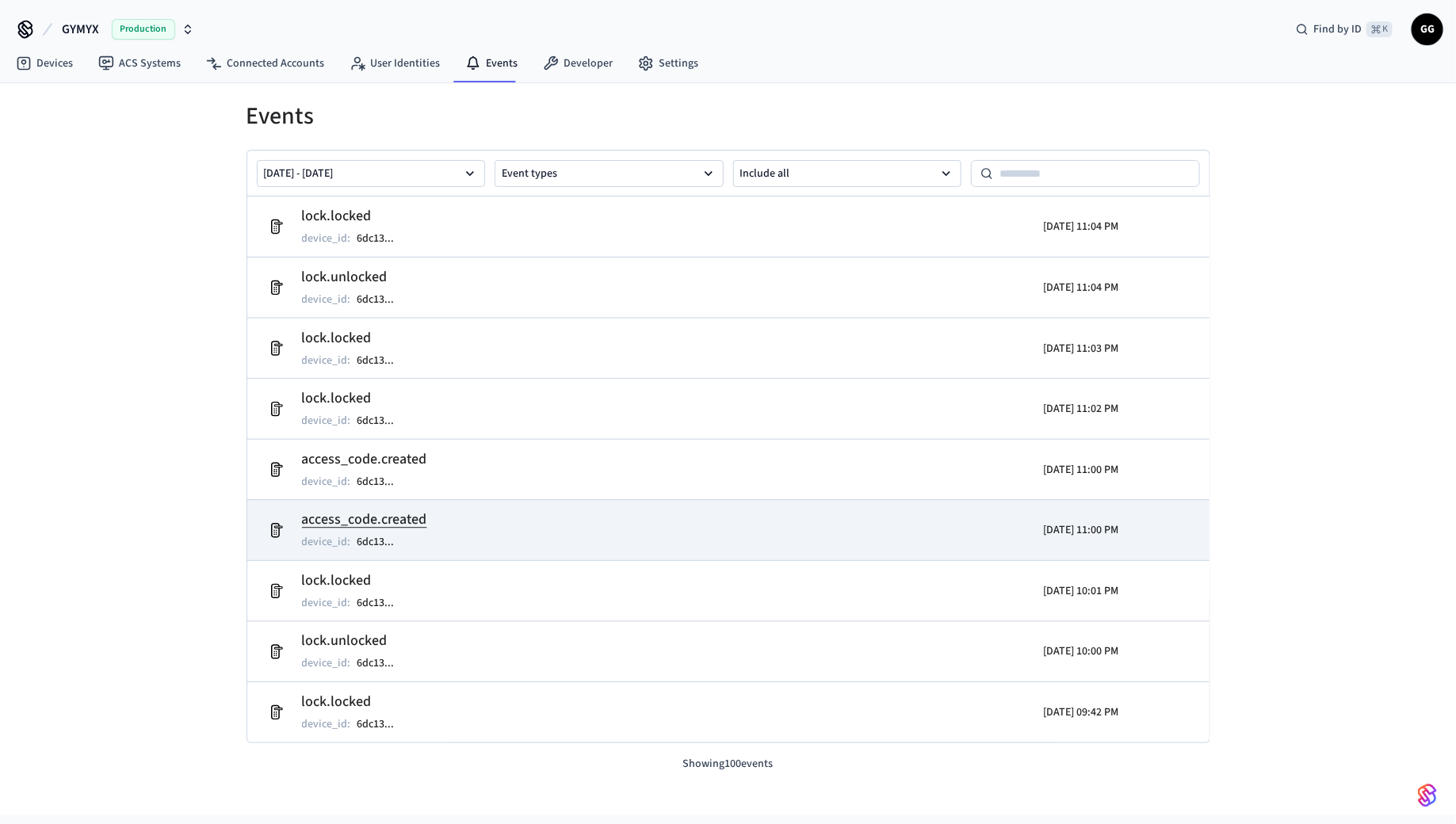
click at [378, 523] on h2 "access_code.created" at bounding box center [365, 519] width 125 height 22
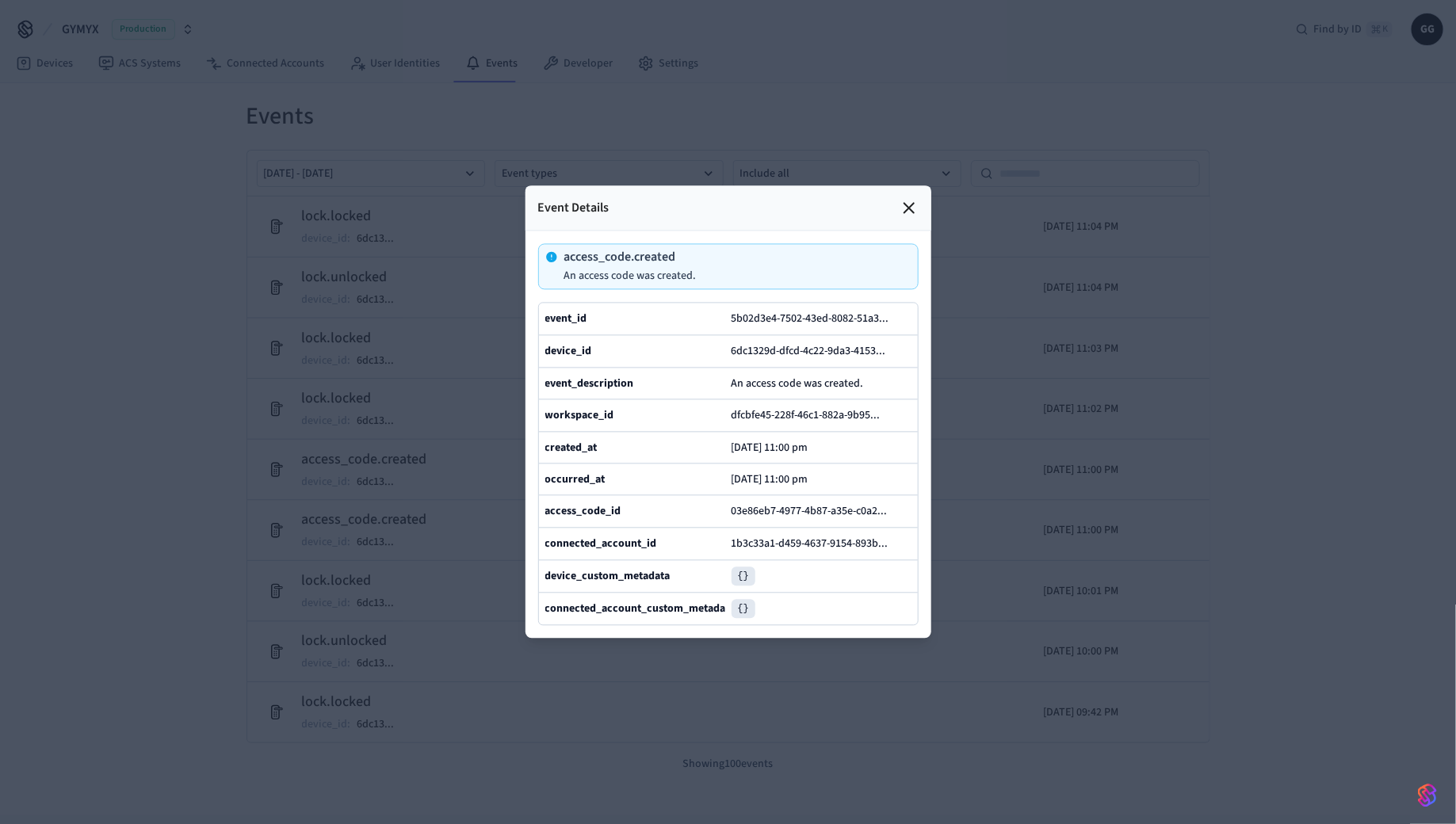
click at [367, 470] on div at bounding box center [728, 412] width 1456 height 824
click at [905, 213] on icon at bounding box center [909, 208] width 9 height 9
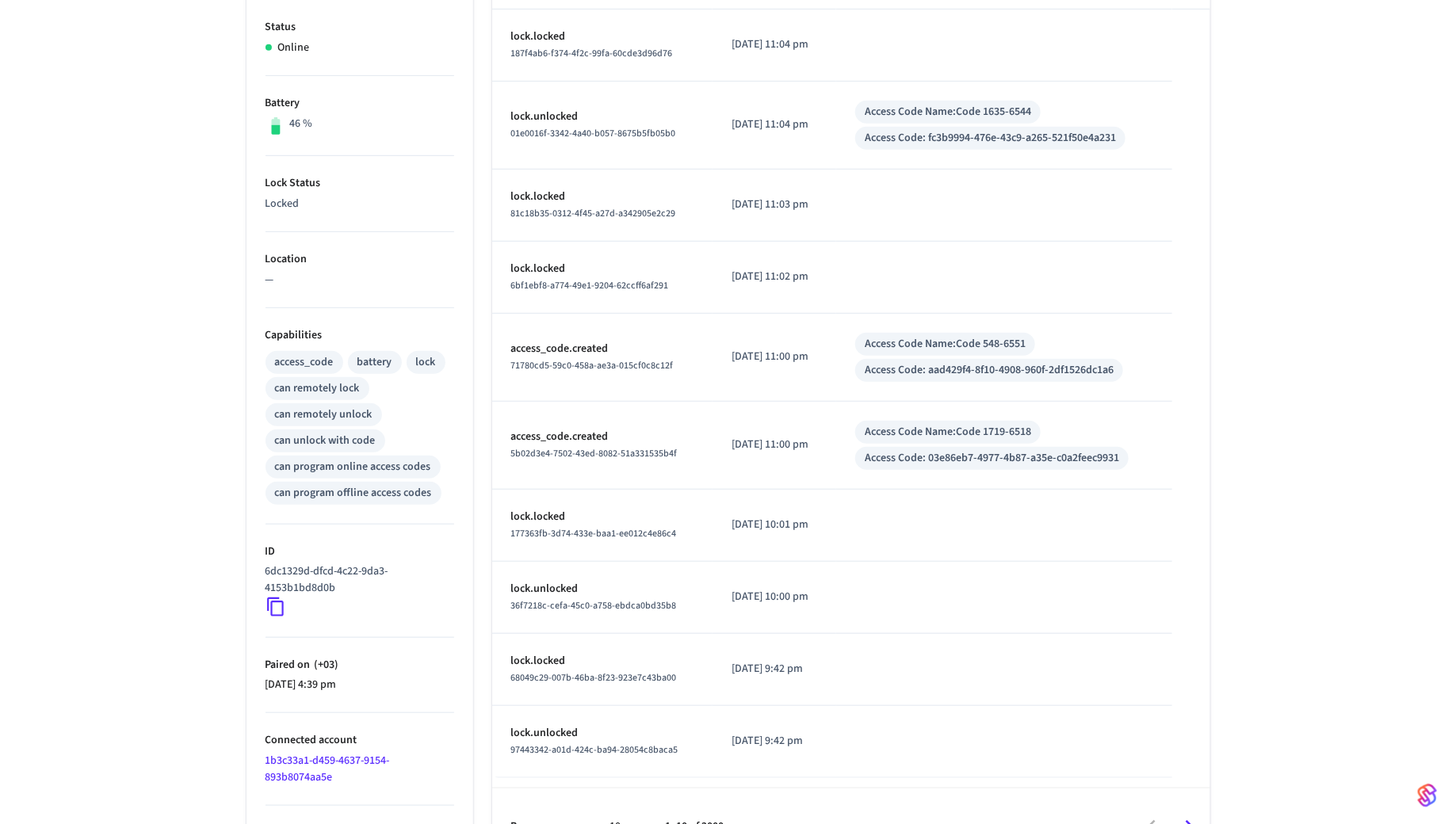
scroll to position [373, 0]
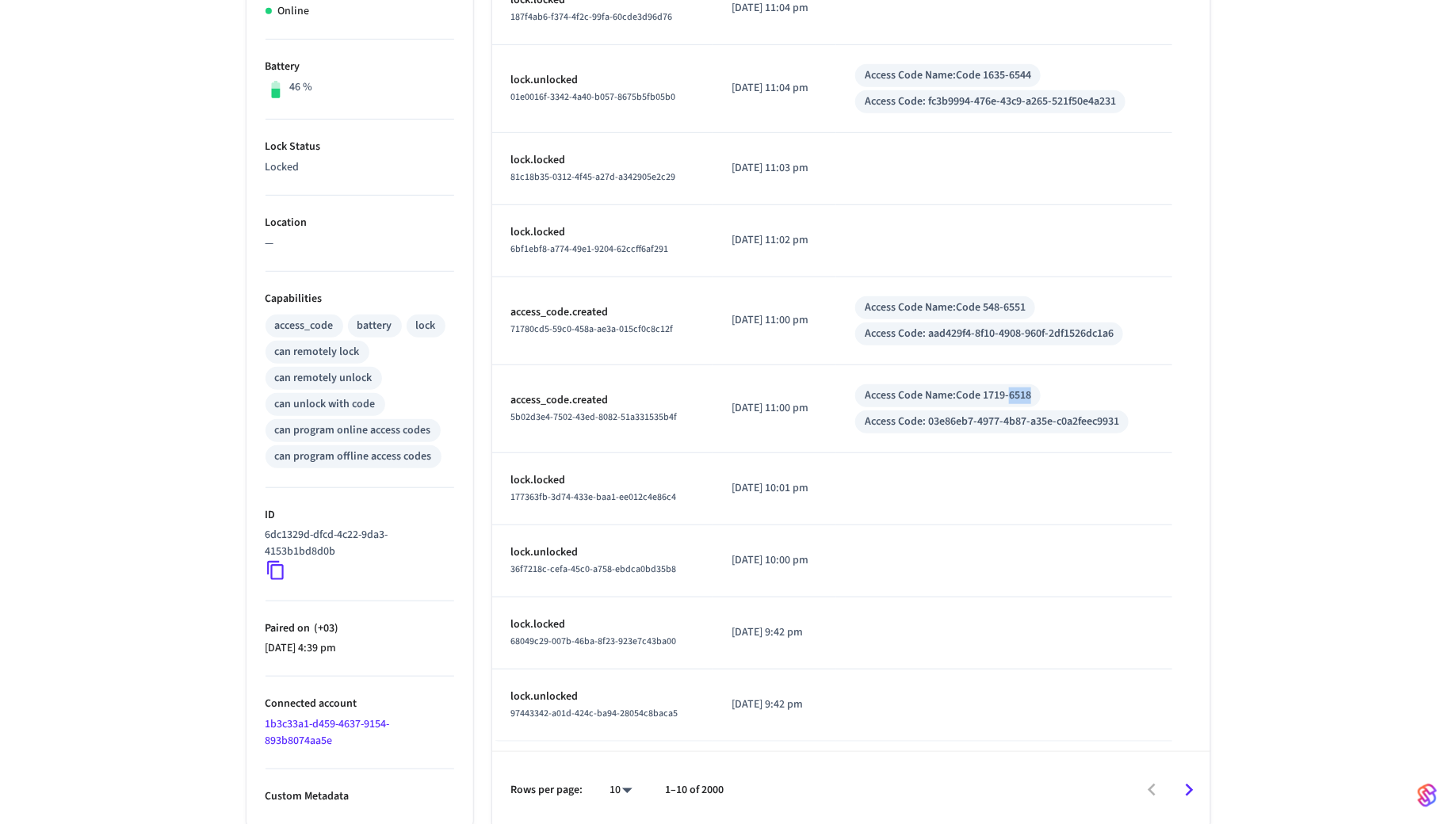
drag, startPoint x: 1060, startPoint y: 393, endPoint x: 1028, endPoint y: 396, distance: 32.1
click at [1028, 396] on div "Access Code Name: Code 1719-6518 Access Code: 03e86eb7-4977-4b87-a35e-c0a2feec9…" at bounding box center [1004, 409] width 297 height 49
copy div "6518"
click at [623, 784] on body "GYMYX Production Find by ID ⌘ K GG Devices ACS Systems Connected Accounts User …" at bounding box center [728, 227] width 1456 height 1201
click at [622, 784] on li "100" at bounding box center [616, 779] width 42 height 42
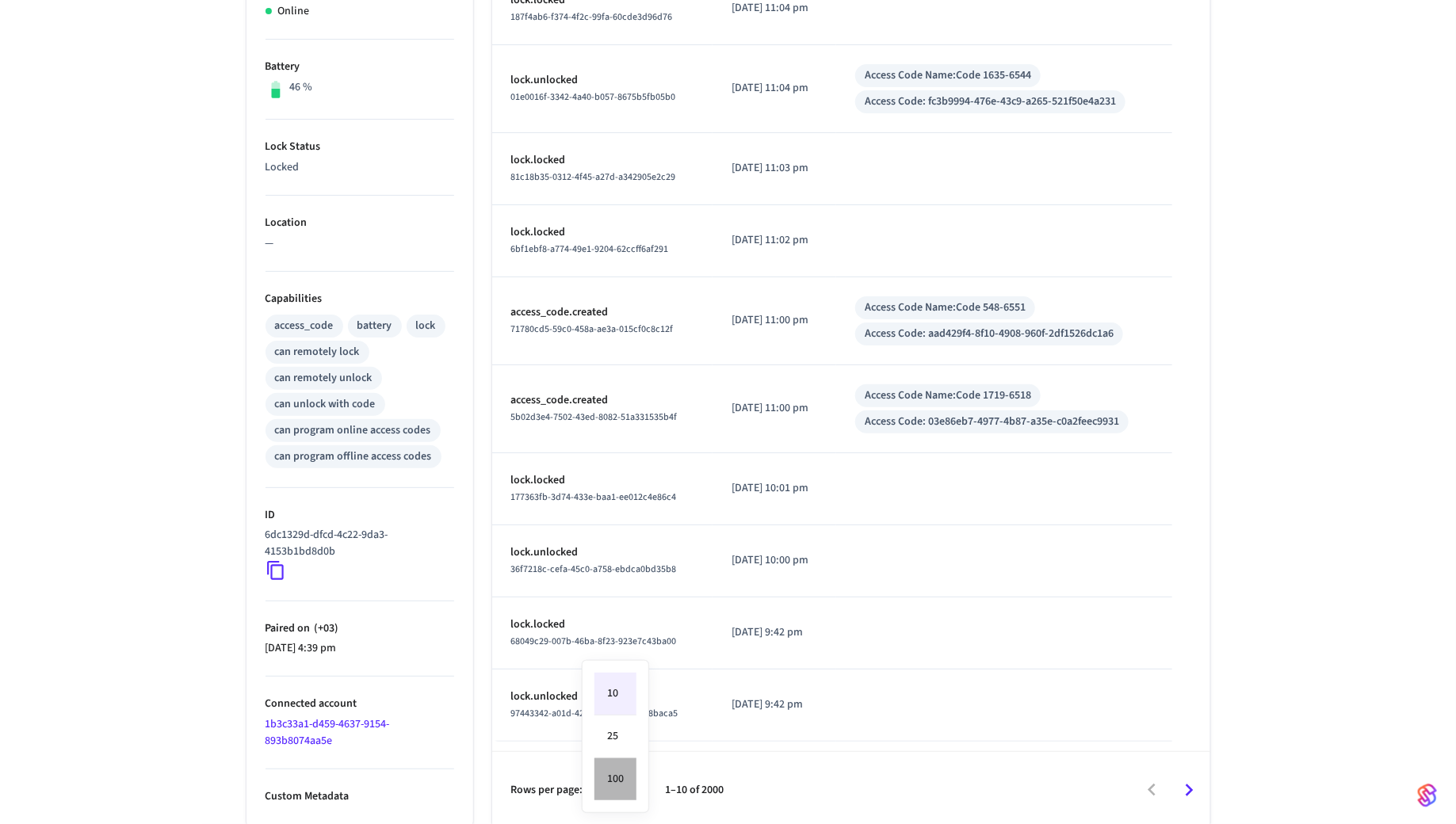
type input "***"
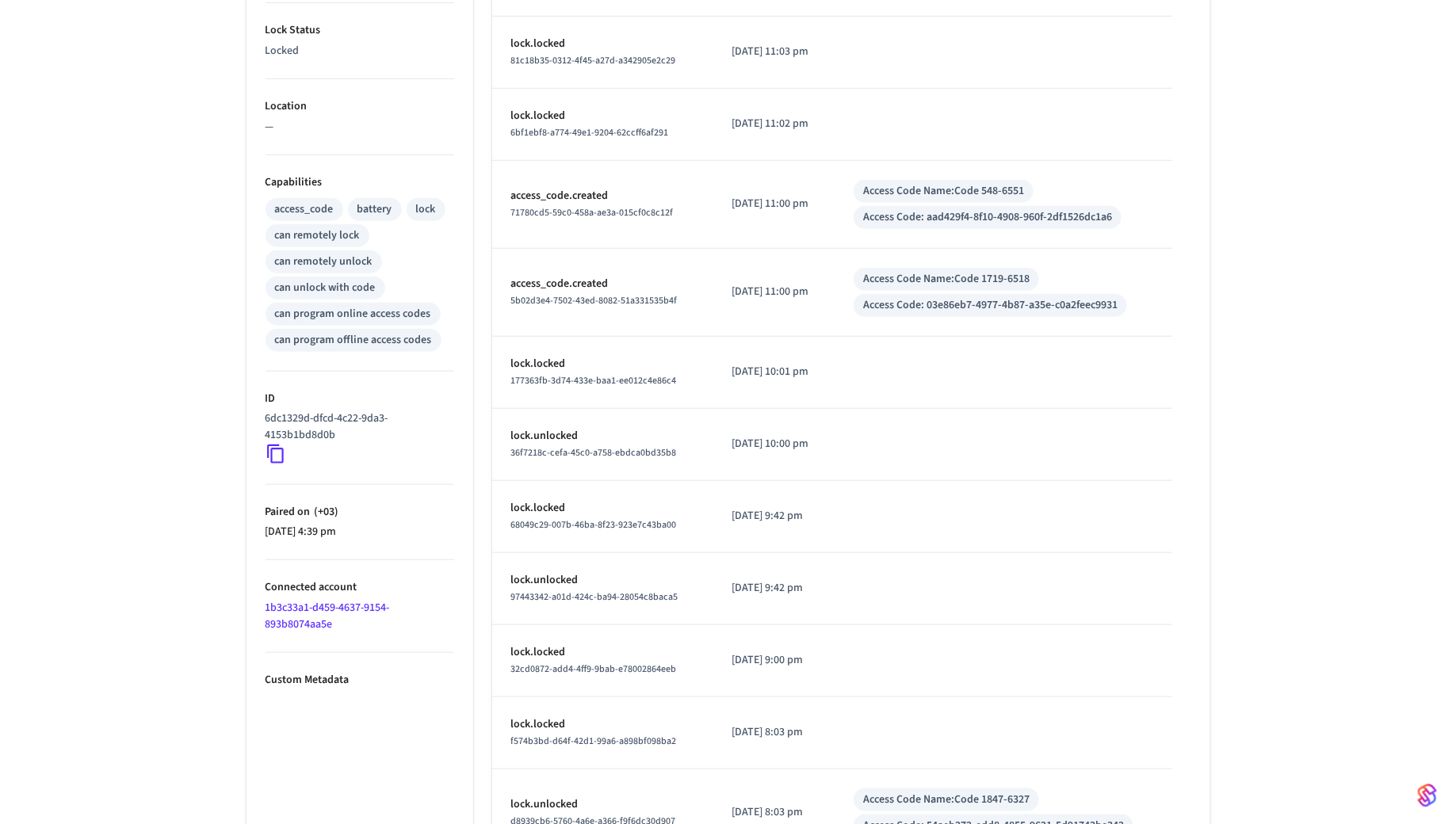
scroll to position [0, 0]
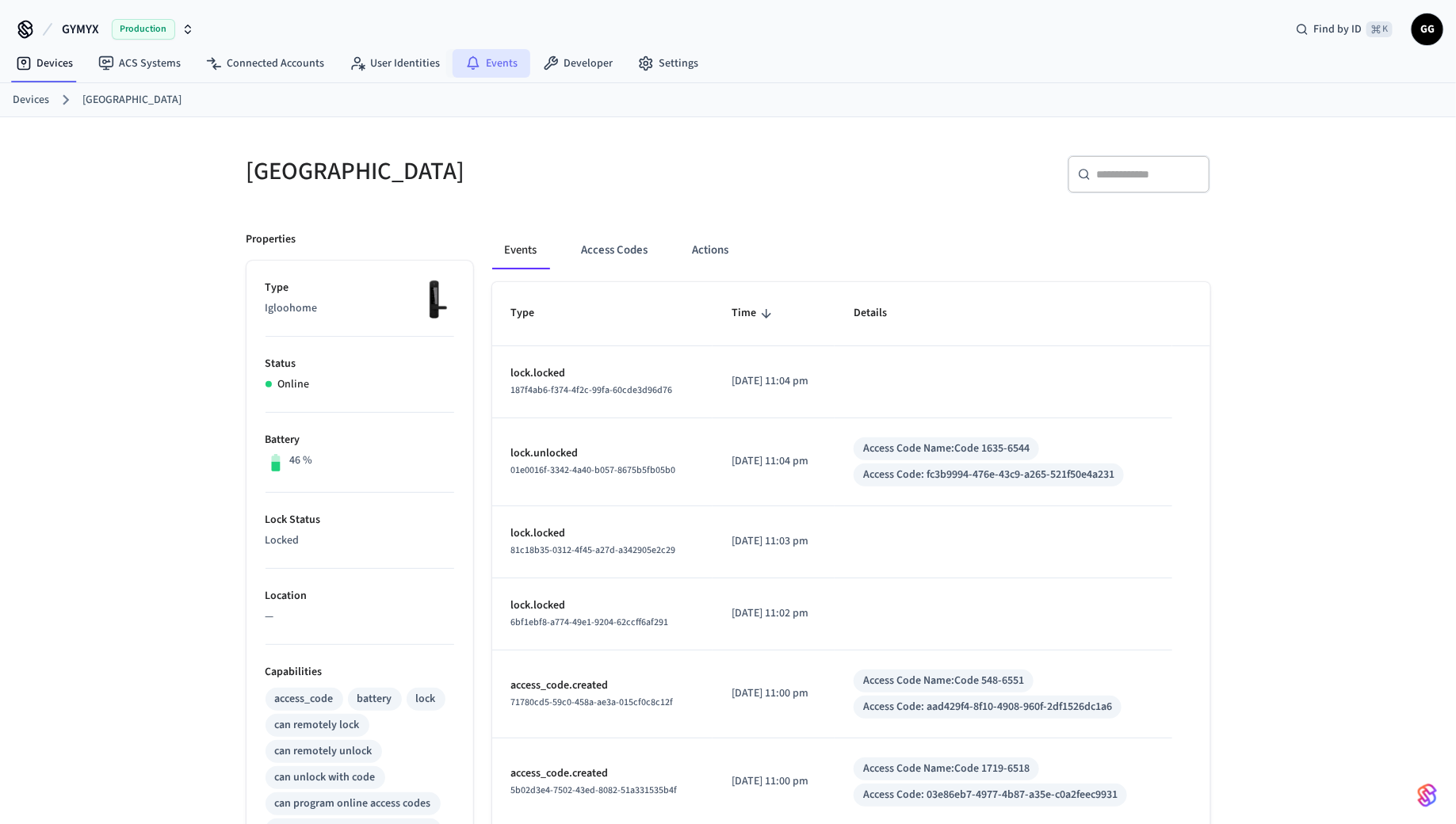
click at [465, 69] on icon at bounding box center [473, 63] width 16 height 16
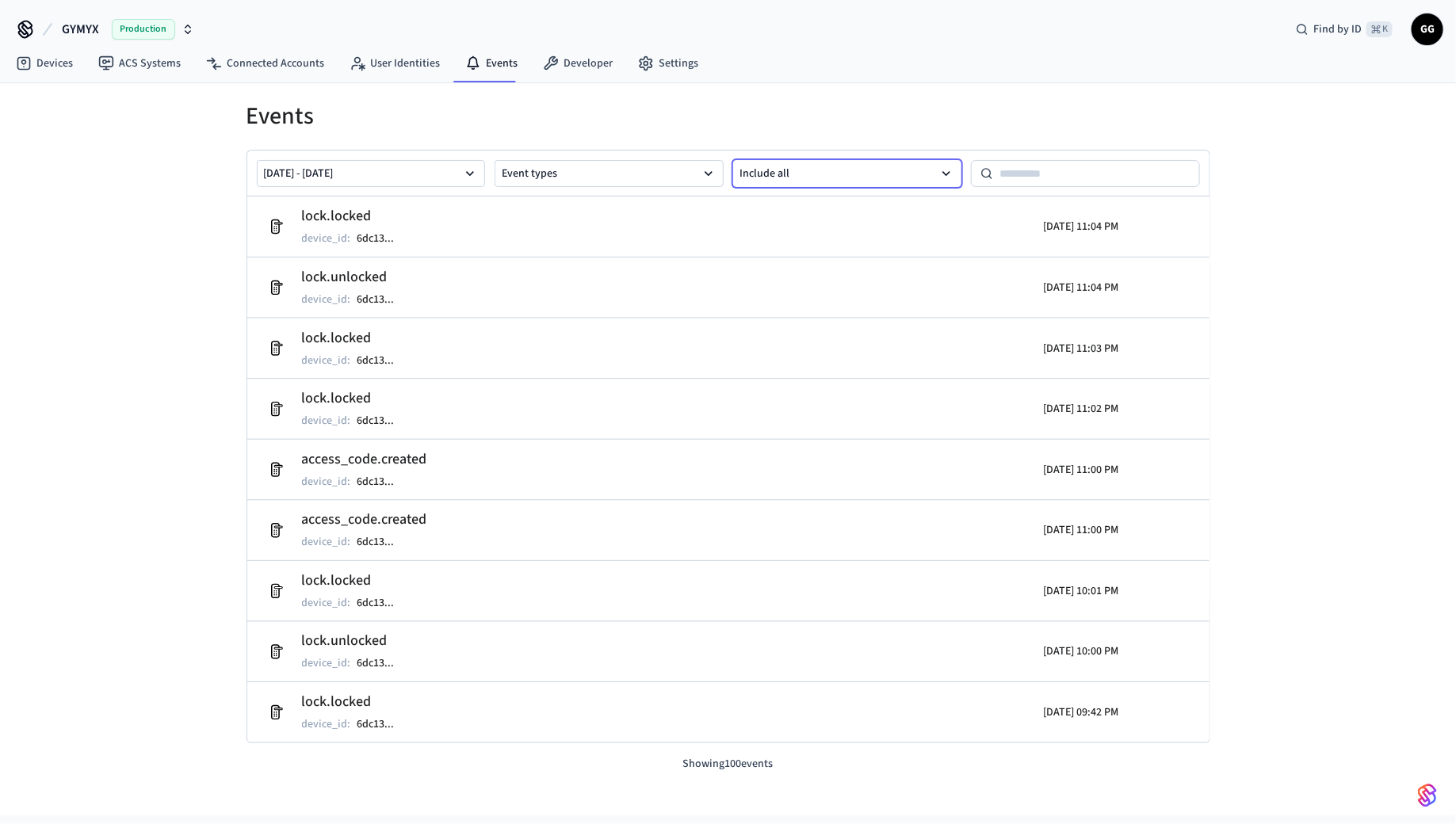
click at [830, 162] on button "Include all" at bounding box center [847, 174] width 229 height 27
click at [629, 158] on div "[DATE] - [DATE] Event types Include all" at bounding box center [728, 173] width 962 height 46
click at [621, 172] on button "Event types" at bounding box center [609, 174] width 229 height 27
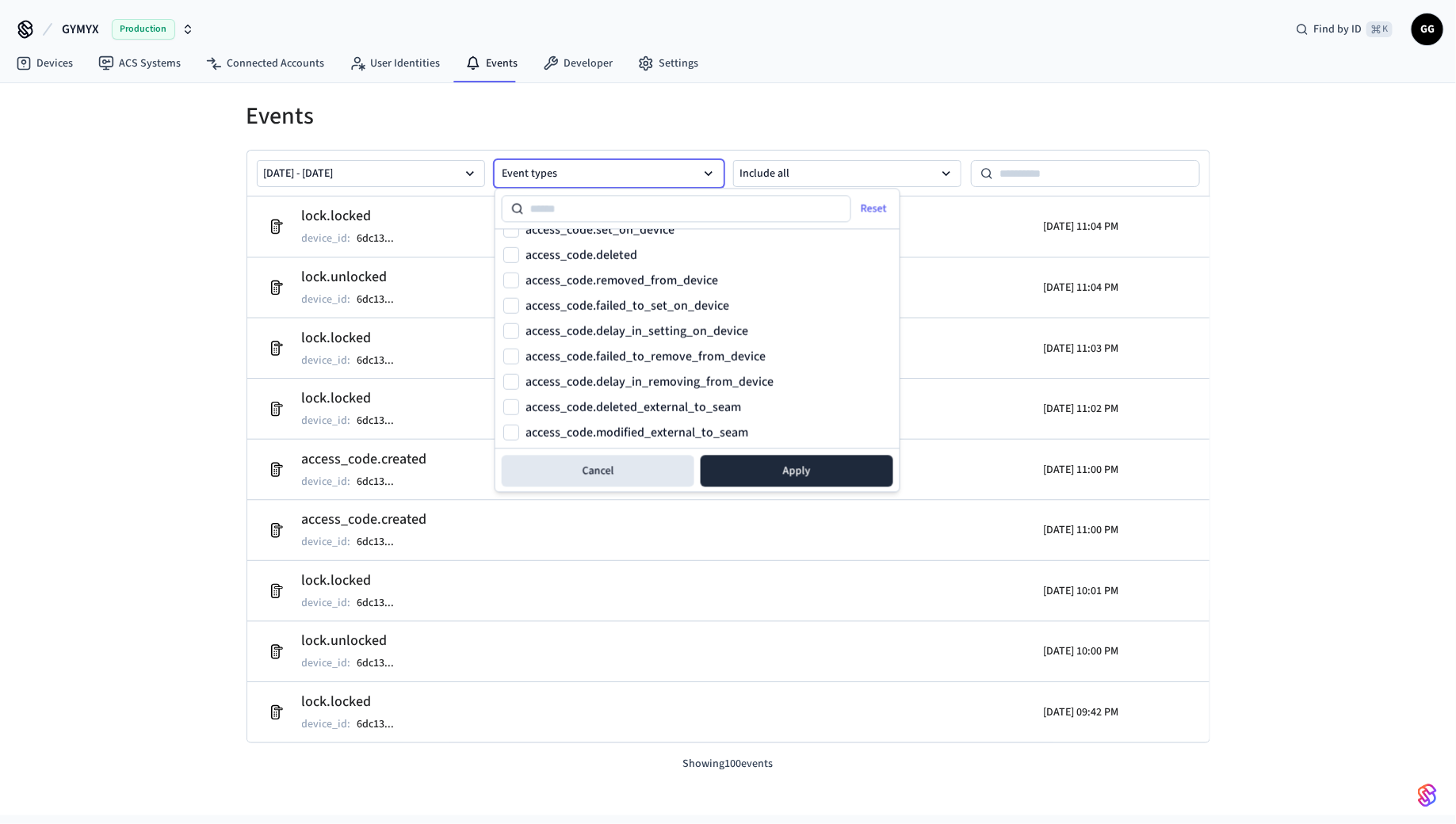
scroll to position [660, 0]
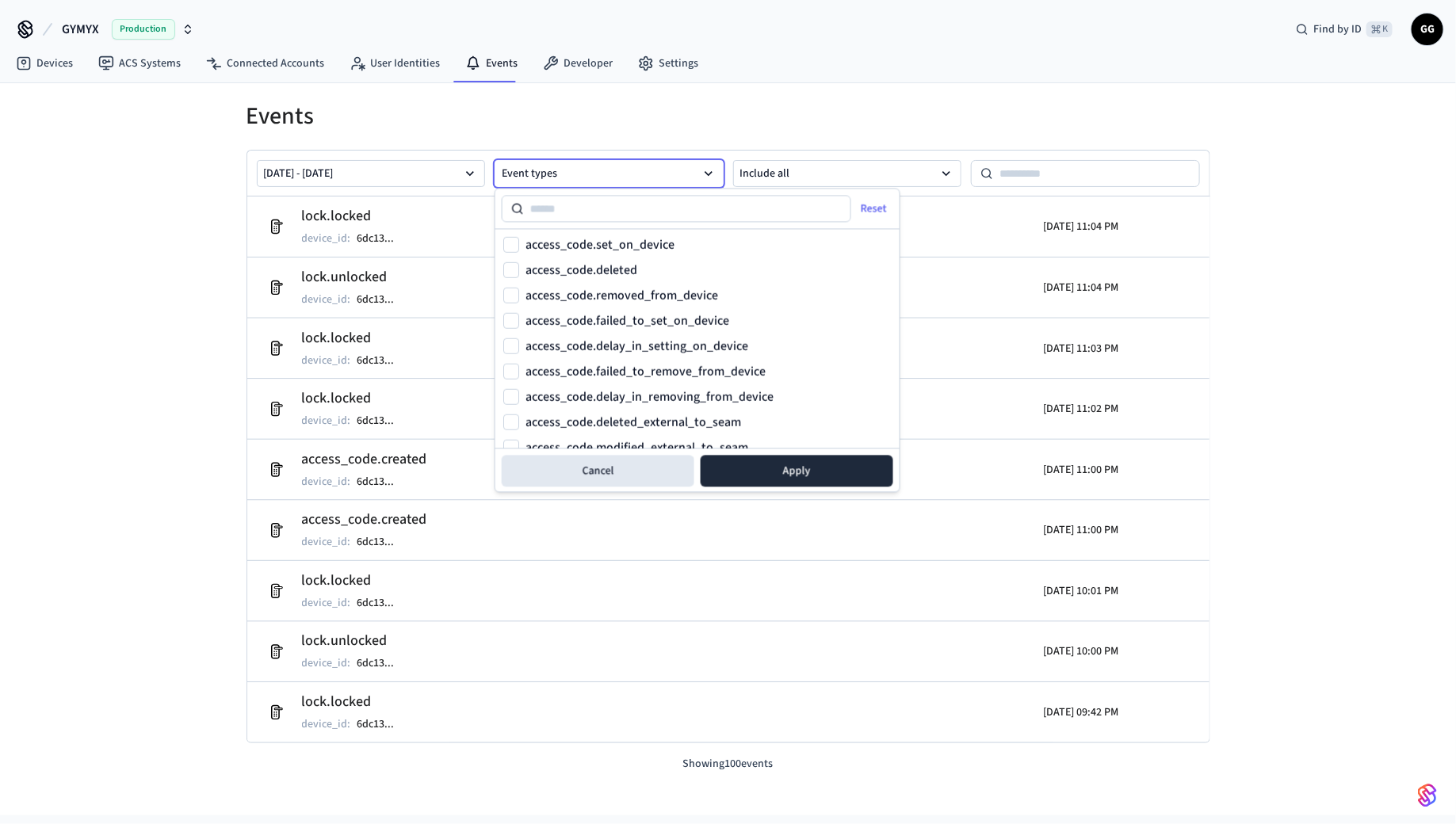
click at [622, 318] on label "access_code.failed_to_set_on_device" at bounding box center [627, 321] width 204 height 13
click at [519, 318] on button "access_code.failed_to_set_on_device" at bounding box center [511, 321] width 16 height 16
click at [622, 318] on label "access_code.failed_to_set_on_device" at bounding box center [627, 321] width 204 height 13
click at [519, 318] on button "access_code.failed_to_set_on_device" at bounding box center [511, 321] width 16 height 16
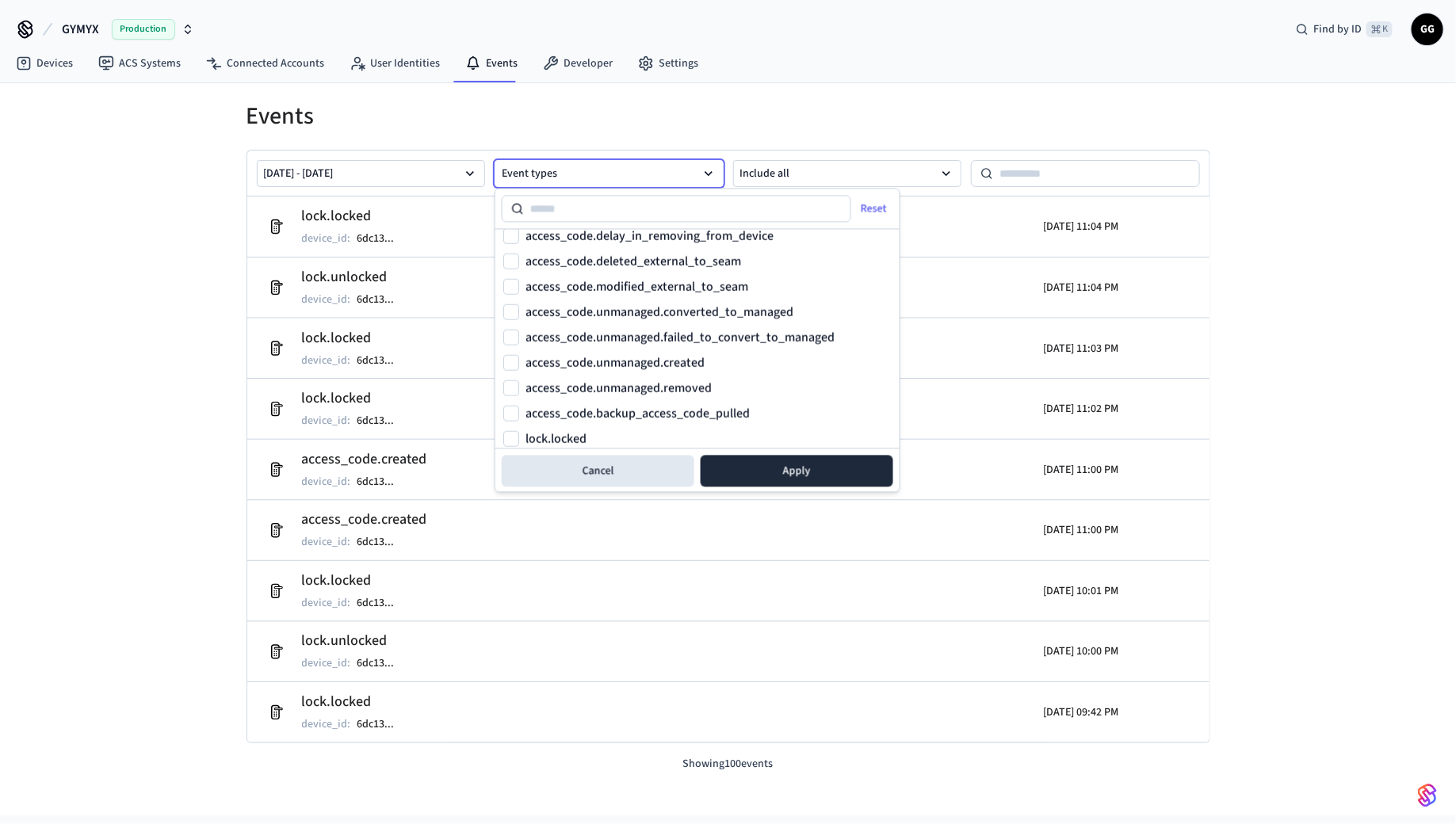
scroll to position [825, 0]
click at [1232, 84] on div "Events [DATE] - [DATE] Event types Include all lock.locked device_id : 6dc13 ..…" at bounding box center [728, 428] width 1014 height 689
